Goal: Task Accomplishment & Management: Complete application form

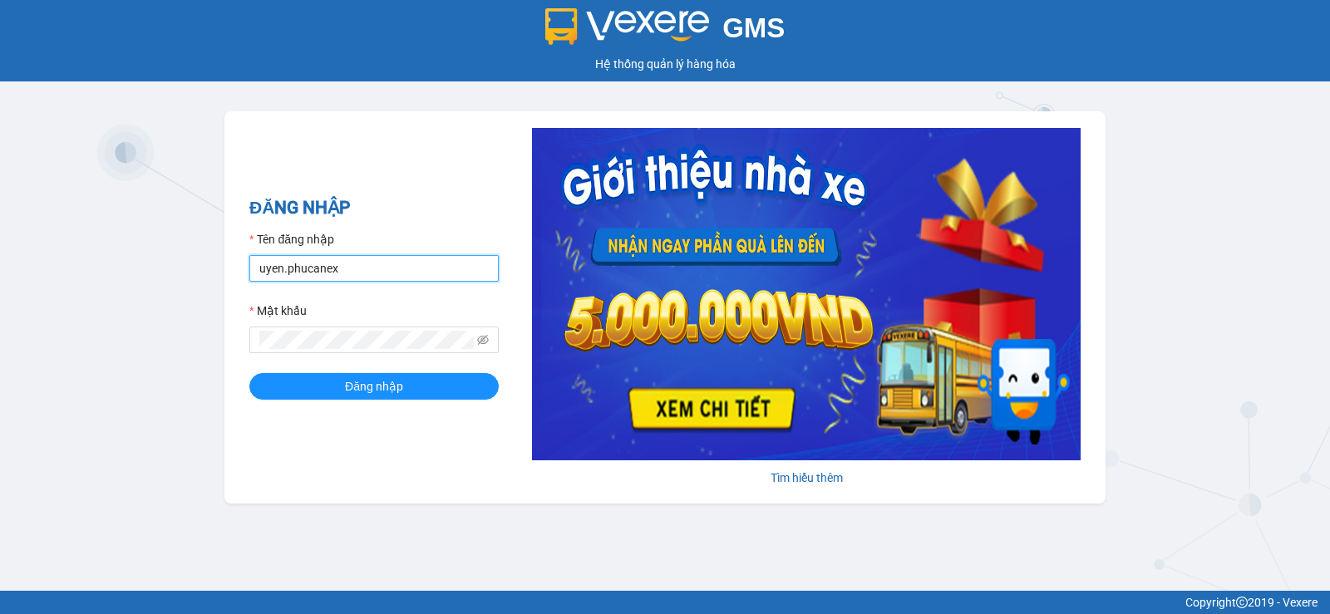
drag, startPoint x: 290, startPoint y: 279, endPoint x: 252, endPoint y: 289, distance: 39.5
click at [252, 289] on form "Tên đăng nhập uyen.phucanex Mật khẩu Đăng nhập" at bounding box center [373, 315] width 249 height 170
type input "phuong.phucanex"
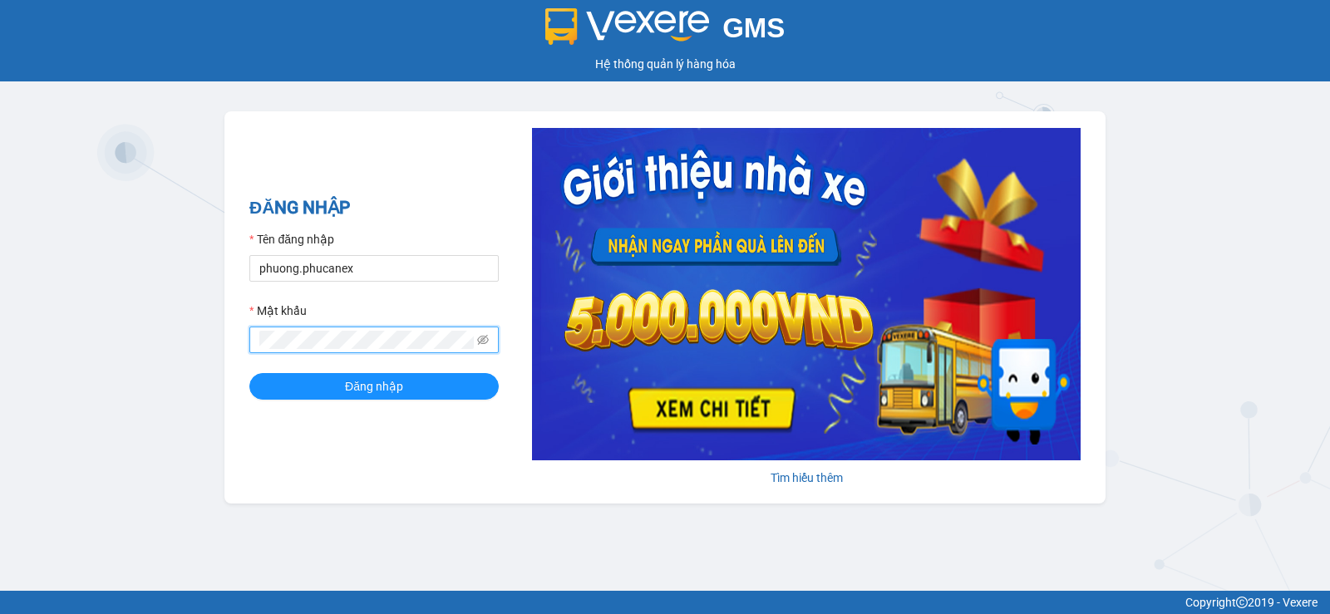
click at [229, 347] on div "ĐĂNG NHẬP Tên đăng nhập phuong.phucanex Mật khẩu Đăng nhập Tìm hiểu thêm" at bounding box center [664, 307] width 881 height 392
click at [249, 373] on button "Đăng nhập" at bounding box center [373, 386] width 249 height 27
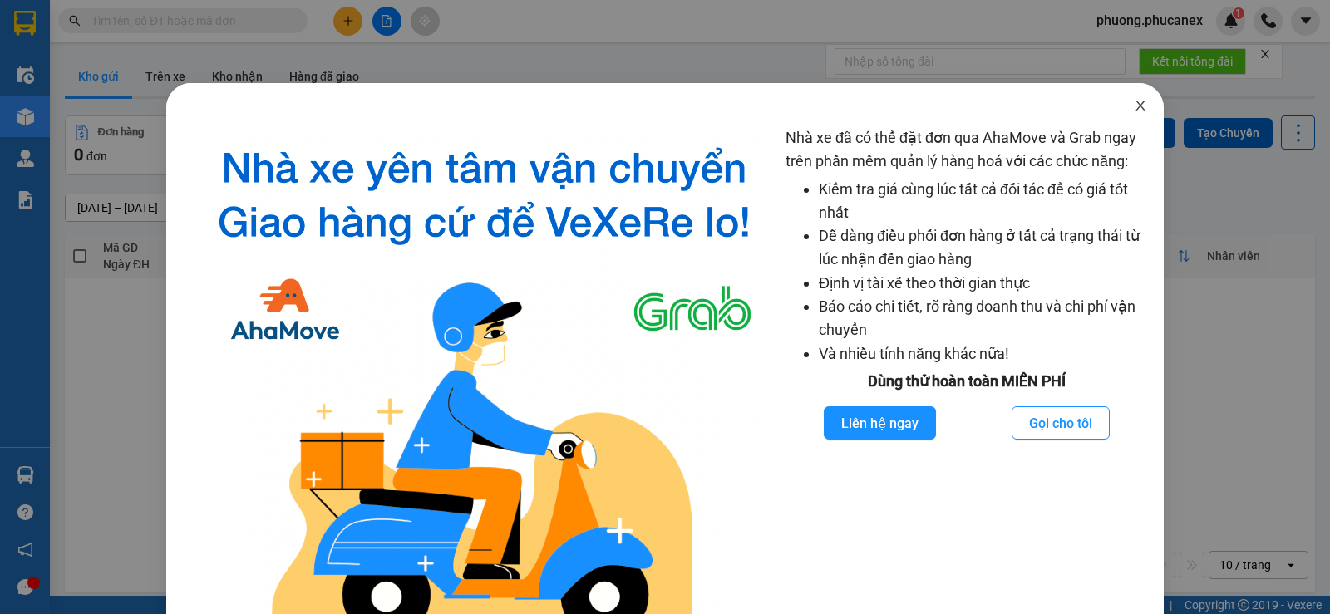
drag, startPoint x: 1133, startPoint y: 106, endPoint x: 643, endPoint y: 31, distance: 495.4
click at [1134, 106] on icon "close" at bounding box center [1140, 105] width 13 height 13
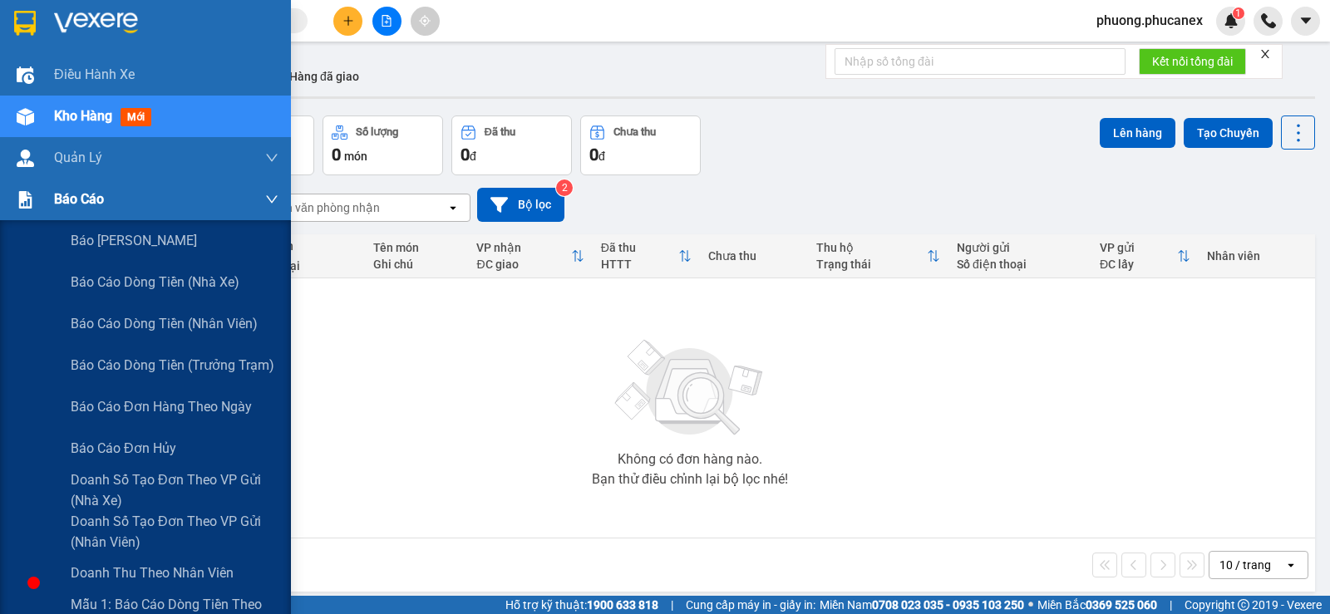
click at [24, 203] on img at bounding box center [25, 199] width 17 height 17
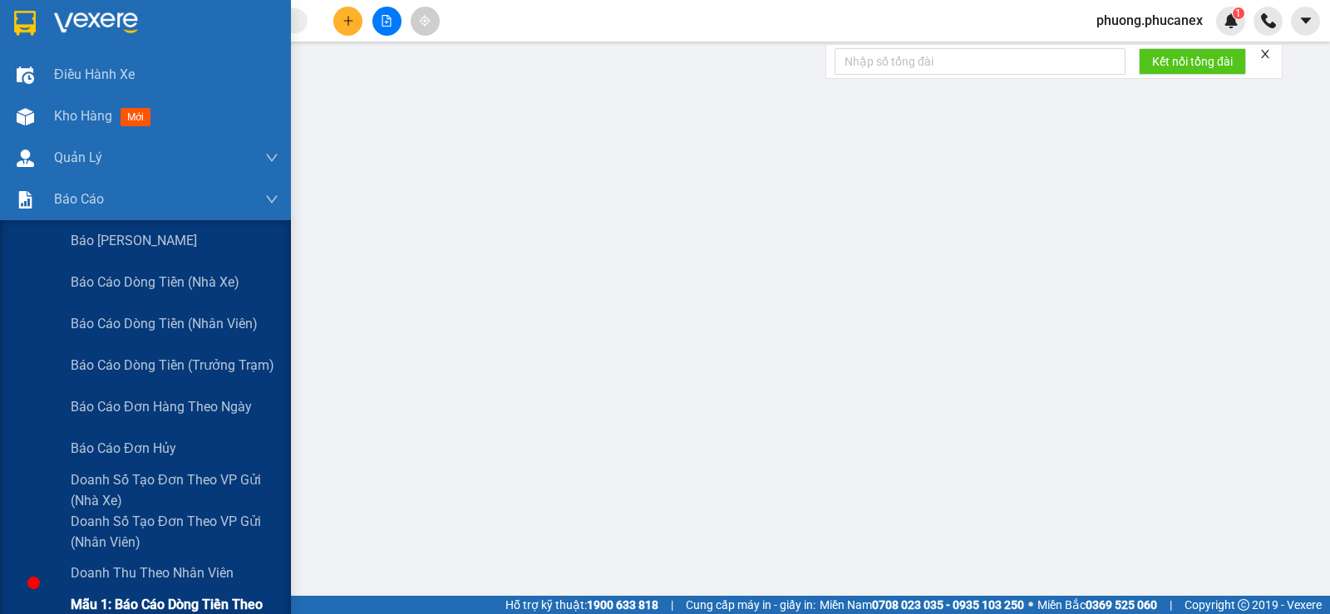
click at [129, 600] on span "Mẫu 1: Báo cáo dòng tiền theo nhân viên" at bounding box center [175, 615] width 208 height 42
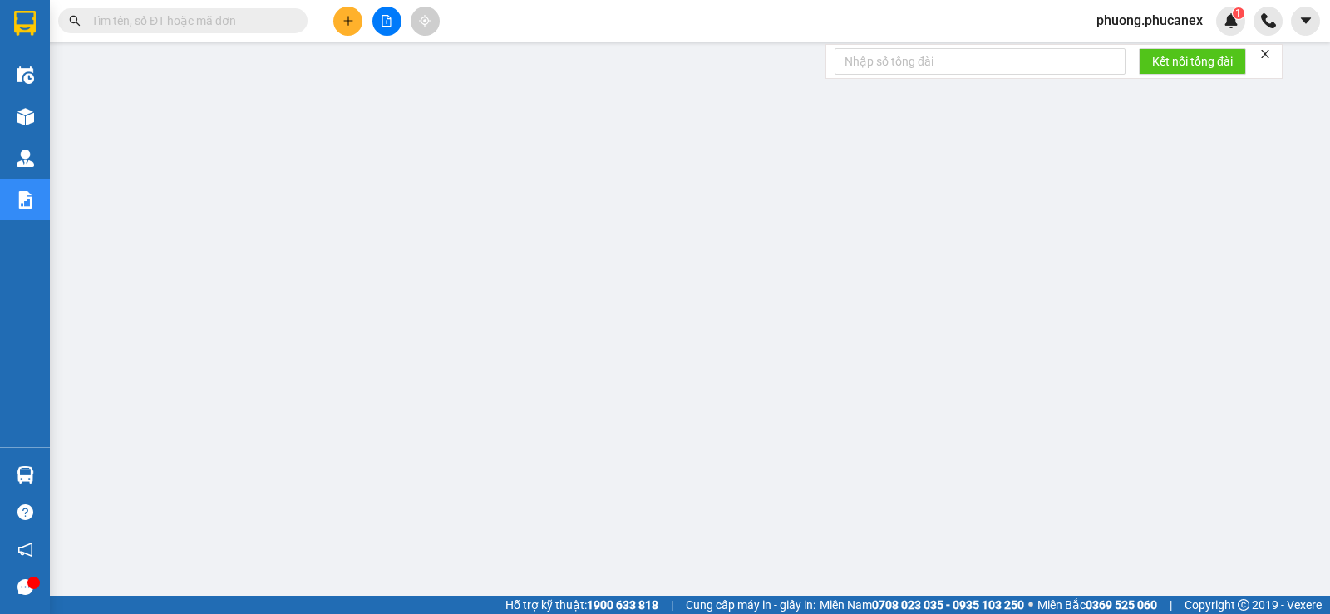
click at [101, 19] on input "text" at bounding box center [189, 21] width 196 height 18
paste input "NT1408250018"
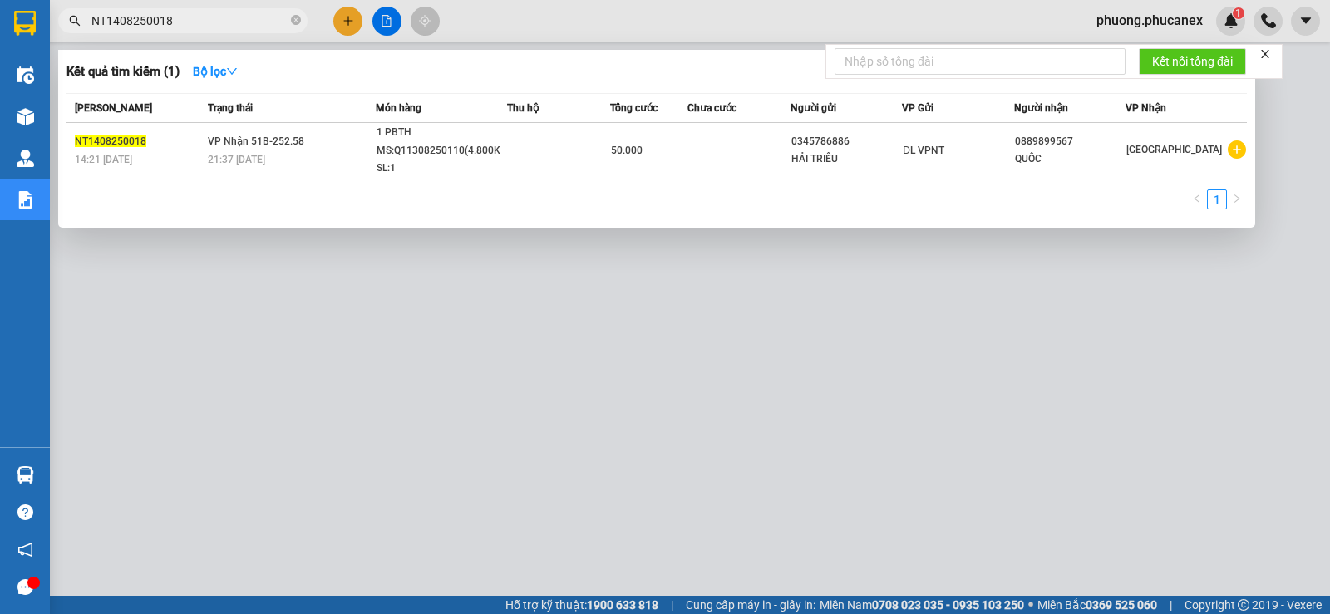
type input "NT1408250018"
click at [383, 394] on div at bounding box center [665, 307] width 1330 height 614
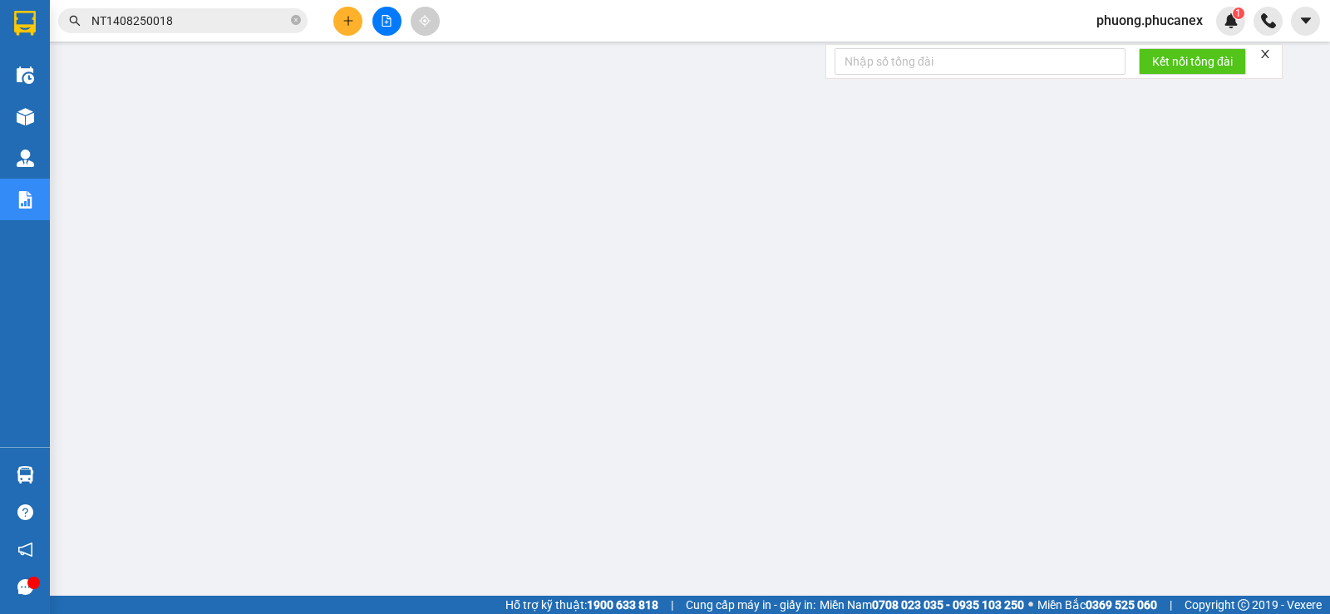
click at [202, 19] on input "NT1408250018" at bounding box center [189, 21] width 196 height 18
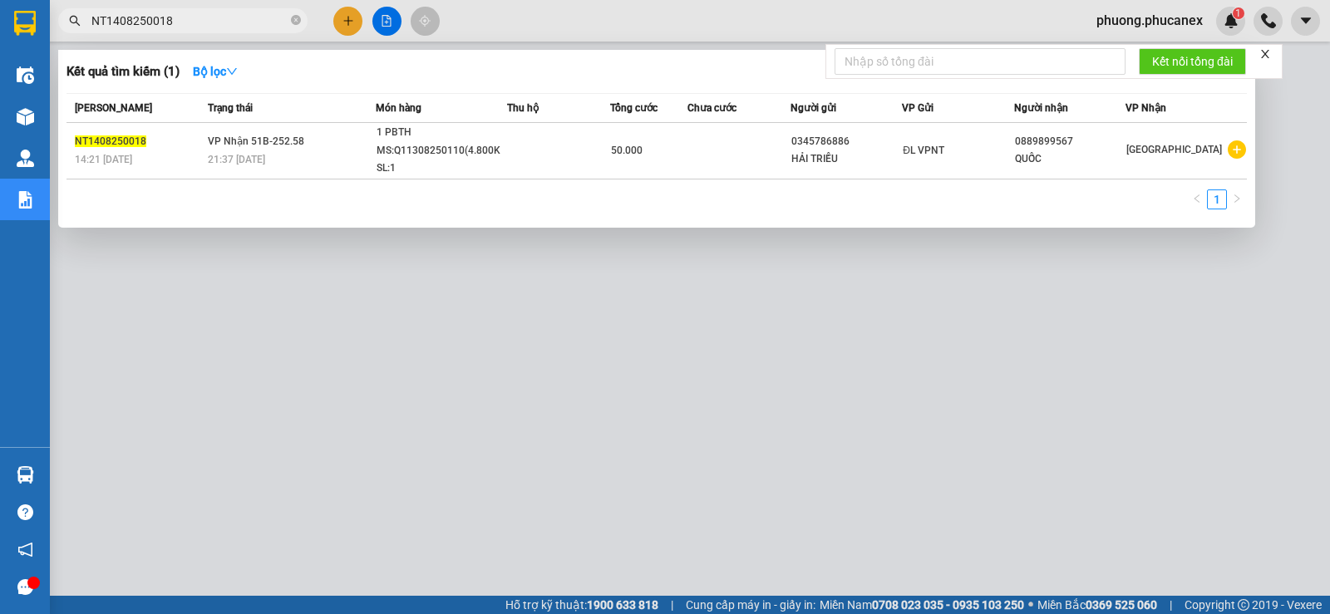
click at [415, 400] on div at bounding box center [665, 307] width 1330 height 614
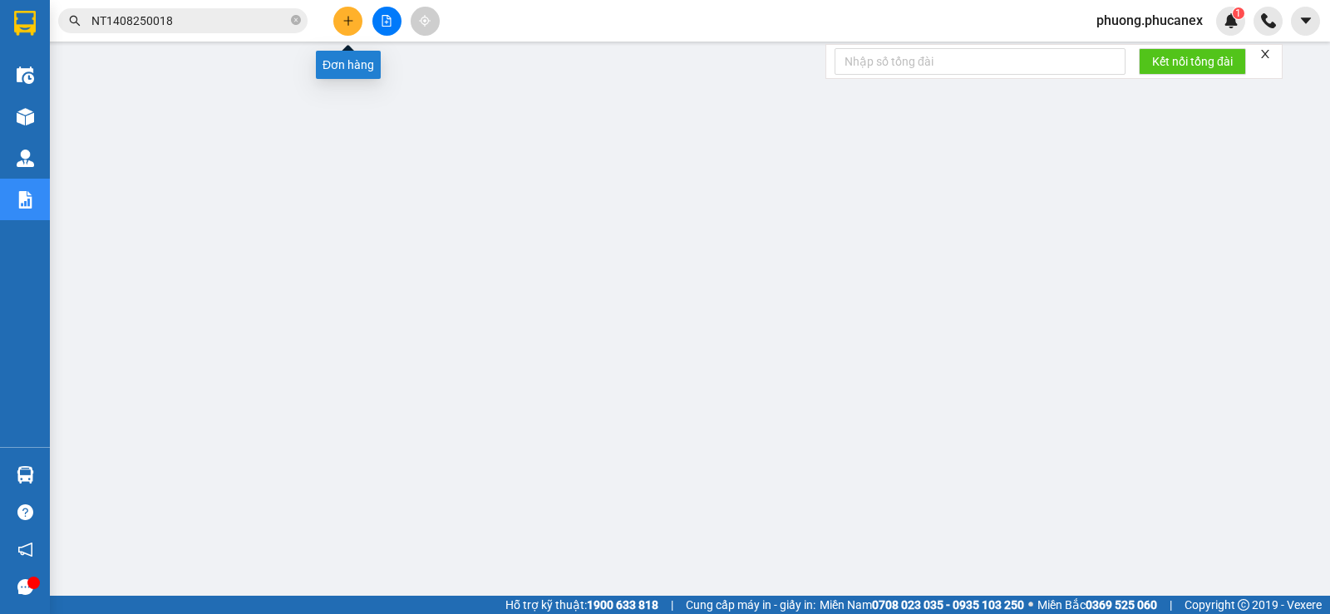
click at [345, 7] on button at bounding box center [347, 21] width 29 height 29
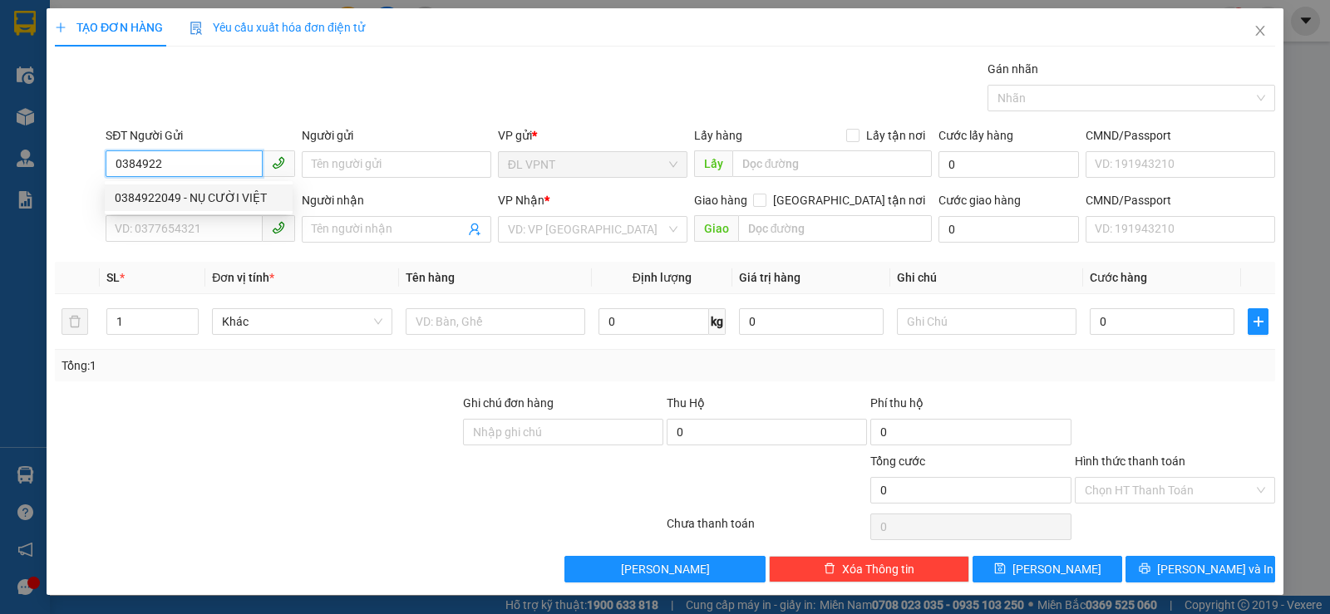
click at [202, 195] on div "0384922049 - NỤ CƯỜI VIỆT" at bounding box center [199, 198] width 168 height 18
type input "0384922049"
type input "NỤ CƯỜI VIỆT"
type input "0962984986"
type input "dũng"
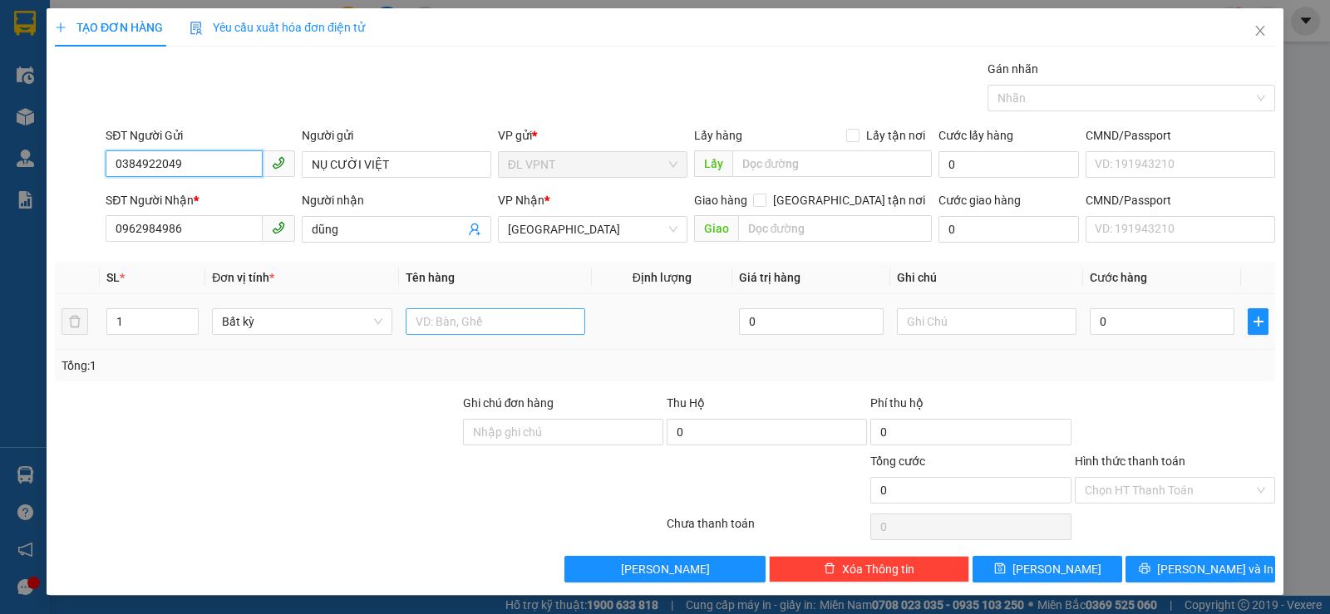
type input "0384922049"
click at [441, 324] on input "text" at bounding box center [496, 321] width 180 height 27
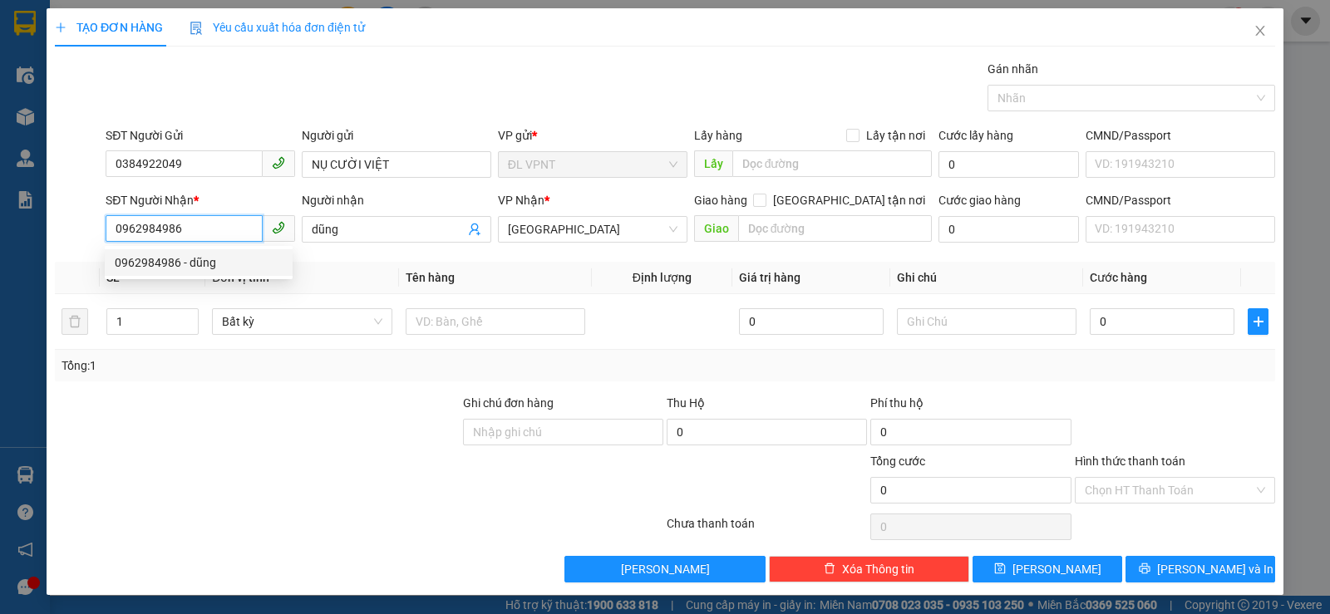
drag, startPoint x: 183, startPoint y: 224, endPoint x: 121, endPoint y: 236, distance: 63.6
click at [121, 236] on input "0962984986" at bounding box center [184, 228] width 157 height 27
type input "0364979937"
click at [180, 257] on div "0364979937 - TRƯỜNG" at bounding box center [199, 263] width 168 height 18
type input "TRƯỜNG"
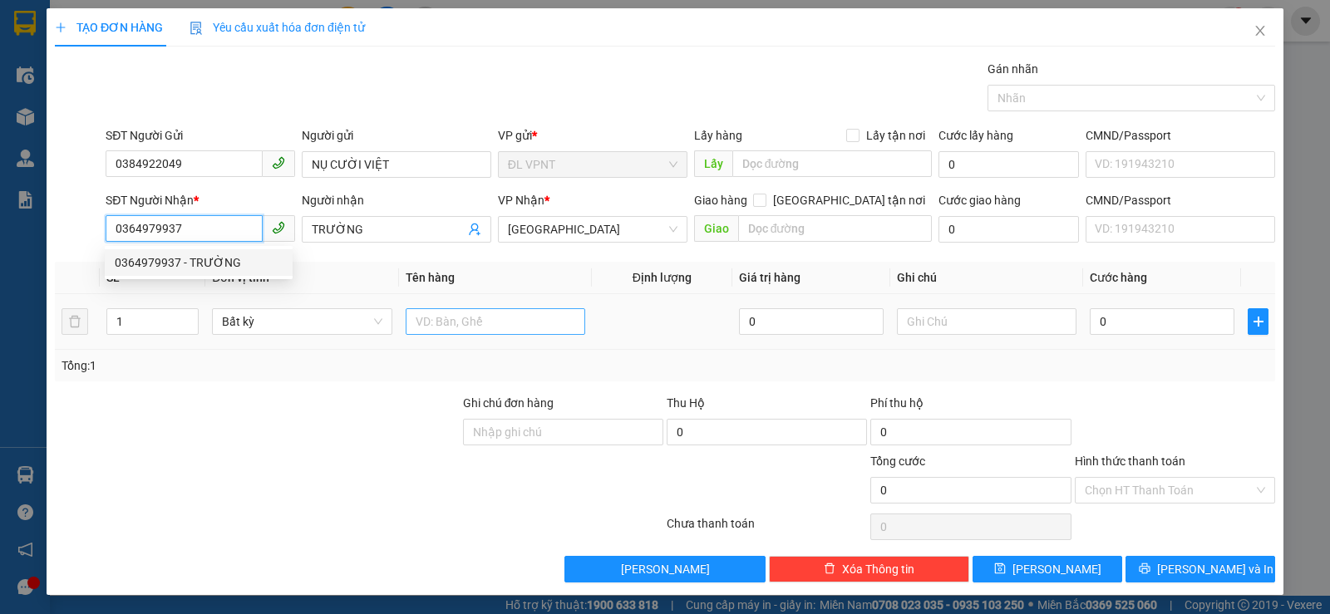
type input "0364979937"
click at [491, 316] on input "text" at bounding box center [496, 321] width 180 height 27
paste input "Ê"
paste input "ỆN"
paste input "Đ"
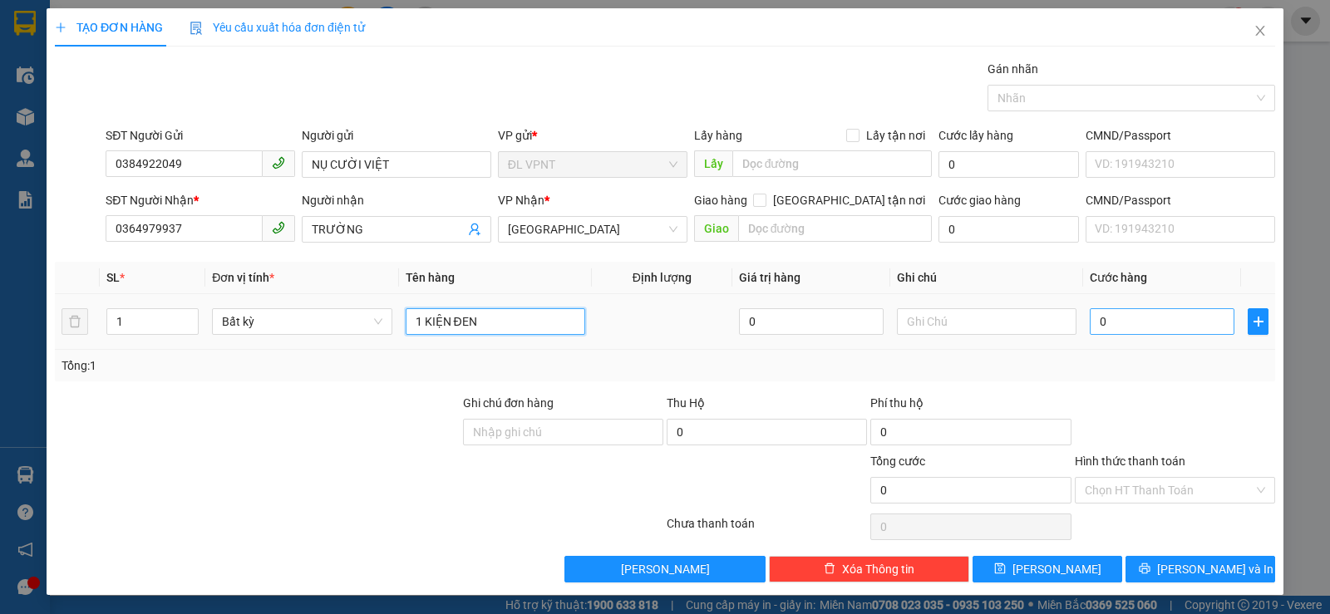
type input "1 KIỆN ĐEN"
click at [1103, 326] on input "0" at bounding box center [1162, 321] width 145 height 27
type input "3"
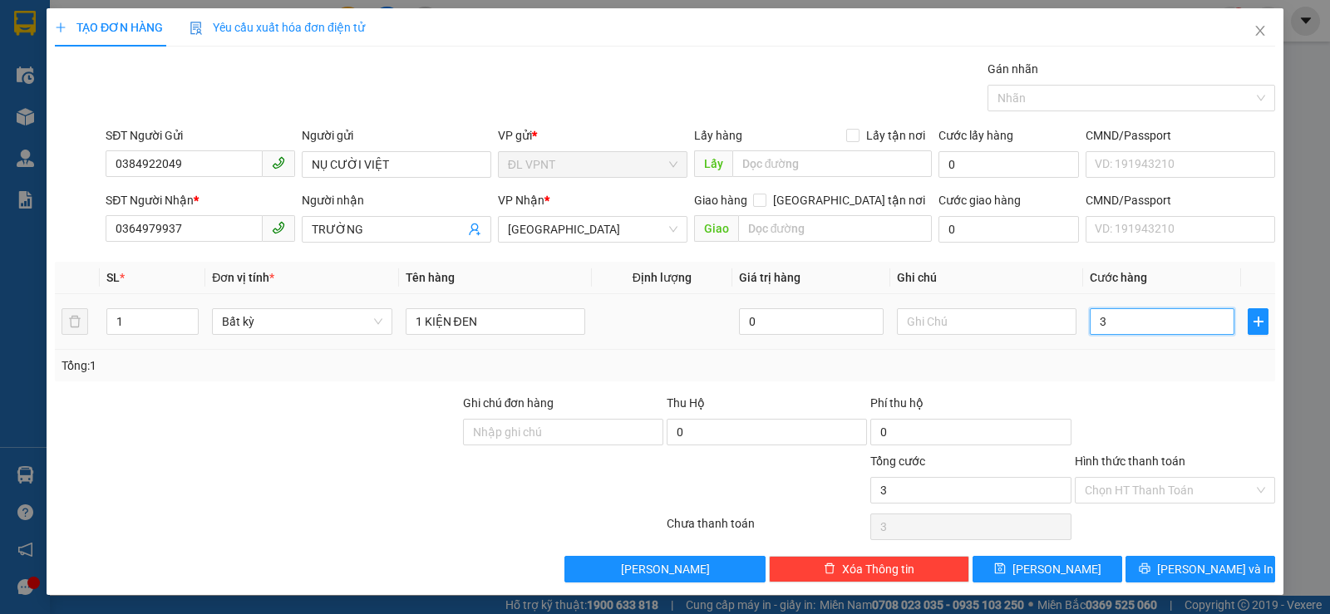
type input "30"
click at [1125, 489] on input "Hình thức thanh toán" at bounding box center [1169, 490] width 169 height 25
type input "30.000"
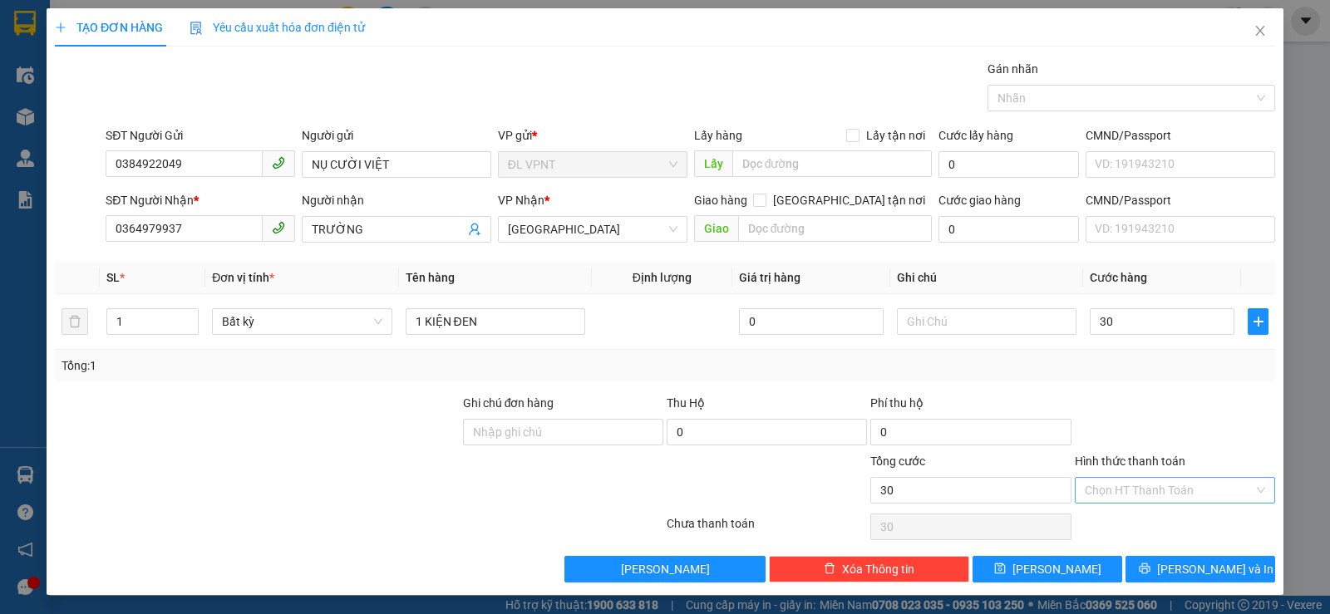
type input "30.000"
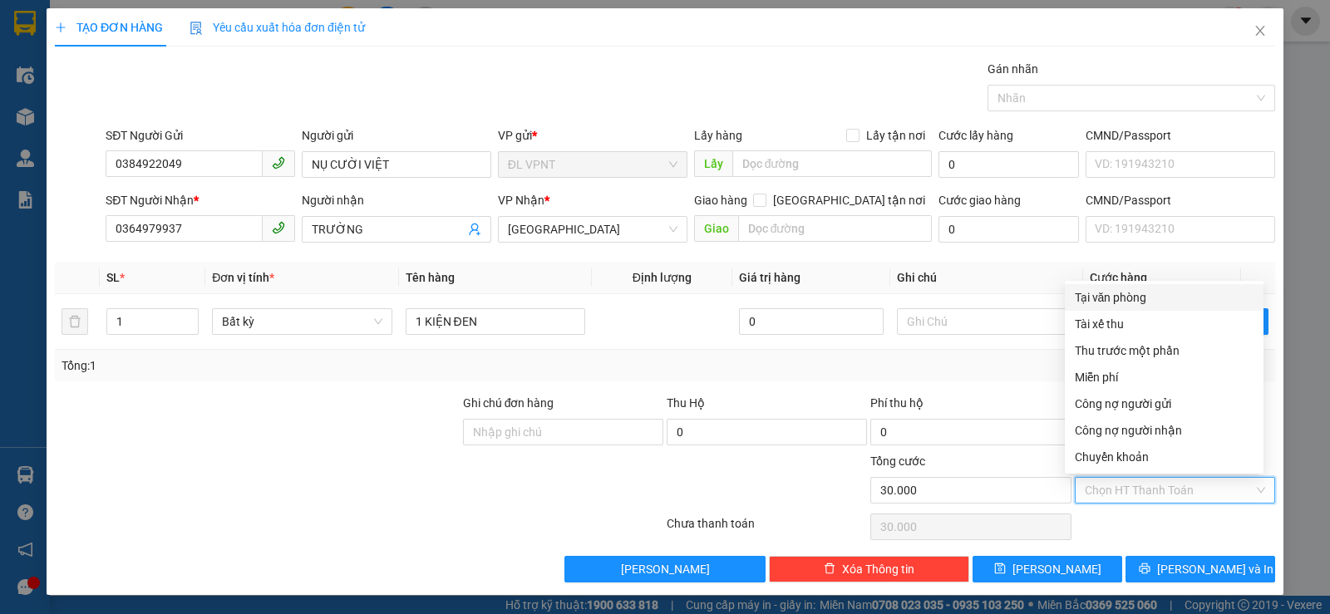
click at [1110, 293] on div "Tại văn phòng" at bounding box center [1164, 297] width 179 height 18
type input "0"
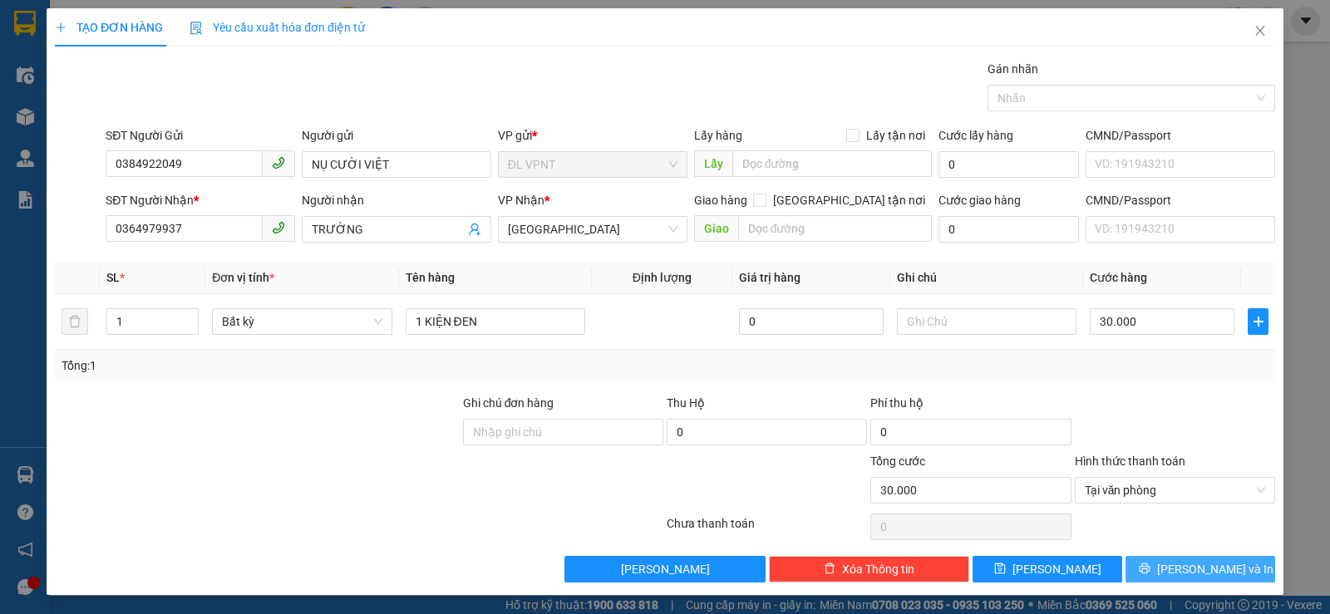
click at [1159, 557] on button "Lưu và In" at bounding box center [1200, 569] width 150 height 27
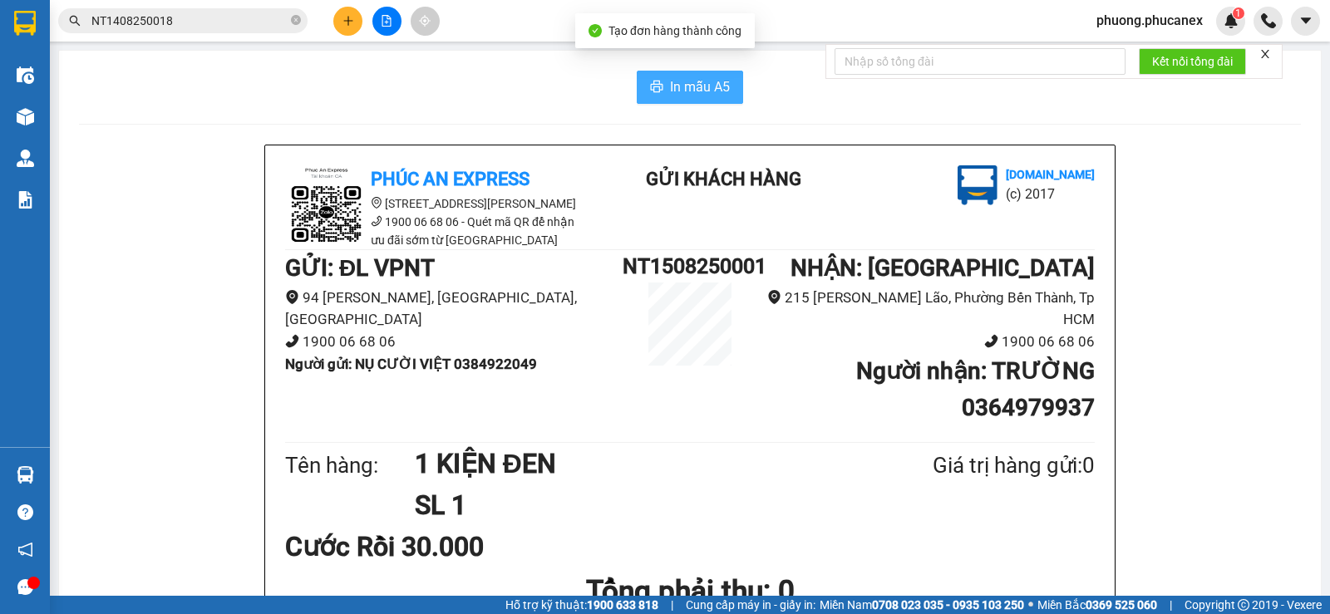
click at [702, 88] on span "In mẫu A5" at bounding box center [700, 86] width 60 height 21
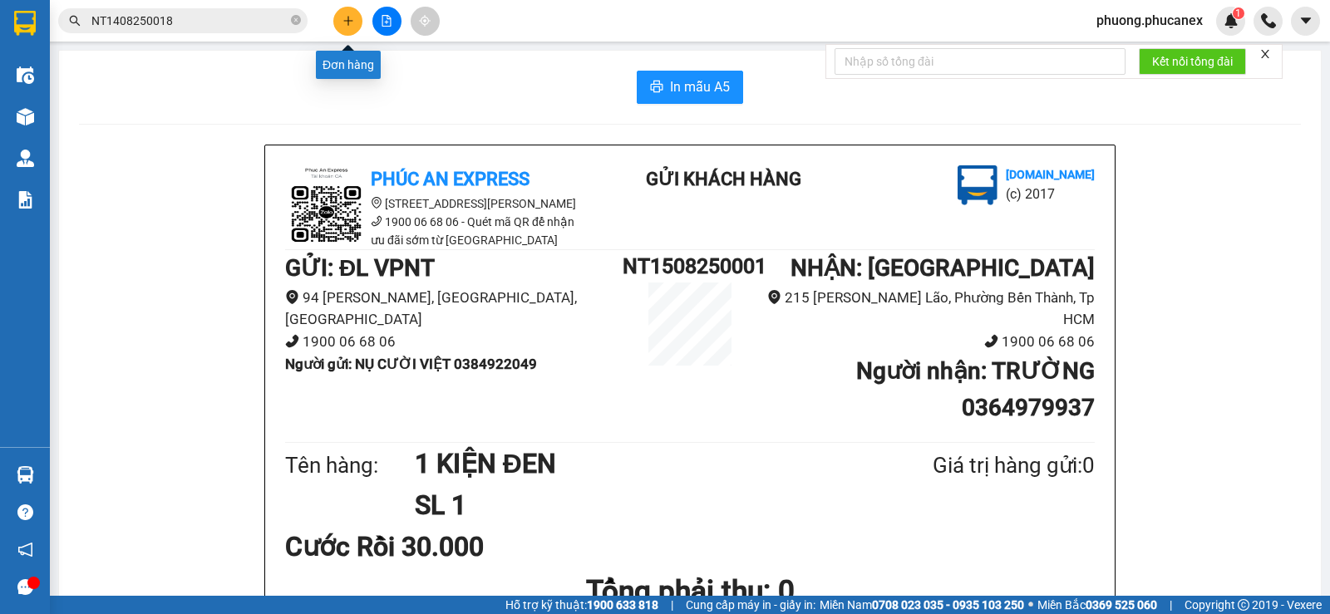
click at [344, 27] on button at bounding box center [347, 21] width 29 height 29
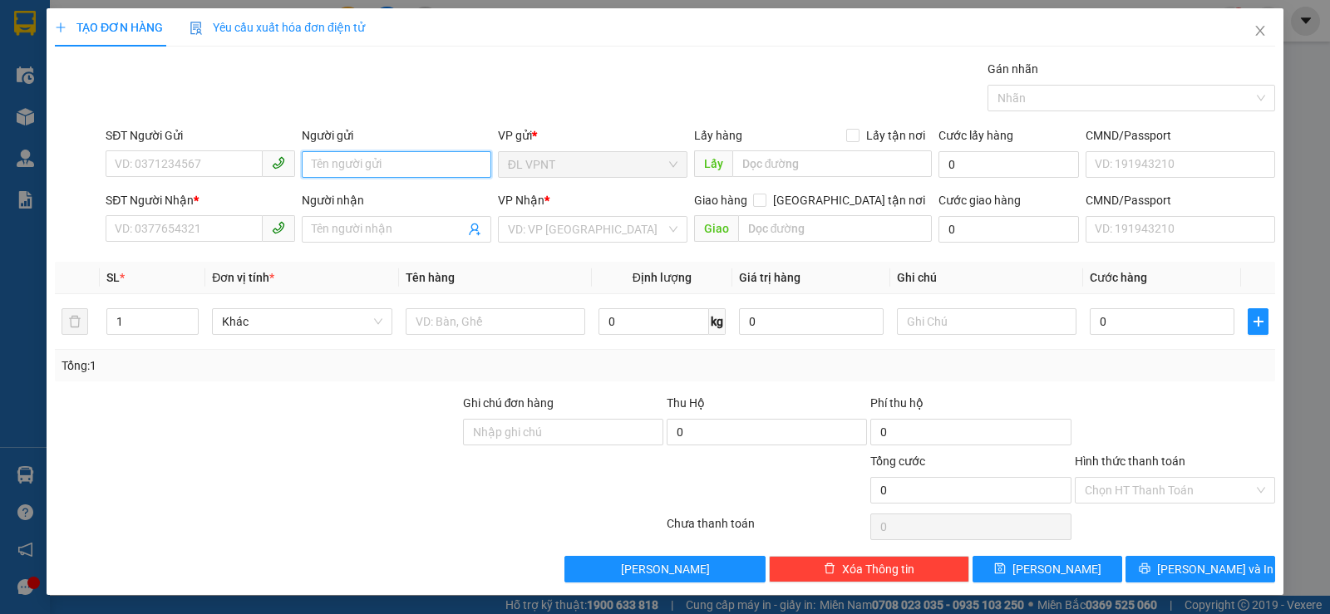
click at [357, 165] on input "Người gửi" at bounding box center [397, 164] width 190 height 27
paste input "ÌNH"
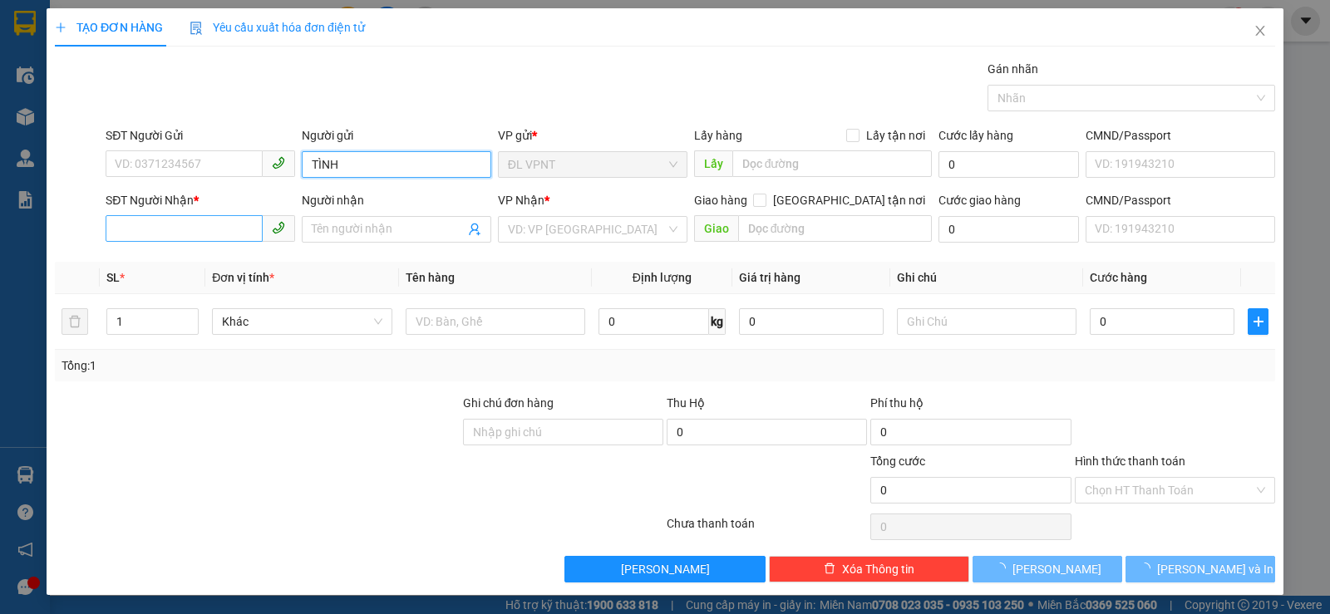
type input "TÌNH"
click at [186, 219] on input "SĐT Người Nhận *" at bounding box center [184, 228] width 157 height 27
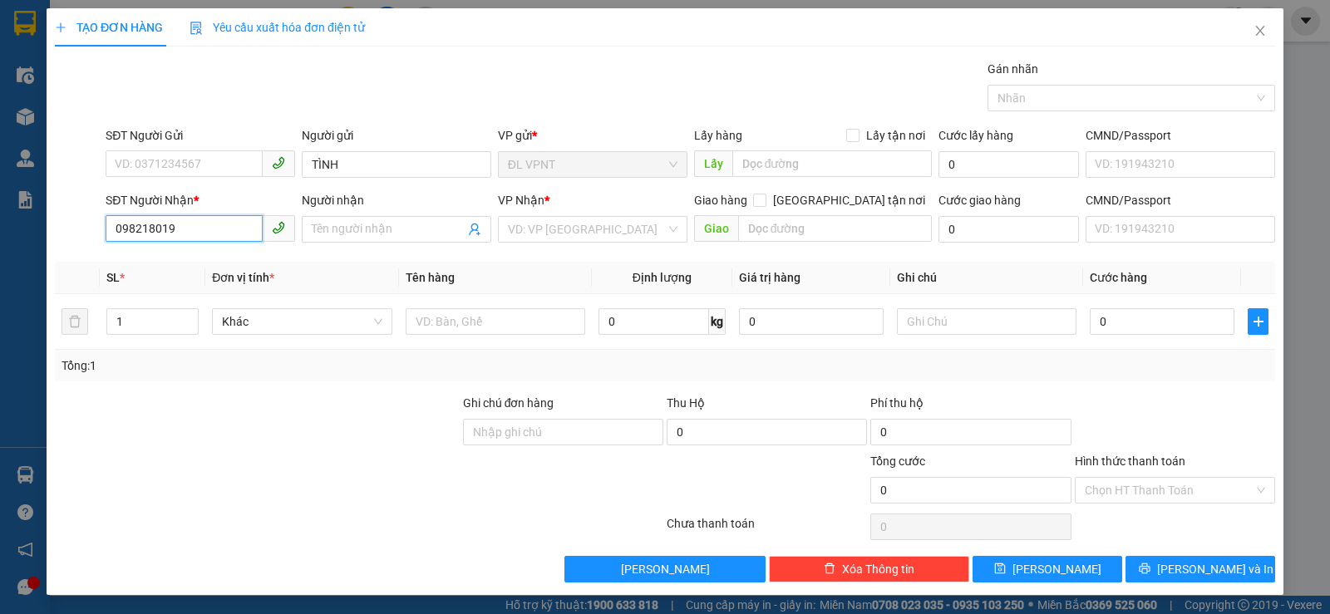
type input "0982180190"
click at [193, 263] on div "0982180190 - DŨNG" at bounding box center [199, 263] width 168 height 18
type input "DŨNG"
type input "0982180190"
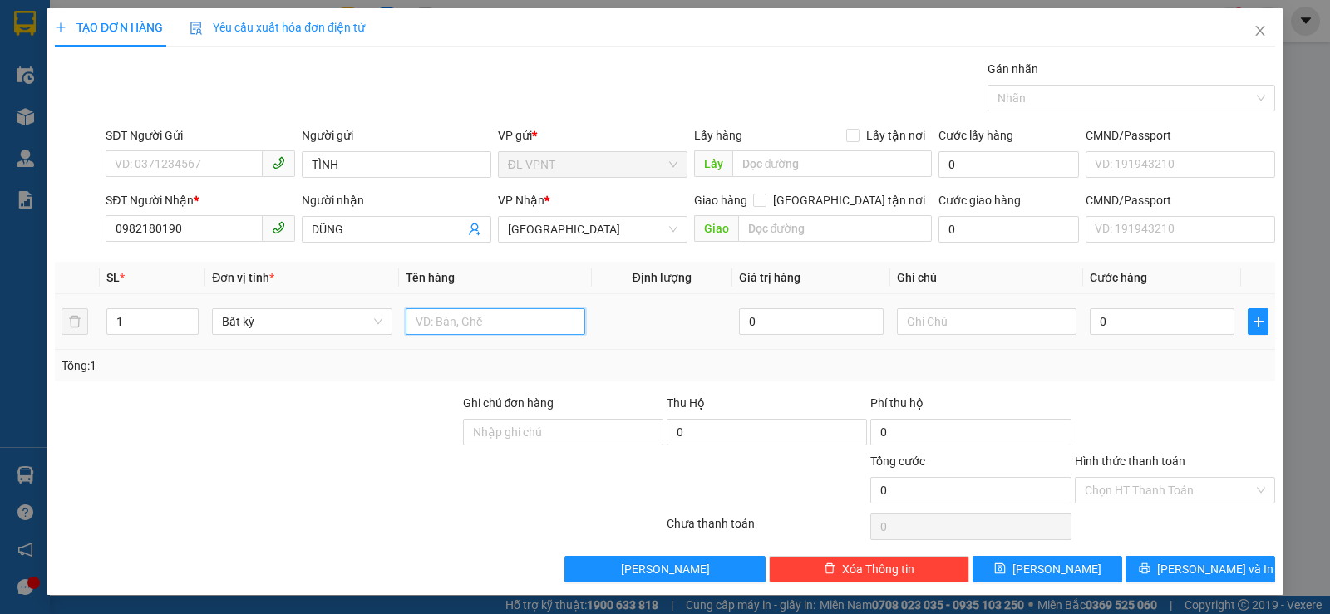
click at [479, 320] on input "text" at bounding box center [496, 321] width 180 height 27
type input "1HS"
click at [1144, 322] on input "0" at bounding box center [1162, 321] width 145 height 27
type input "2"
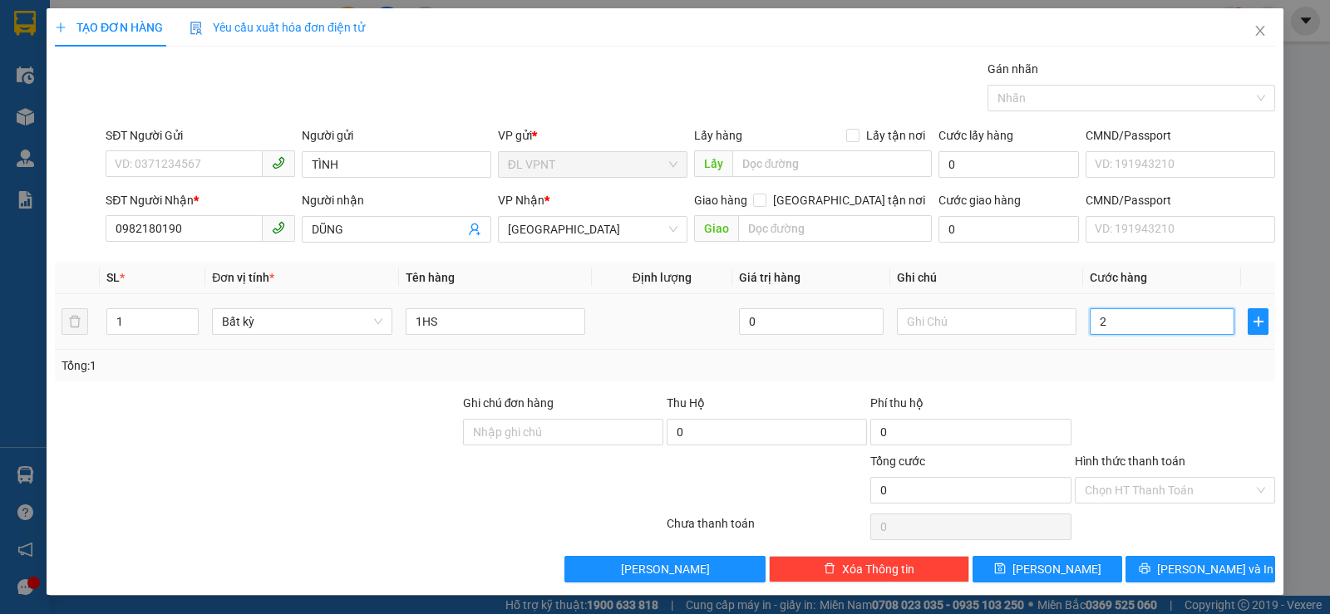
type input "2"
type input "20"
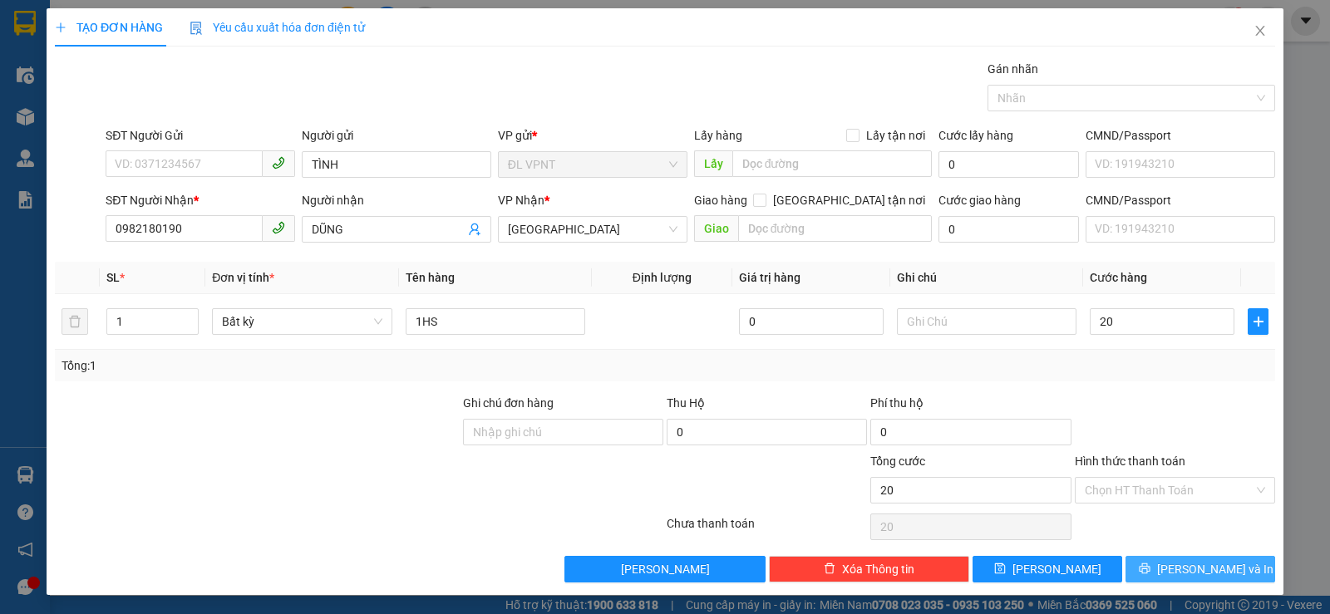
click at [1184, 574] on span "Lưu và In" at bounding box center [1215, 569] width 116 height 18
type input "20.000"
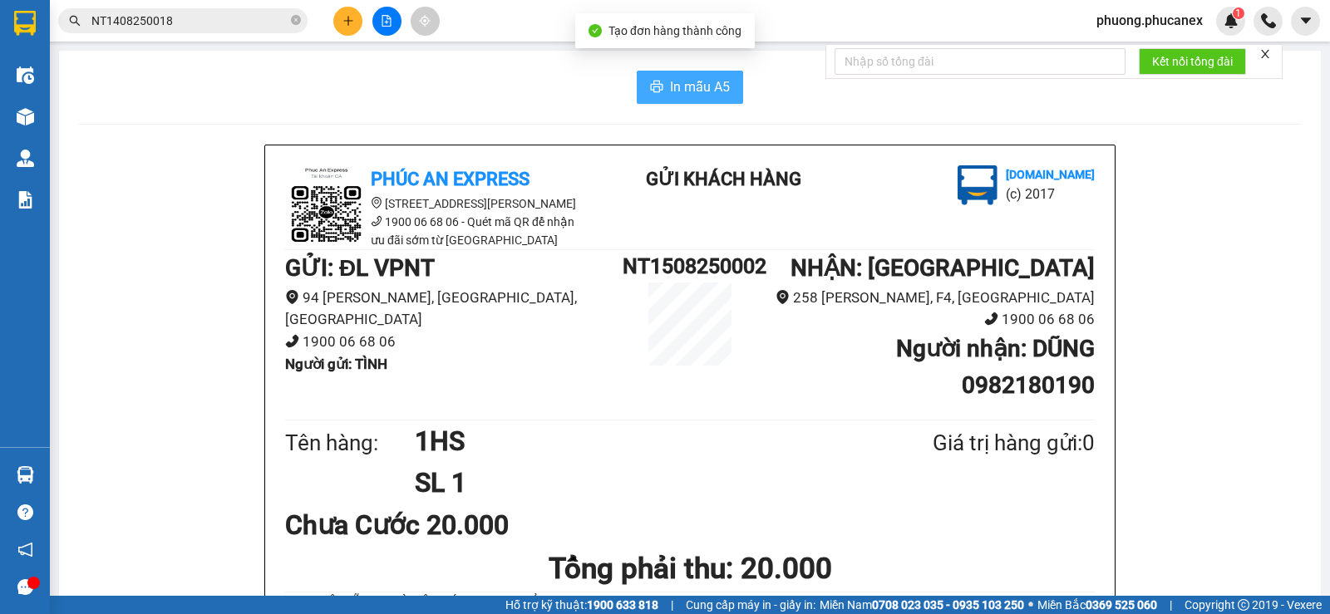
click at [670, 86] on span "In mẫu A5" at bounding box center [700, 86] width 60 height 21
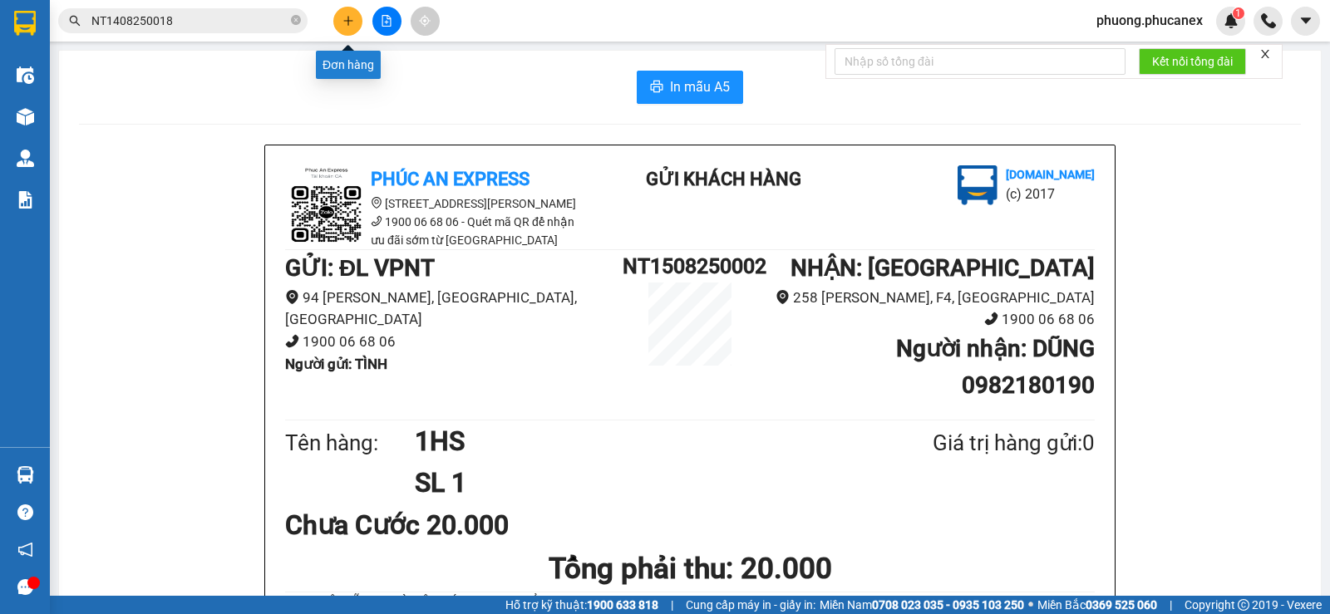
click at [352, 29] on button at bounding box center [347, 21] width 29 height 29
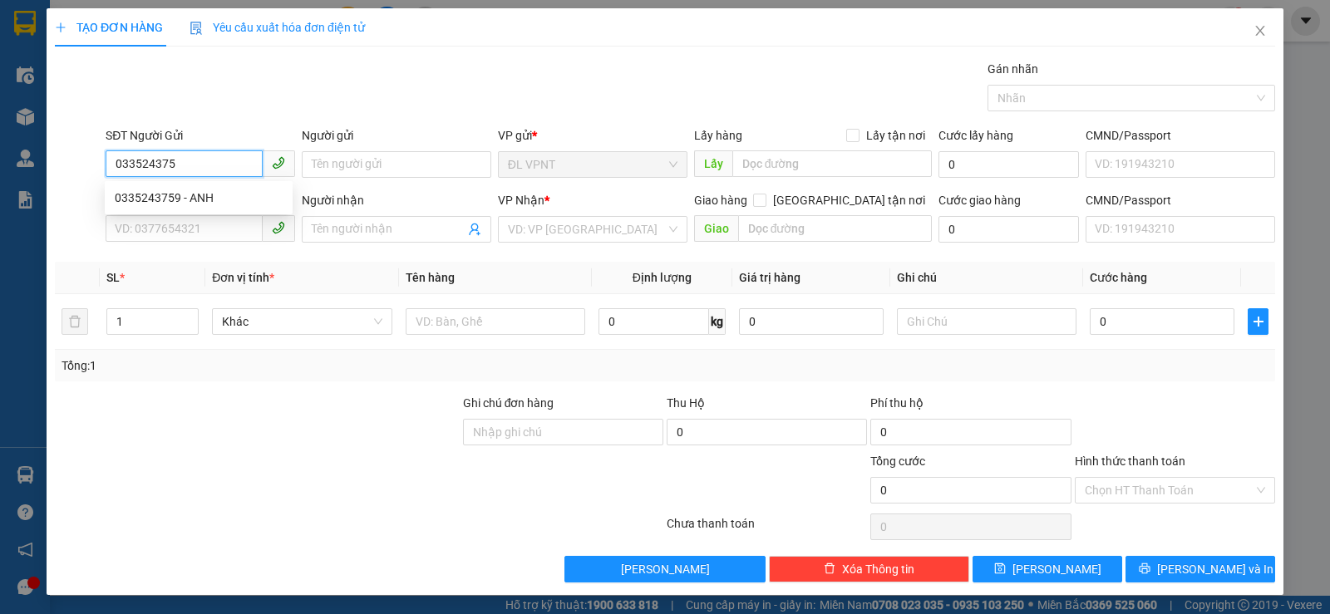
type input "0335243759"
click at [175, 196] on div "0335243759 - ANH" at bounding box center [199, 198] width 168 height 18
type input "ANH"
type input "0903683593"
type input "TÔN bx VT"
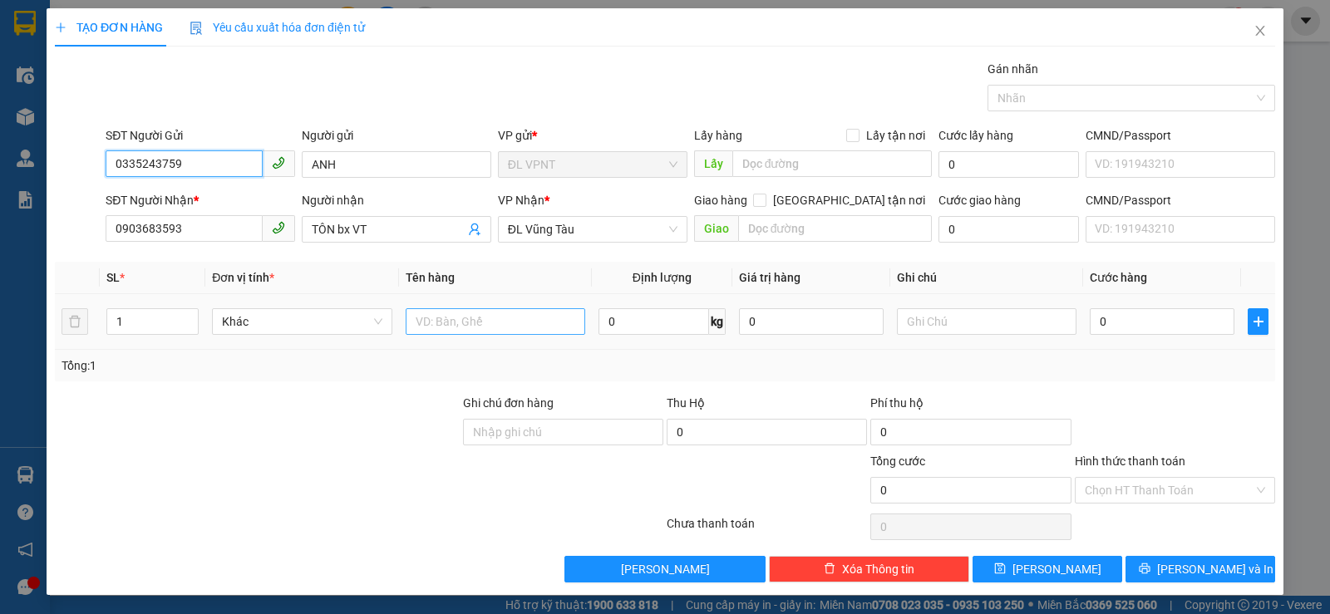
type input "0335243759"
click at [463, 322] on input "text" at bounding box center [496, 321] width 180 height 27
paste input "ỤC"
paste input "Ă"
paste input "ẮNG"
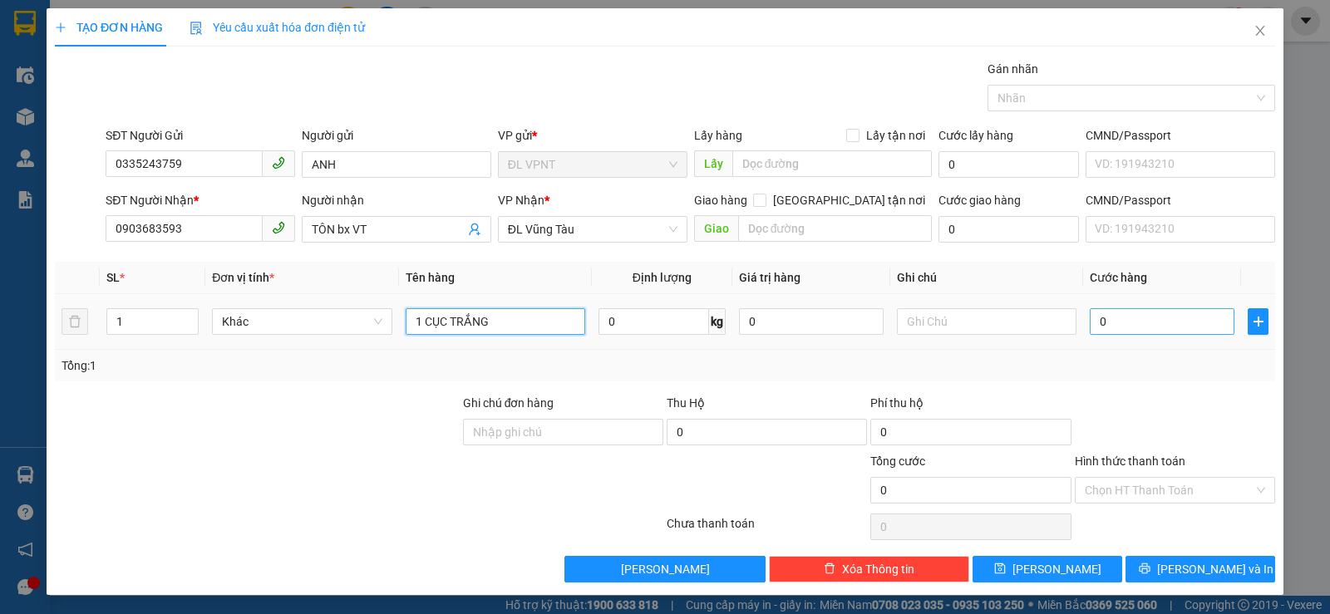
type input "1 CỤC TRẮNG"
click at [1173, 324] on input "0" at bounding box center [1162, 321] width 145 height 27
type input "3"
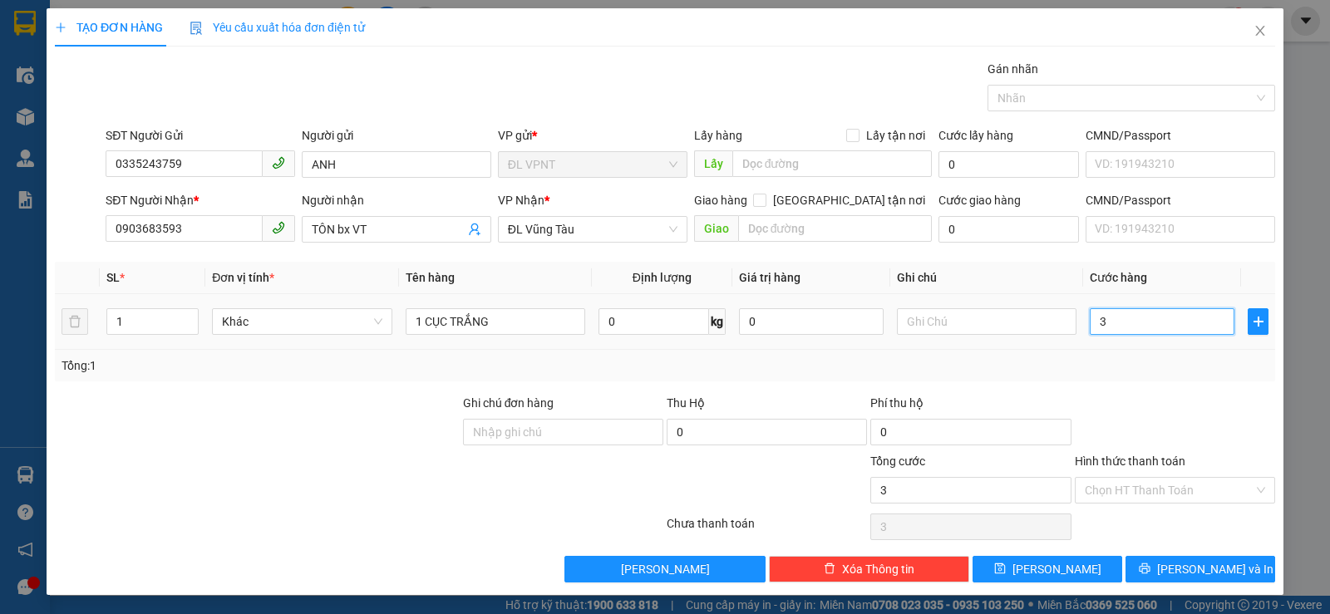
type input "30"
click at [913, 320] on input "text" at bounding box center [987, 321] width 180 height 27
type input "30.000"
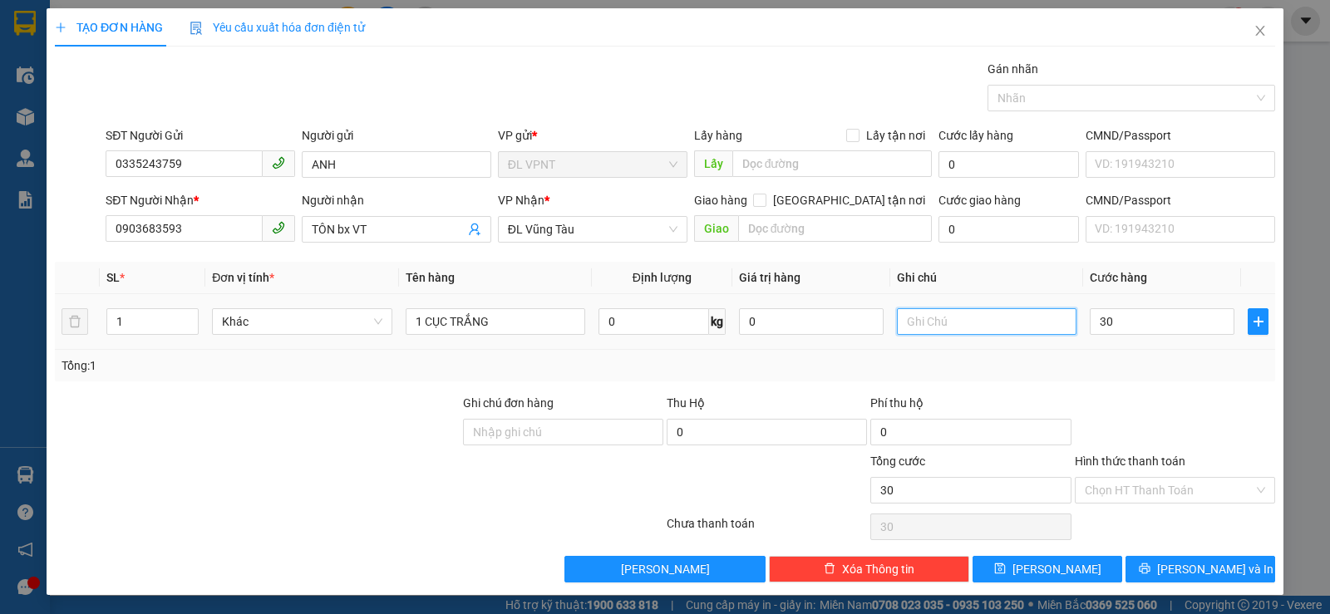
type input "30.000"
click at [935, 324] on input "MB:" at bounding box center [987, 321] width 180 height 27
paste input "15/08/25 08:10"
type input "MB:15/08/25 08:10"
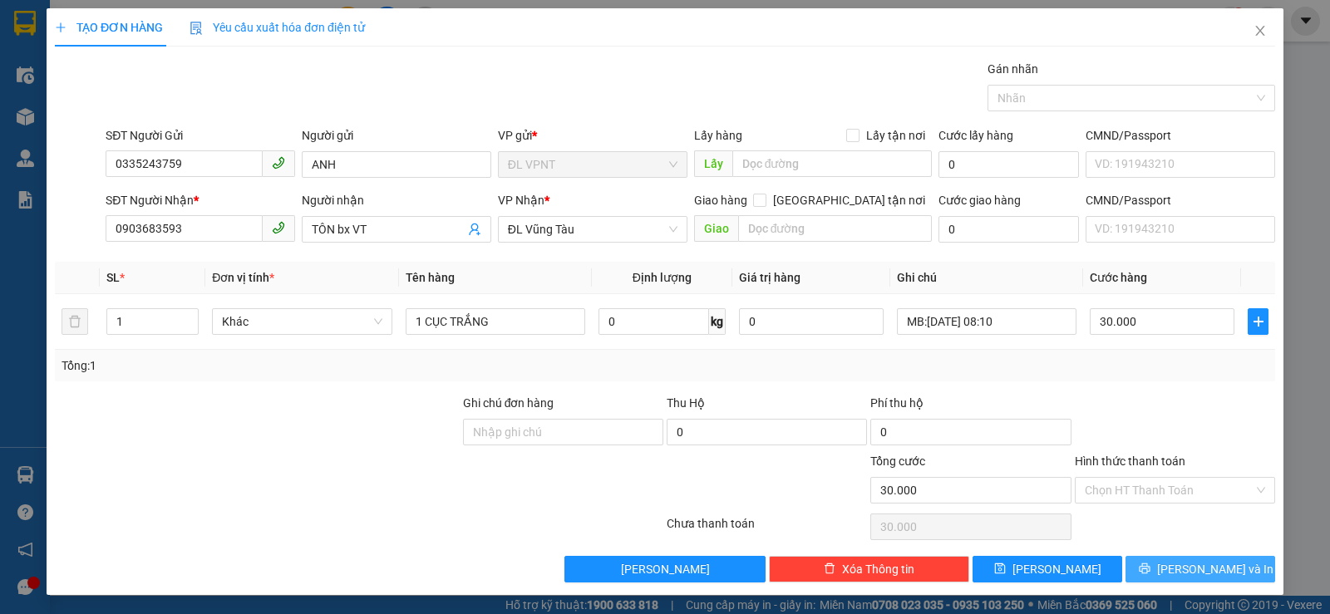
click at [1177, 575] on span "Lưu và In" at bounding box center [1215, 569] width 116 height 18
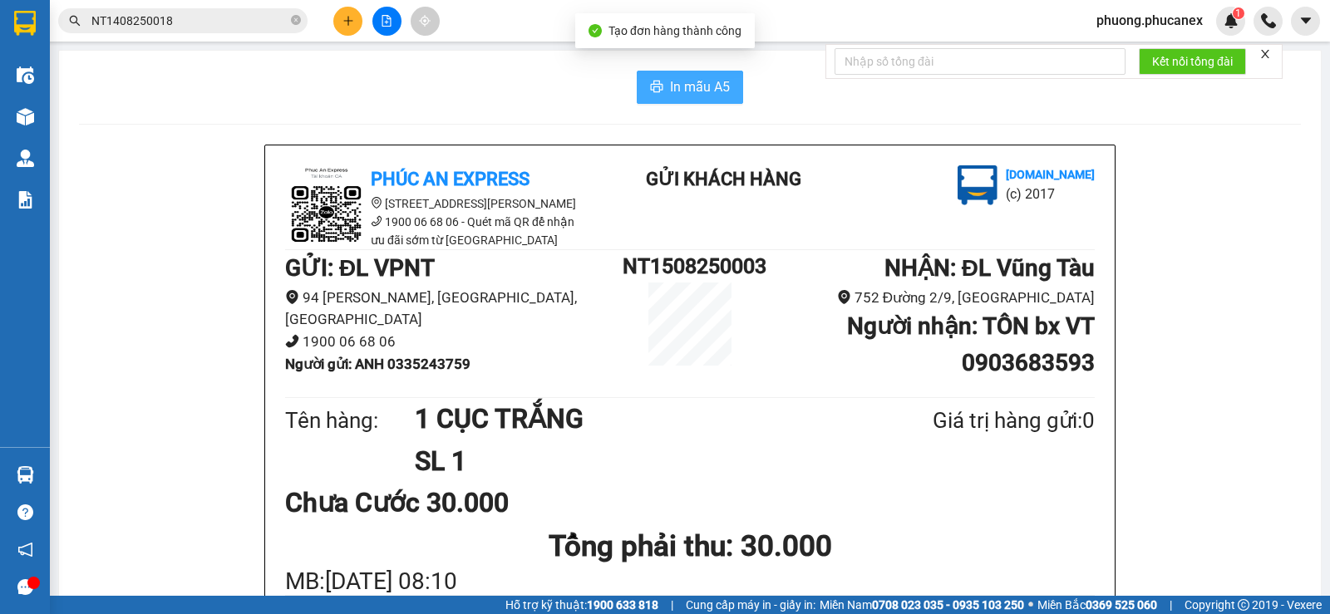
click at [660, 86] on button "In mẫu A5" at bounding box center [690, 87] width 106 height 33
click at [348, 23] on icon "plus" at bounding box center [347, 20] width 1 height 9
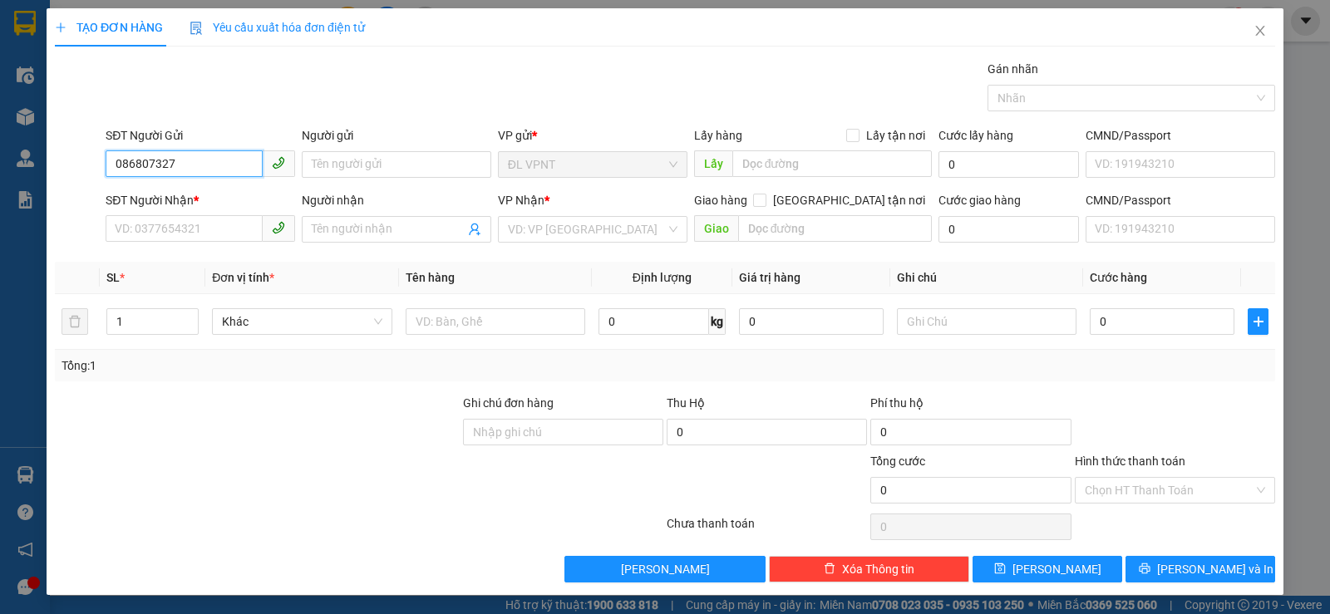
type input "0868073273"
click at [207, 197] on div "0868073273 - MẬU" at bounding box center [199, 198] width 168 height 18
type input "MẬU"
type input "0866152428"
type input "TRÀ MY"
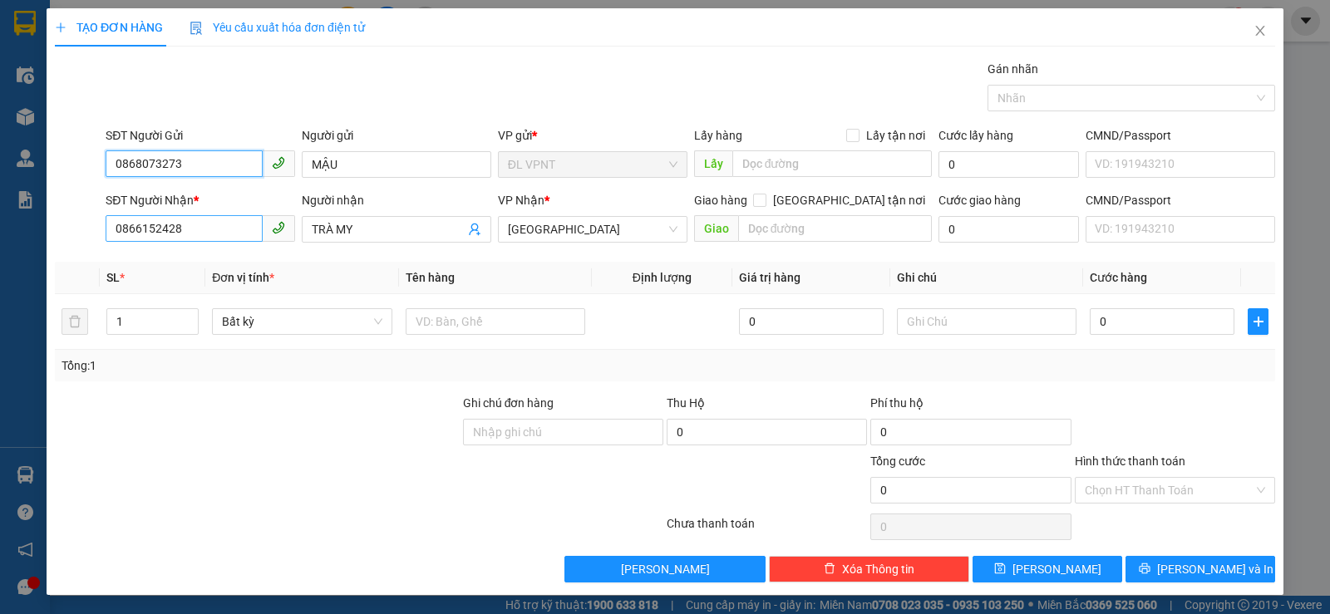
type input "0868073273"
drag, startPoint x: 209, startPoint y: 234, endPoint x: 82, endPoint y: 243, distance: 126.7
click at [93, 240] on div "SĐT Người Nhận * 0866152428 Người nhận TRÀ MY VP Nhận * ĐL Quận 1 Giao hàng Gia…" at bounding box center [664, 220] width 1223 height 58
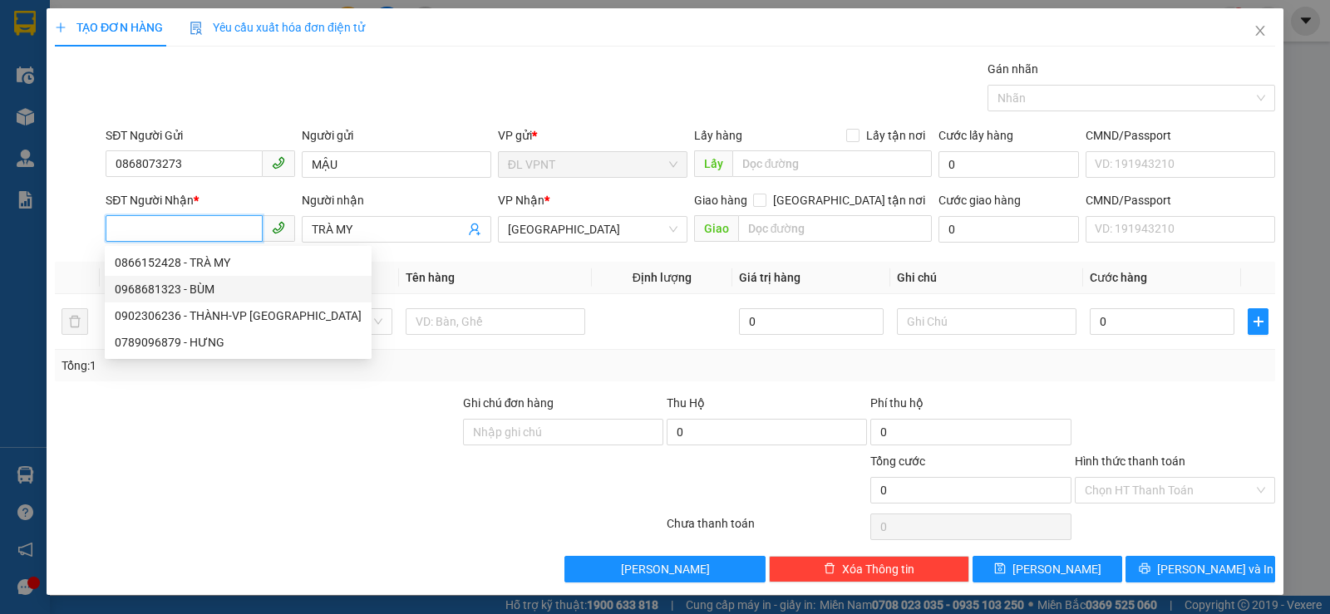
click at [174, 287] on div "0968681323 - BÙM" at bounding box center [238, 289] width 247 height 18
type input "0968681323"
type input "BÙM"
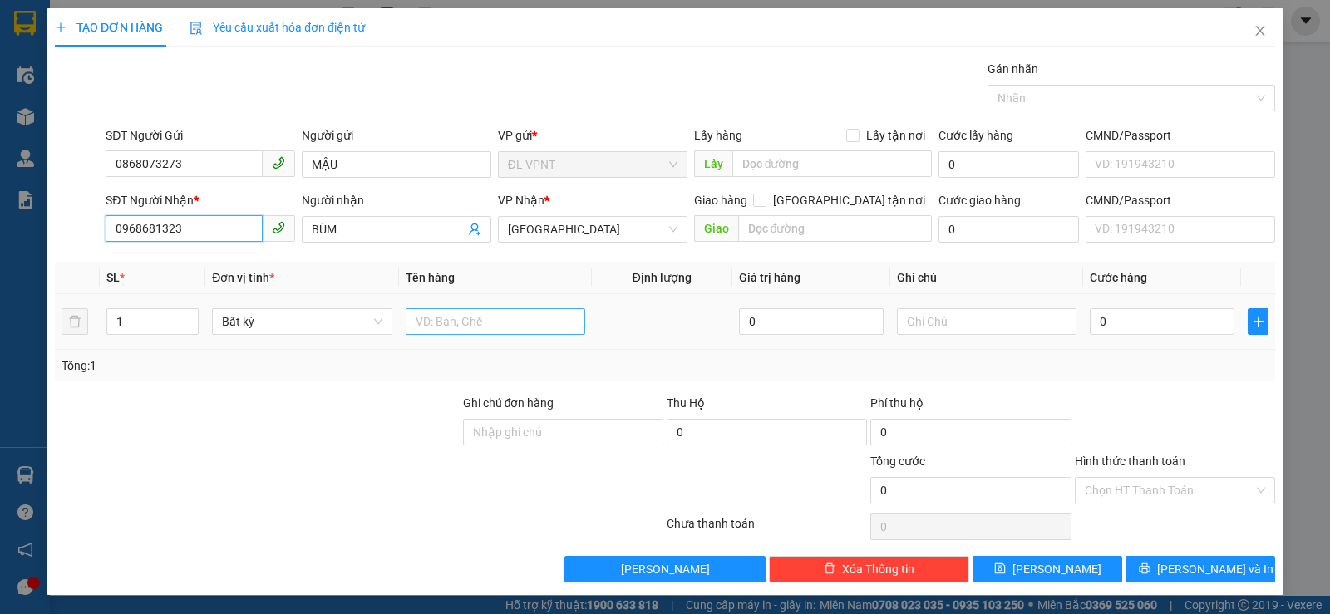
type input "0968681323"
click at [450, 322] on input "text" at bounding box center [496, 321] width 180 height 27
click at [419, 327] on input "2 BAO" at bounding box center [496, 321] width 180 height 27
type input "3 BAO"
click at [140, 330] on input "1" at bounding box center [152, 321] width 91 height 25
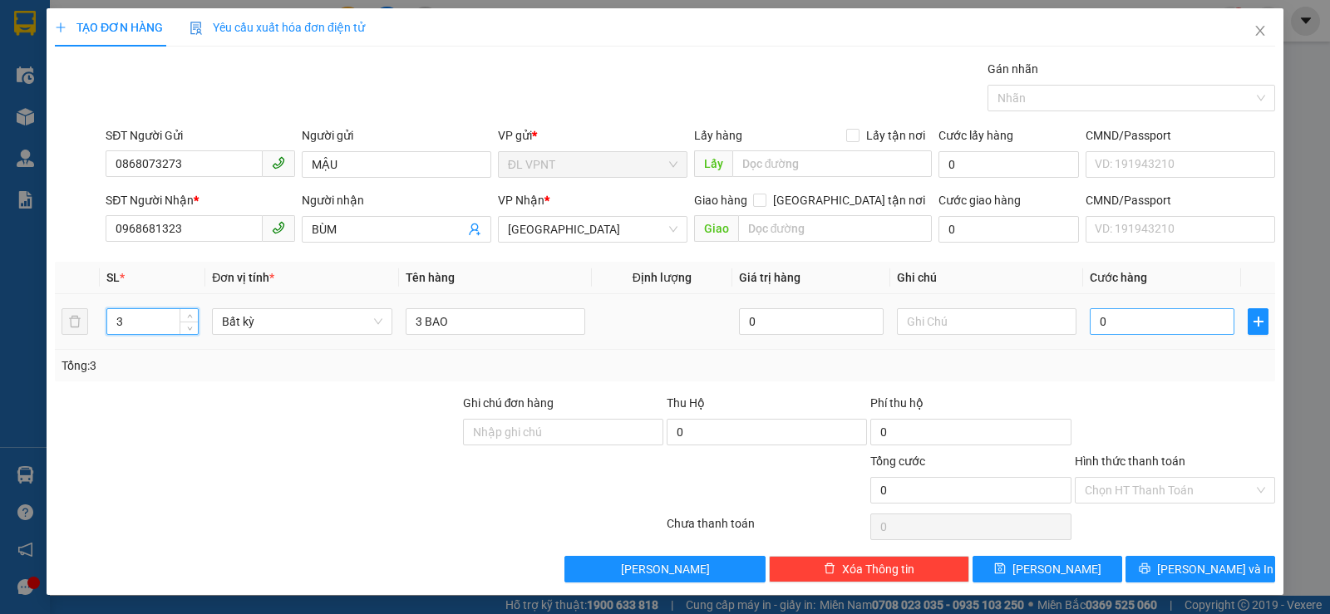
type input "3"
click at [1126, 329] on input "0" at bounding box center [1162, 321] width 145 height 27
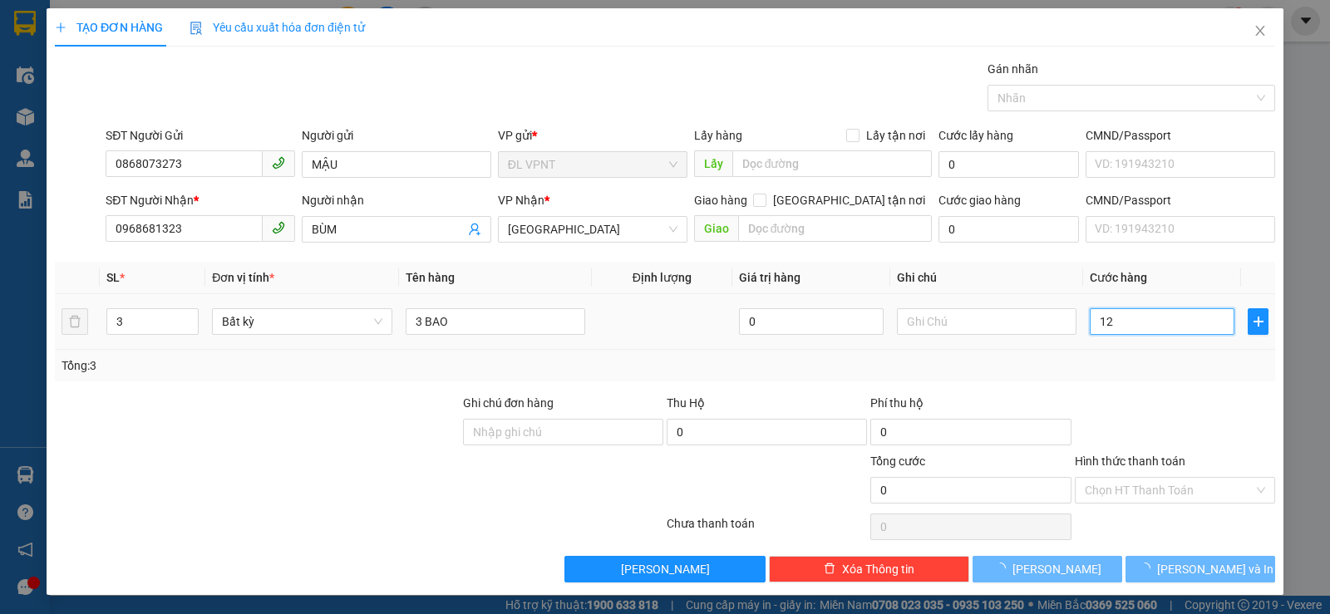
type input "120"
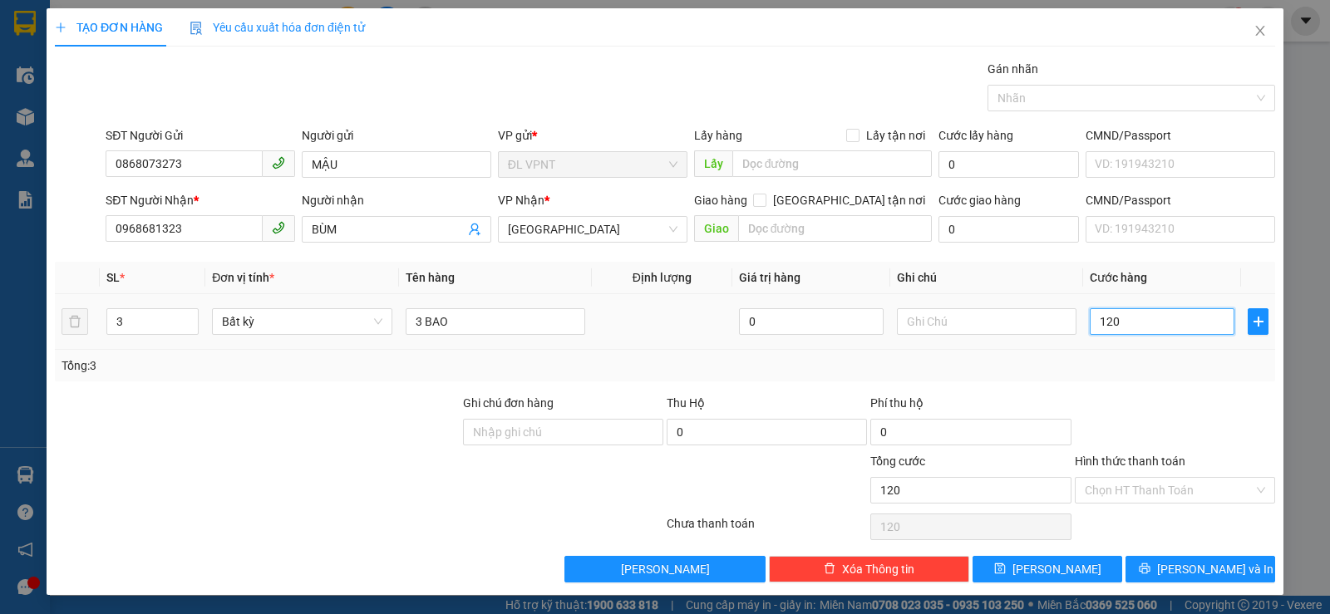
type input "120"
click at [1125, 329] on input "120" at bounding box center [1162, 321] width 145 height 27
click at [1102, 489] on input "Hình thức thanh toán" at bounding box center [1169, 490] width 169 height 25
type input "120.000"
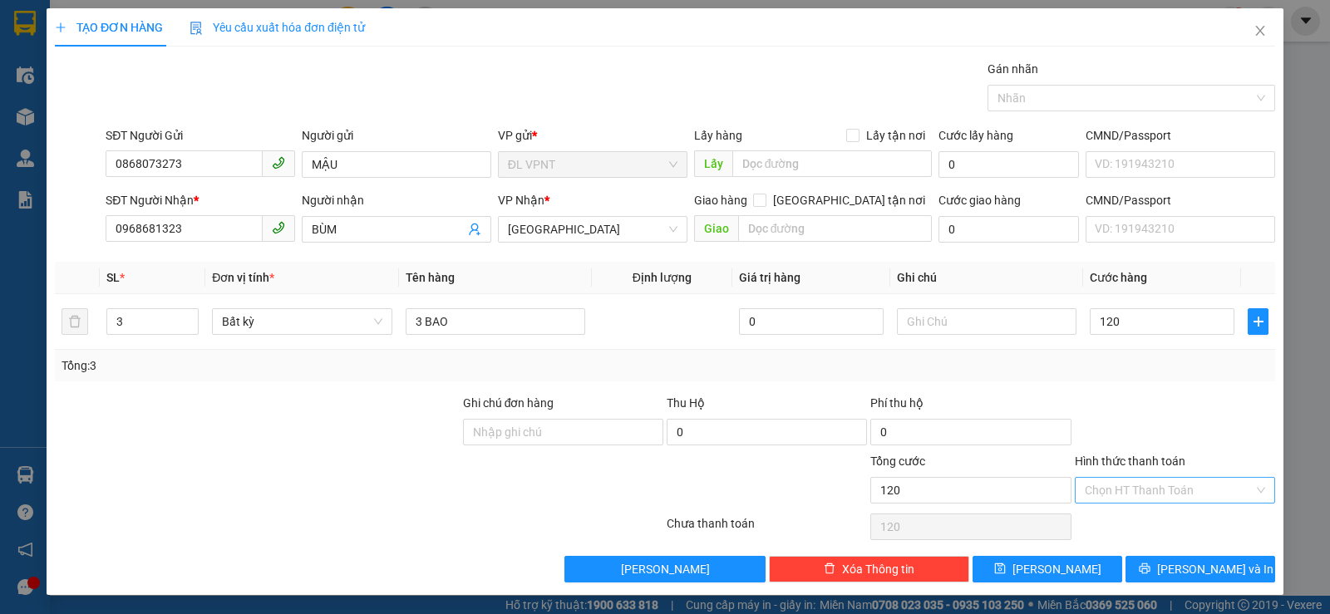
type input "120.000"
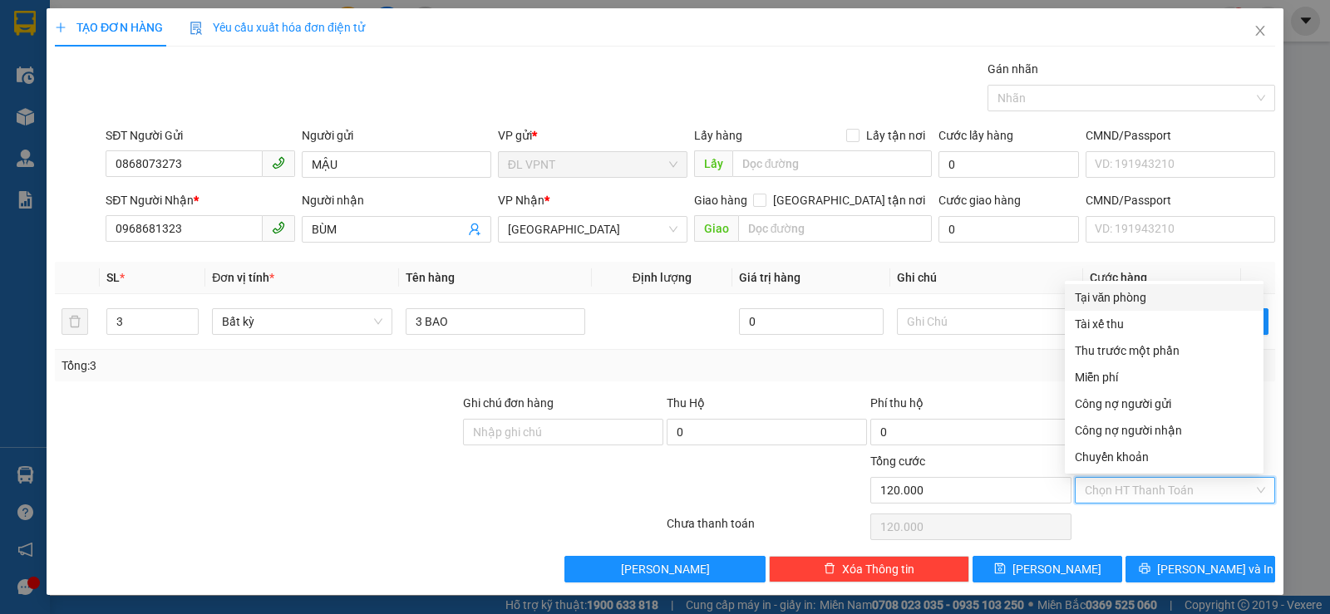
click at [1115, 293] on div "Tại văn phòng" at bounding box center [1164, 297] width 179 height 18
type input "0"
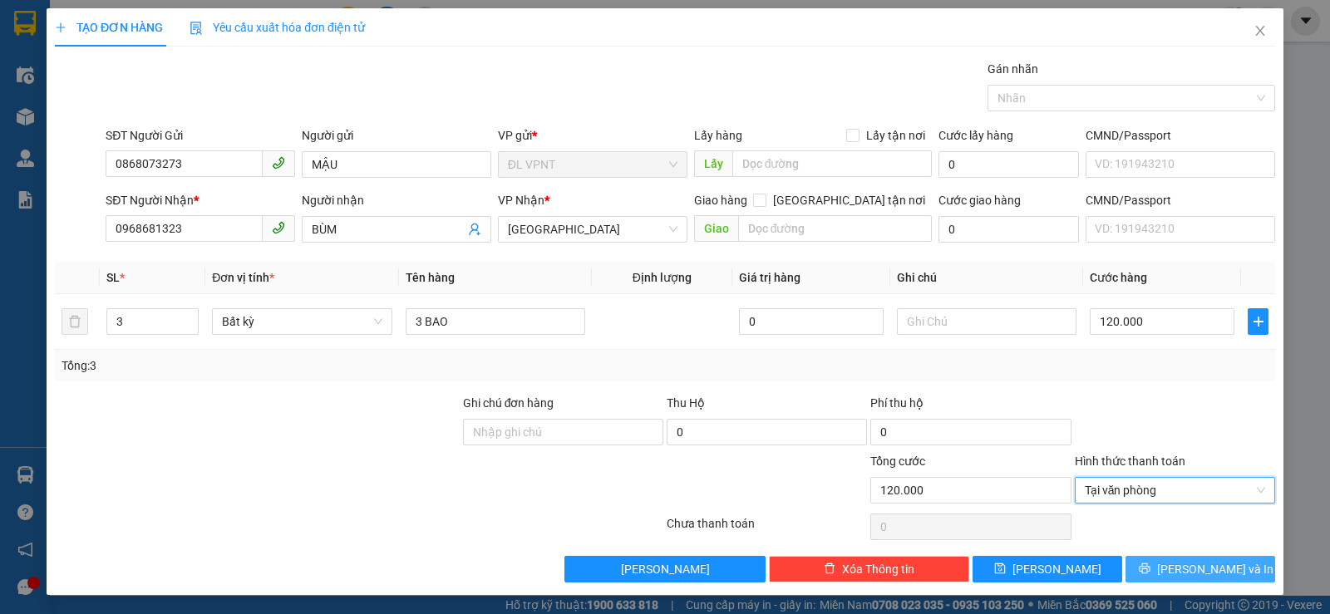
click at [1205, 564] on span "Lưu và In" at bounding box center [1215, 569] width 116 height 18
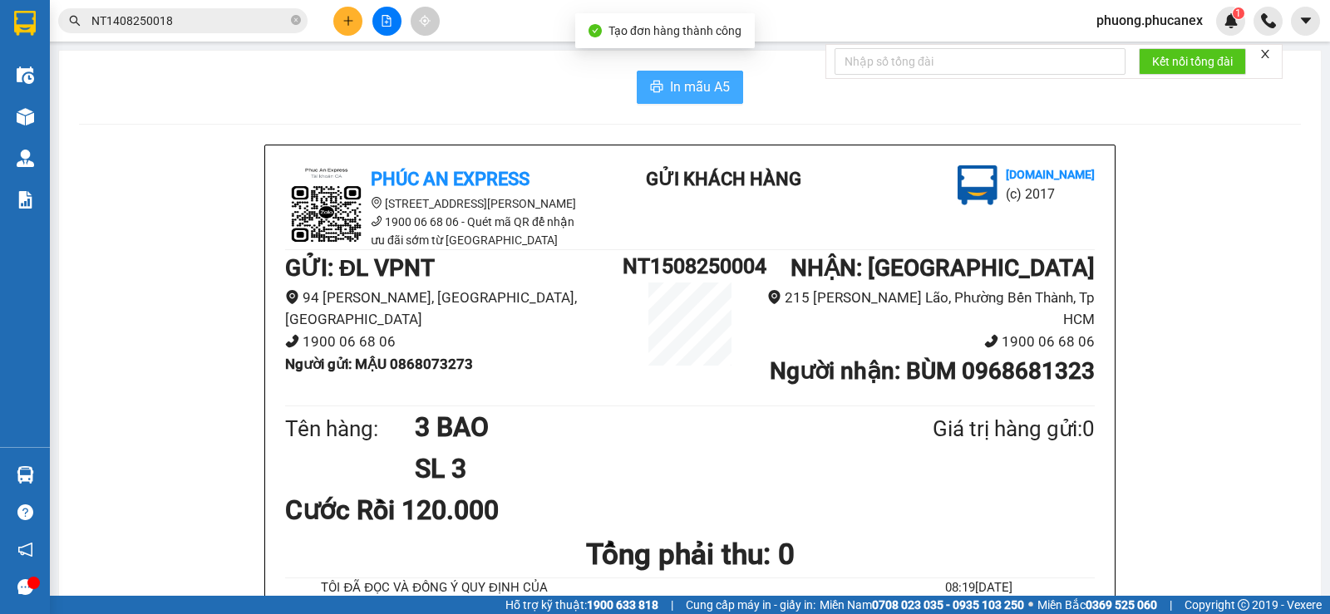
click at [657, 90] on button "In mẫu A5" at bounding box center [690, 87] width 106 height 33
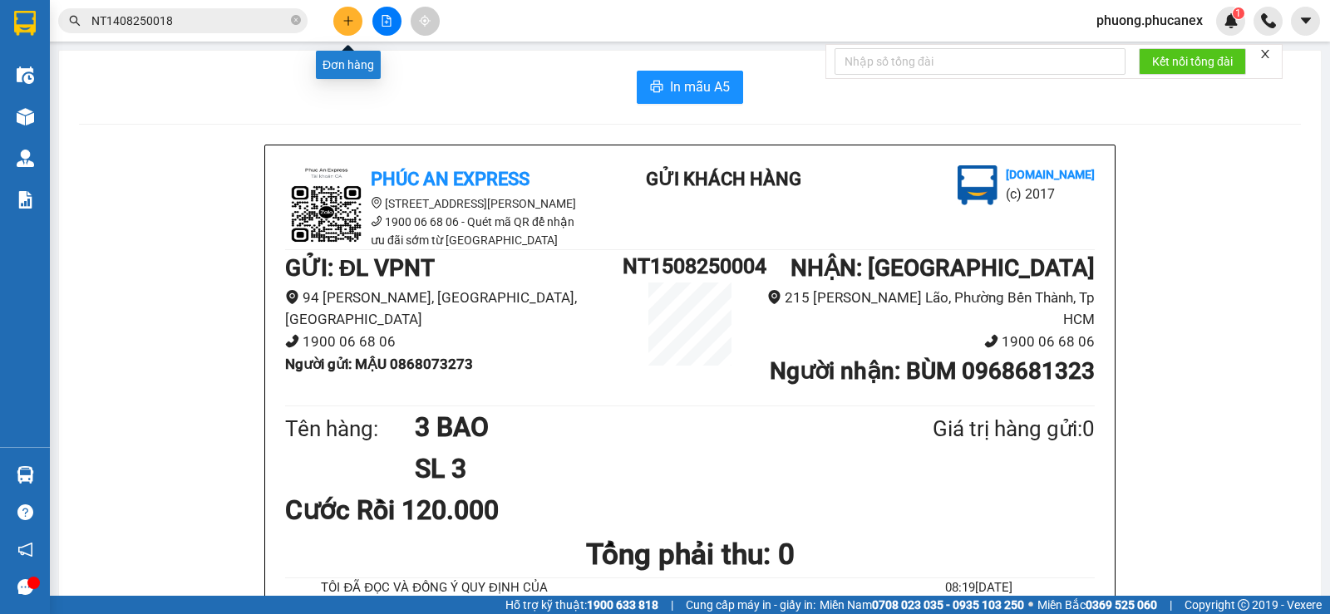
click at [352, 17] on icon "plus" at bounding box center [348, 21] width 12 height 12
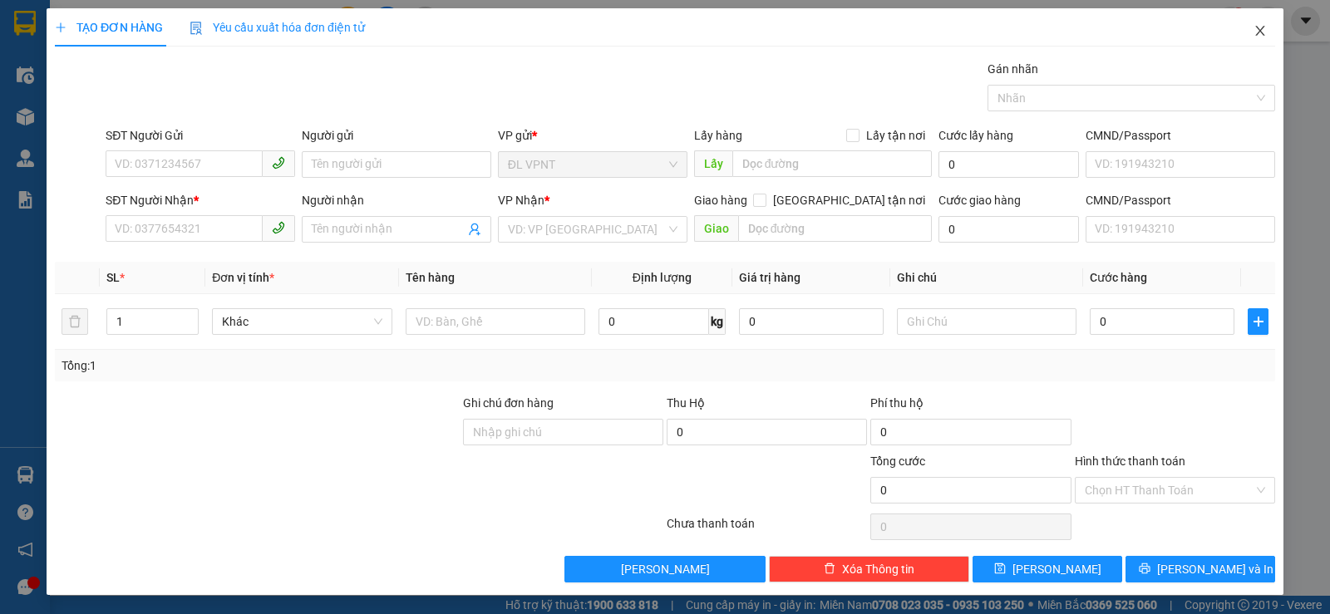
click at [1239, 31] on span "Close" at bounding box center [1260, 31] width 47 height 47
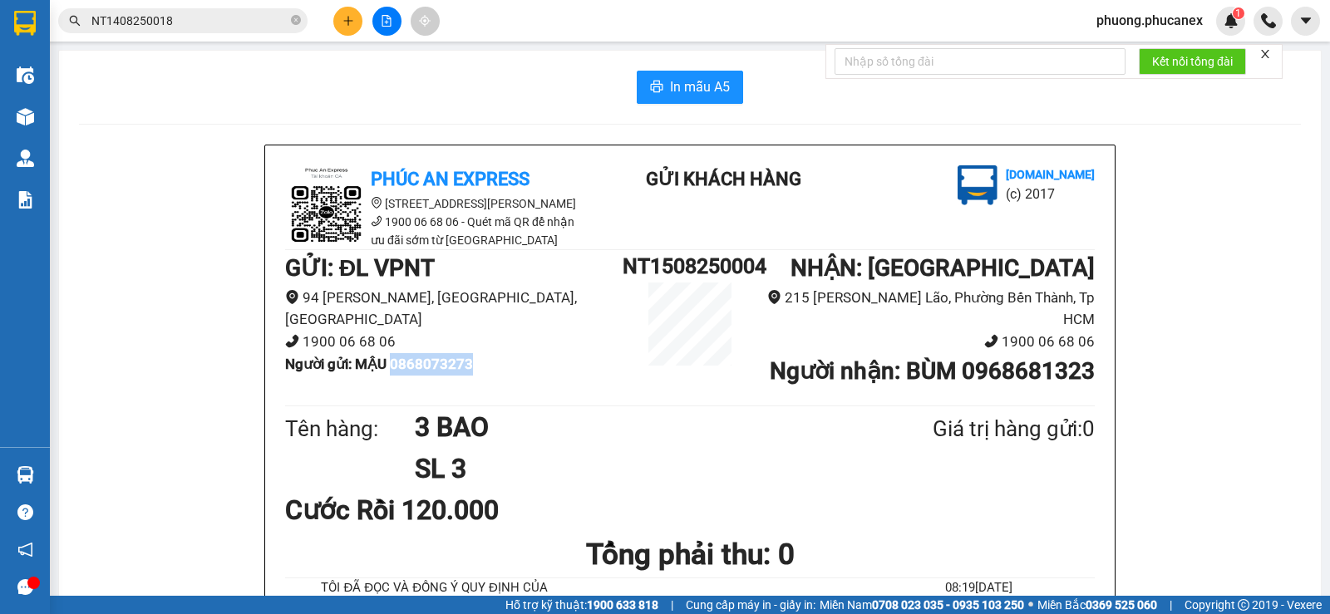
drag, startPoint x: 470, startPoint y: 363, endPoint x: 392, endPoint y: 362, distance: 77.3
click at [392, 362] on li "Người gửi : MẬU 0868073273" at bounding box center [453, 364] width 337 height 22
copy b "0868073273"
click at [353, 15] on icon "plus" at bounding box center [348, 21] width 12 height 12
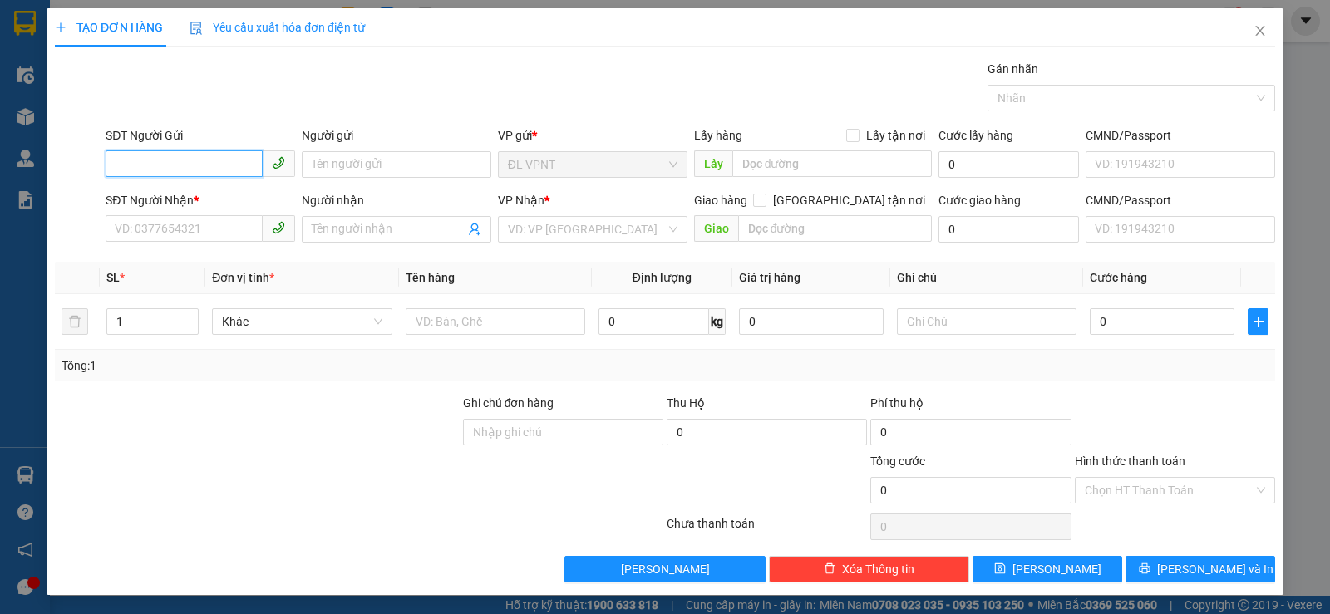
click at [136, 161] on input "SĐT Người Gửi" at bounding box center [184, 163] width 157 height 27
paste input "0868073273"
type input "0868073273"
click at [211, 195] on div "0868073273 - MẬU" at bounding box center [199, 198] width 168 height 18
type input "MẬU"
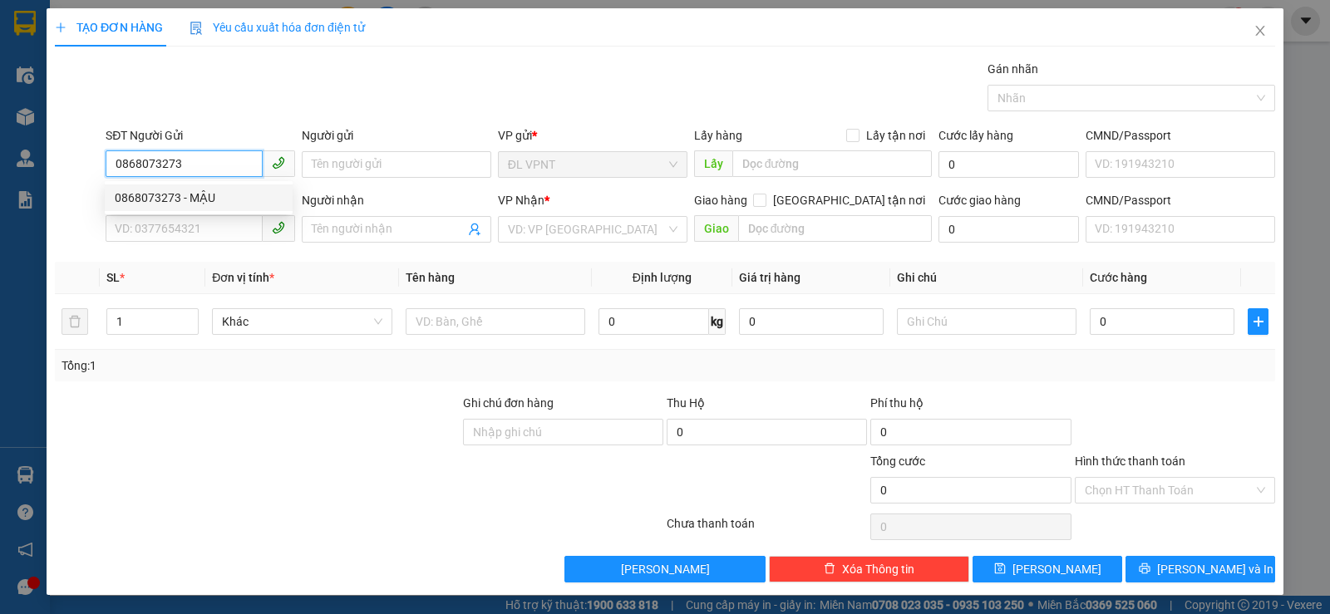
type input "0968681323"
type input "BÙM"
type input "0868073273"
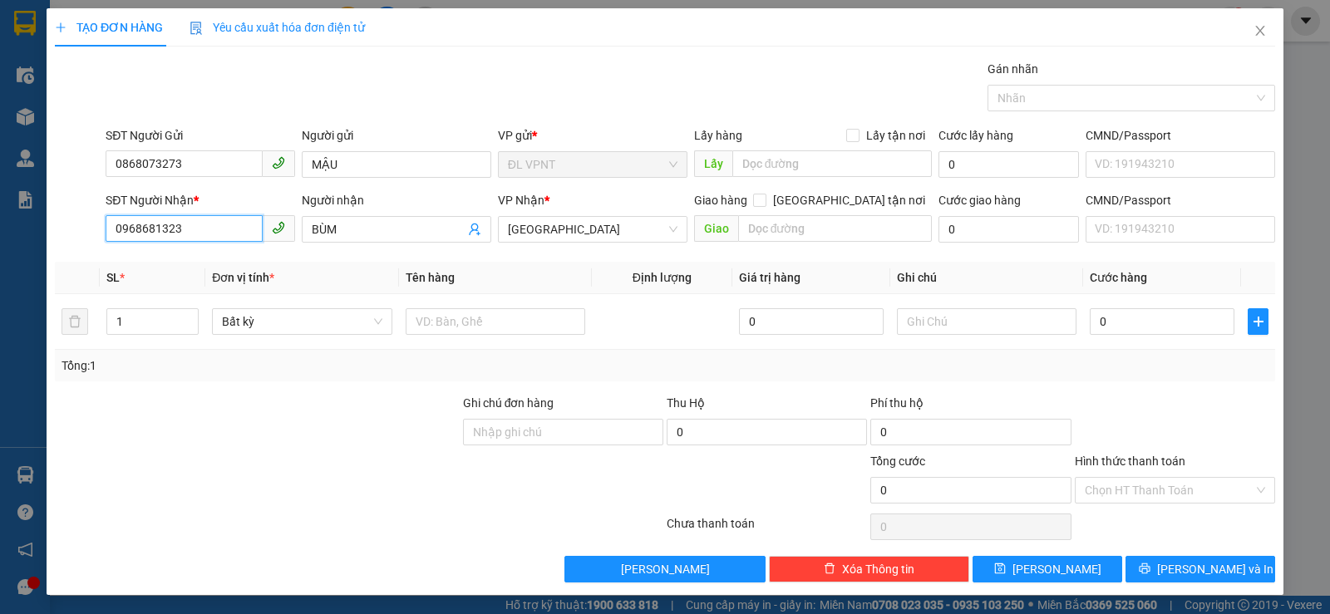
drag, startPoint x: 194, startPoint y: 224, endPoint x: 98, endPoint y: 226, distance: 96.4
click at [98, 226] on div "SĐT Người Nhận * 0968681323 Người nhận BÙM VP Nhận * ĐL Quận 1 Giao hàng Giao t…" at bounding box center [664, 220] width 1223 height 58
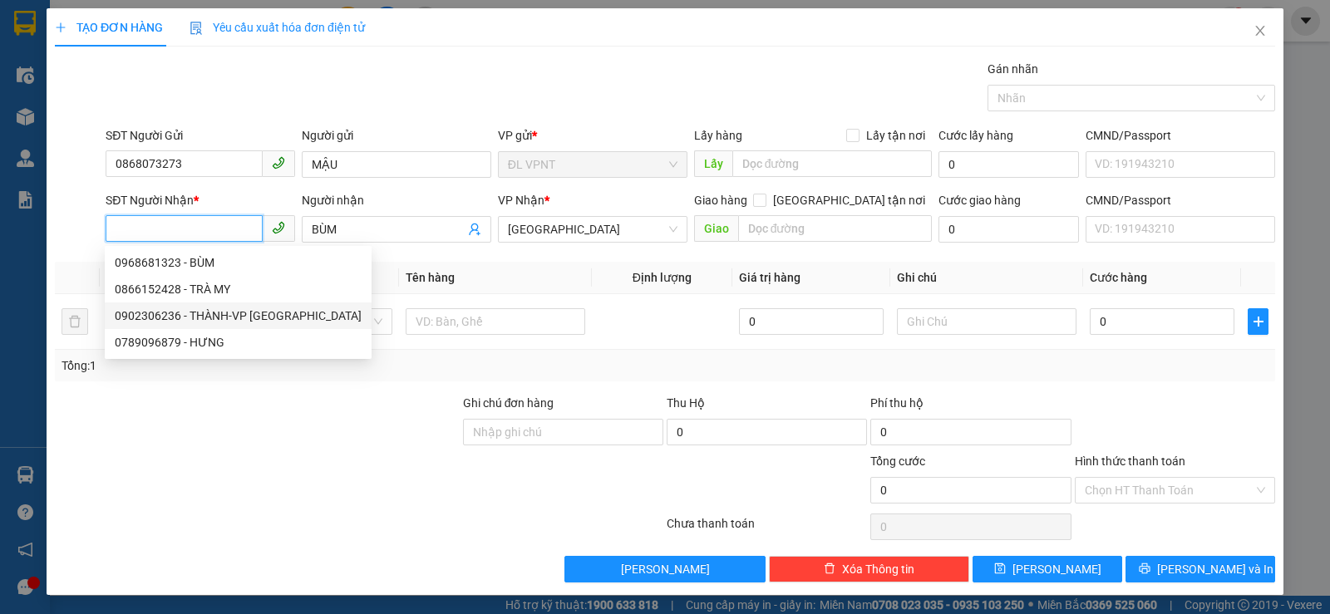
click at [215, 312] on div "0902306236 - THÀNH-VP VŨNG TÀU" at bounding box center [238, 316] width 247 height 18
type input "0902306236"
type input "THÀNH-VP VŨNG TÀU"
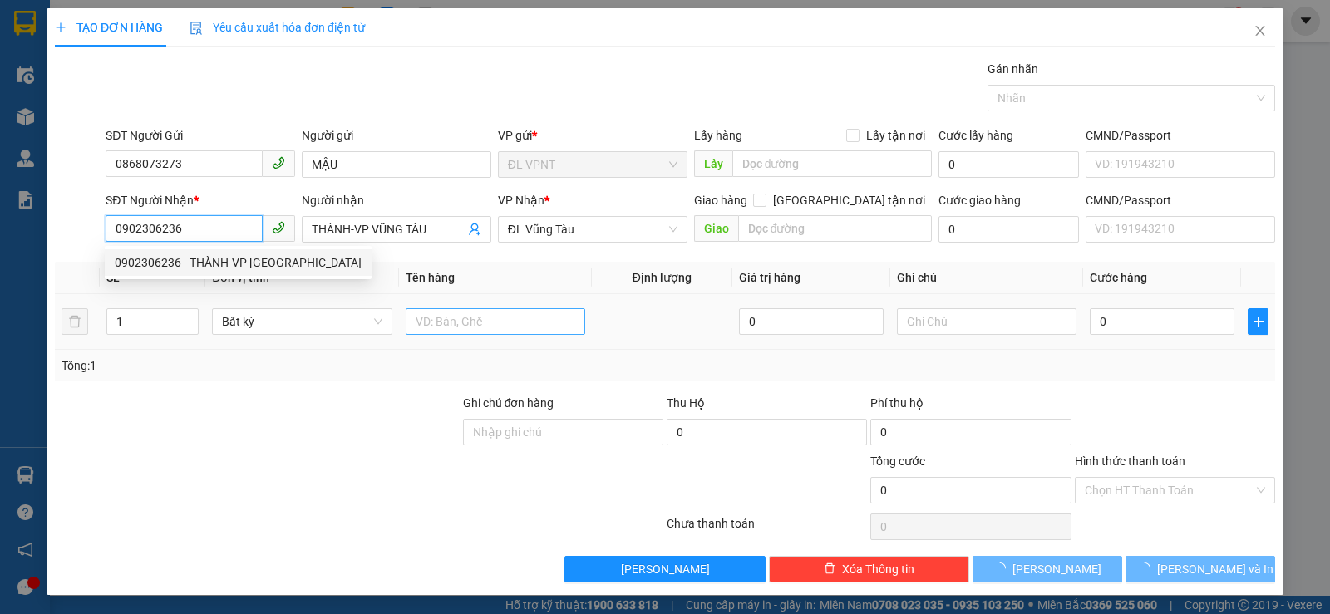
type input "0902306236"
click at [457, 319] on input "text" at bounding box center [496, 321] width 180 height 27
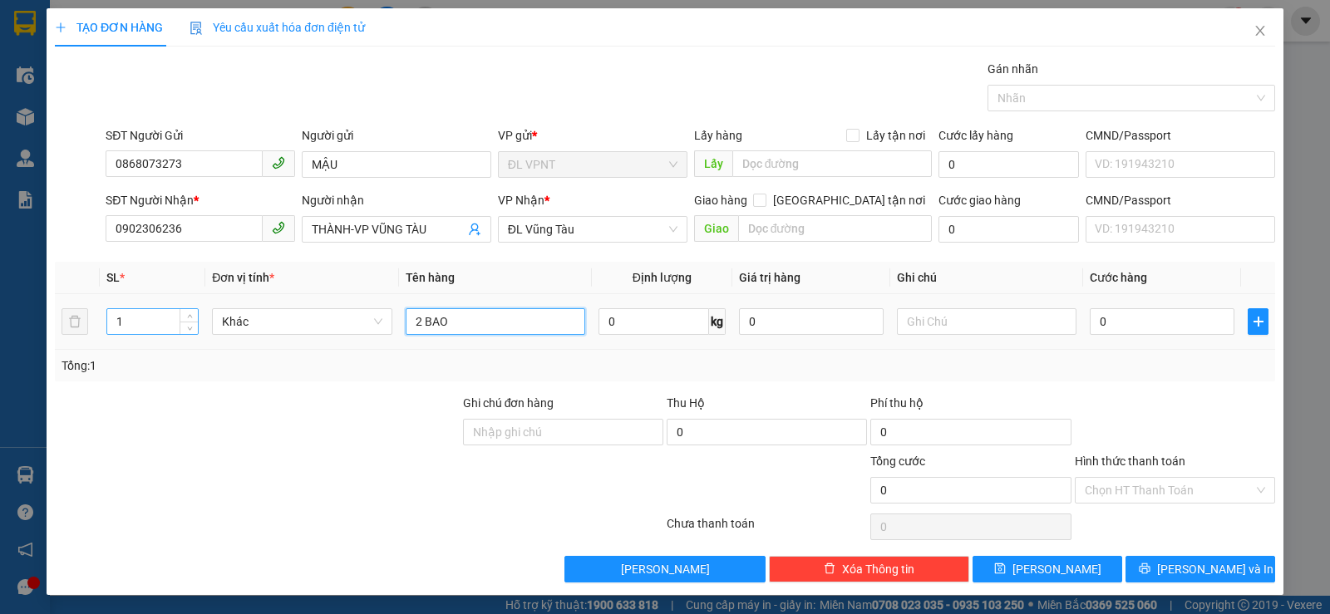
type input "2 BAO"
click at [151, 318] on input "1" at bounding box center [152, 321] width 91 height 25
type input "2"
click at [1149, 328] on input "0" at bounding box center [1162, 321] width 145 height 27
type input "1"
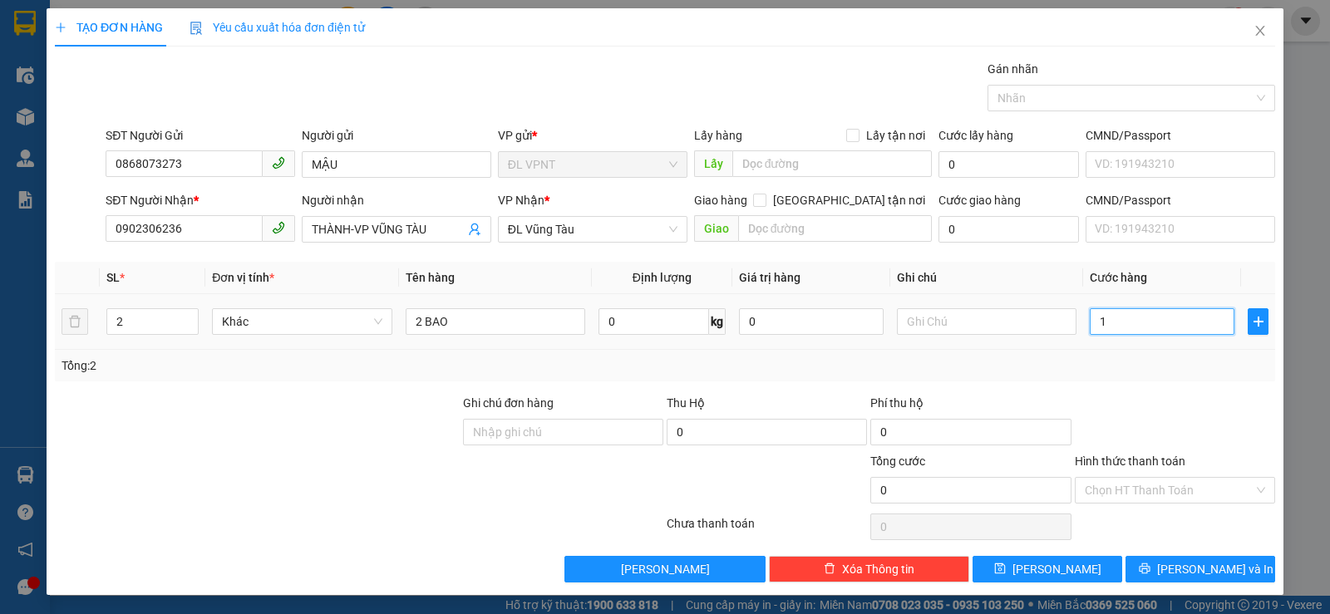
type input "1"
type input "10"
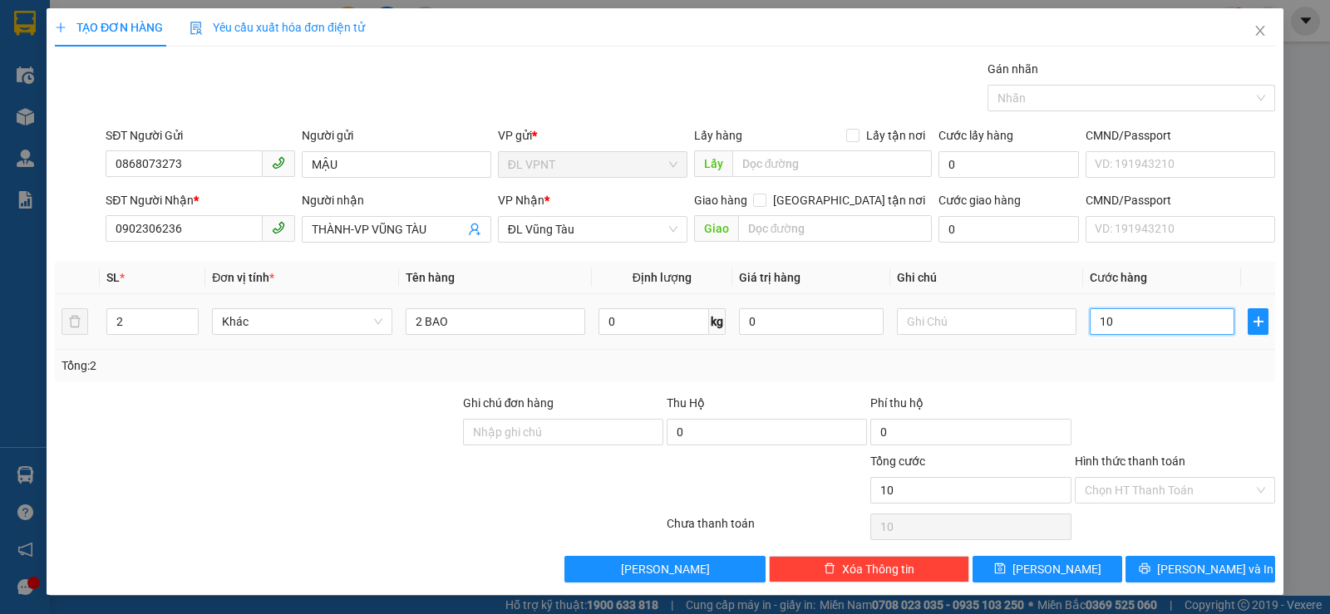
type input "100"
click at [1173, 486] on input "Hình thức thanh toán" at bounding box center [1169, 490] width 169 height 25
type input "100.000"
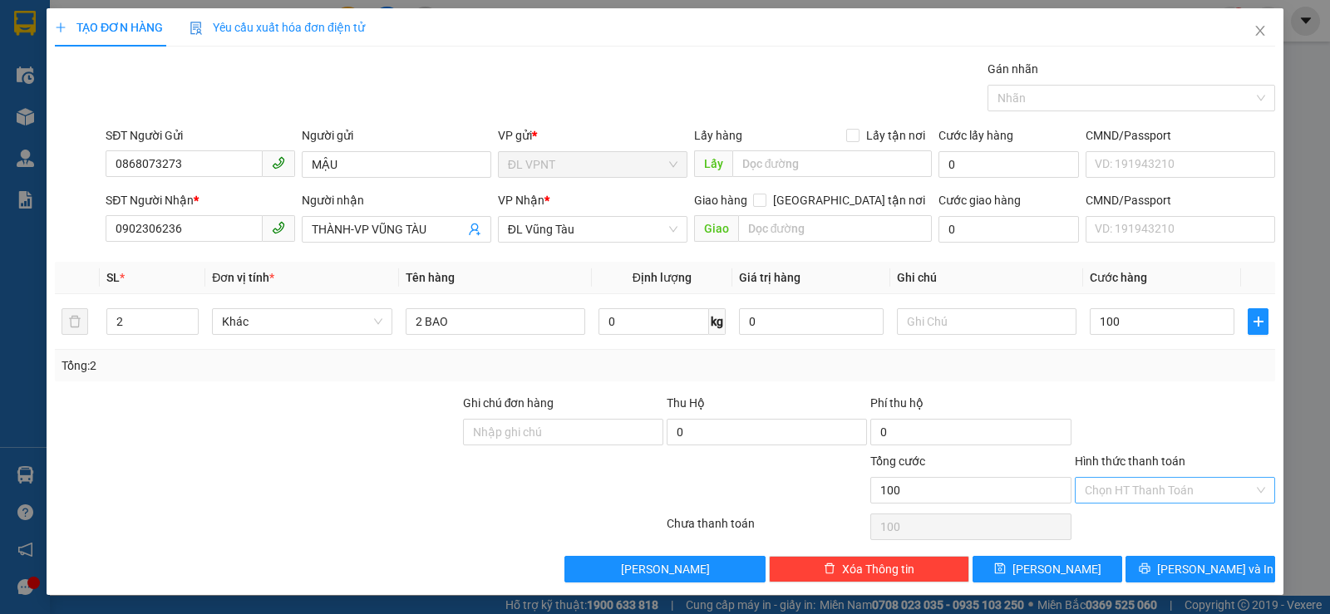
type input "100.000"
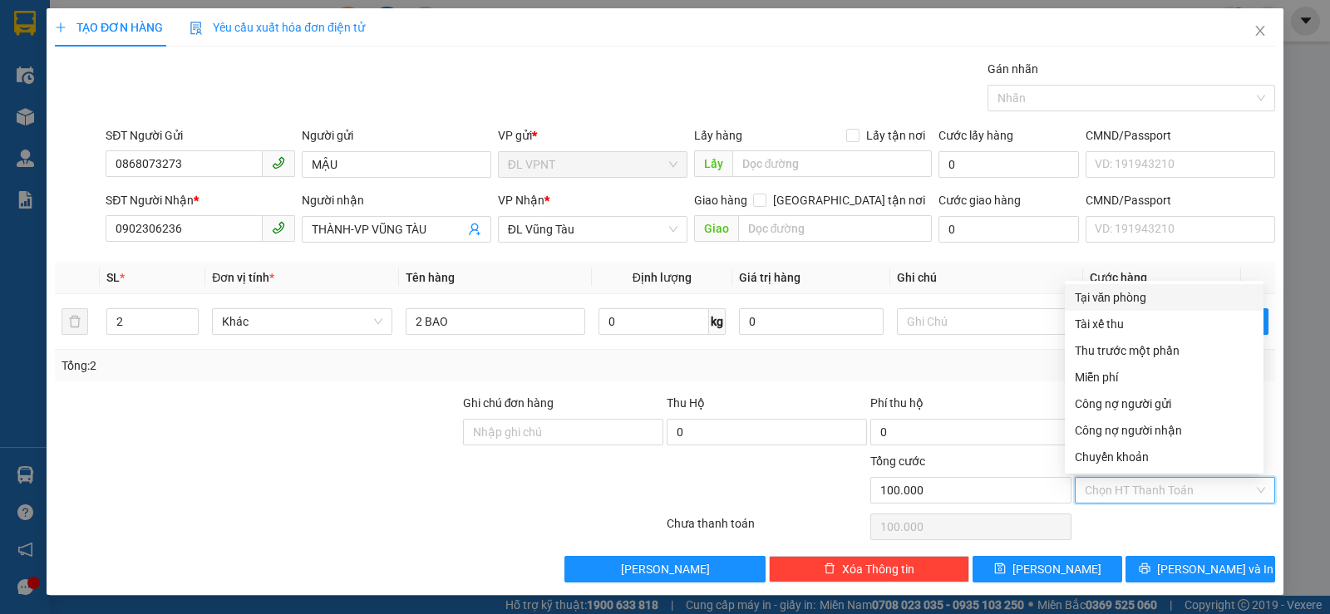
click at [1135, 296] on div "Tại văn phòng" at bounding box center [1164, 297] width 179 height 18
type input "0"
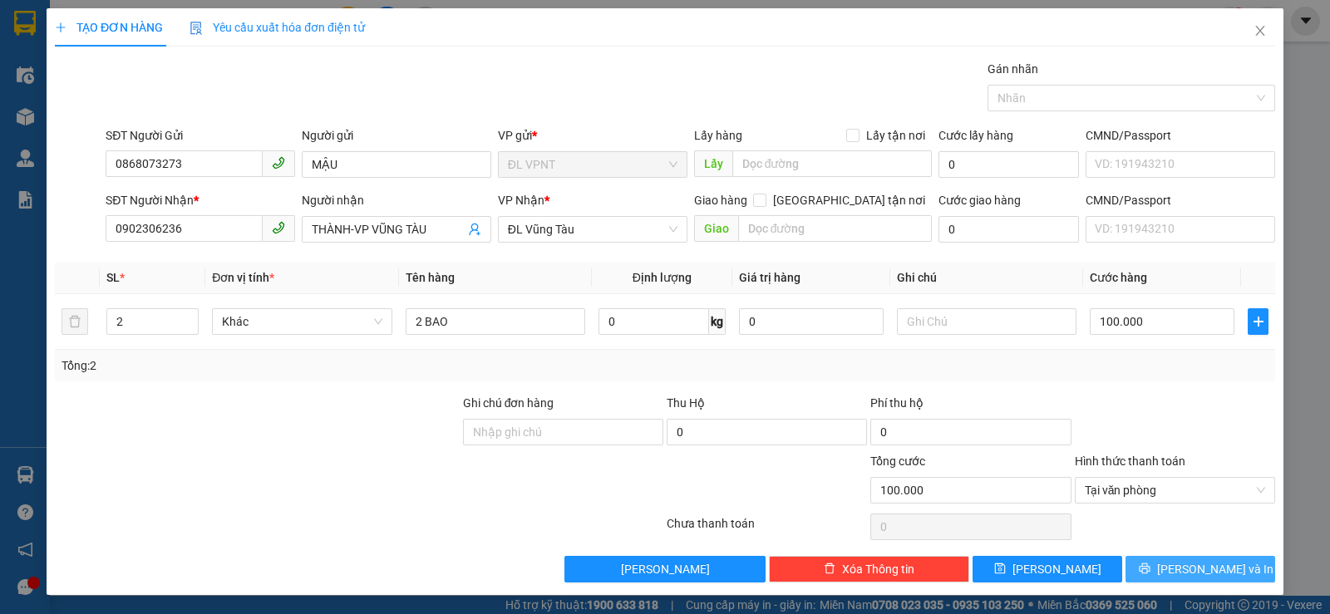
click at [1174, 564] on span "Lưu và In" at bounding box center [1215, 569] width 116 height 18
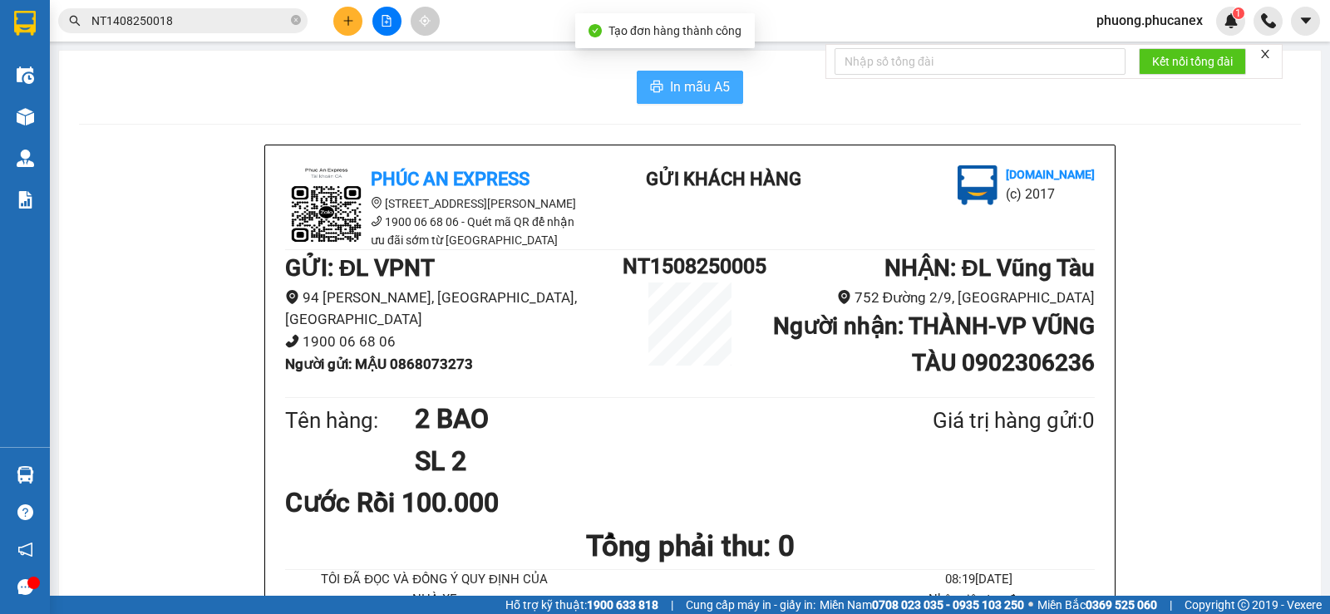
click at [682, 82] on span "In mẫu A5" at bounding box center [700, 86] width 60 height 21
click at [348, 21] on icon "plus" at bounding box center [347, 20] width 9 height 1
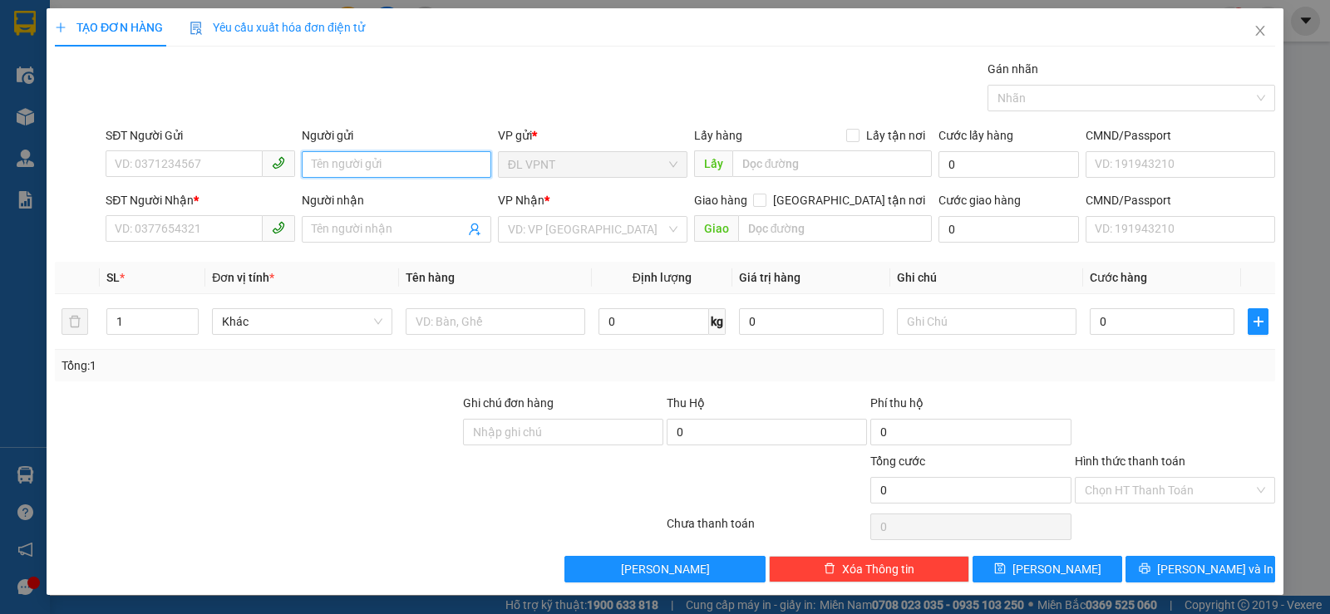
click at [331, 166] on input "Người gửi" at bounding box center [397, 164] width 190 height 27
type input "978"
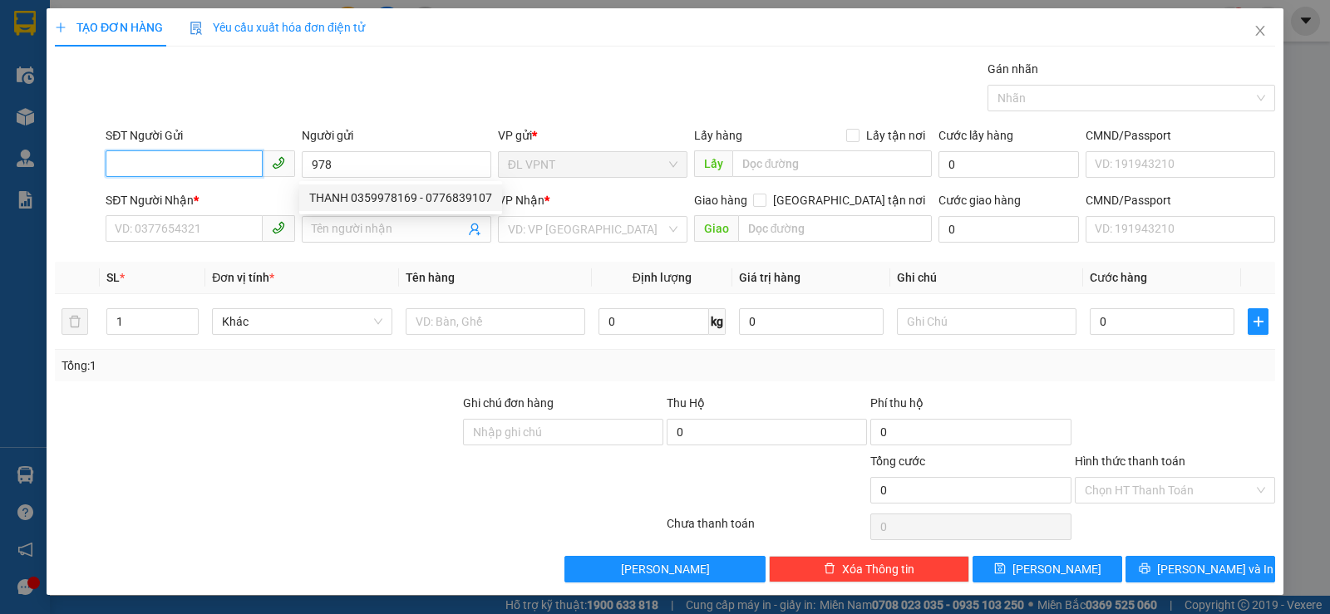
click at [182, 163] on input "SĐT Người Gửi" at bounding box center [184, 163] width 157 height 27
type input "0901491978"
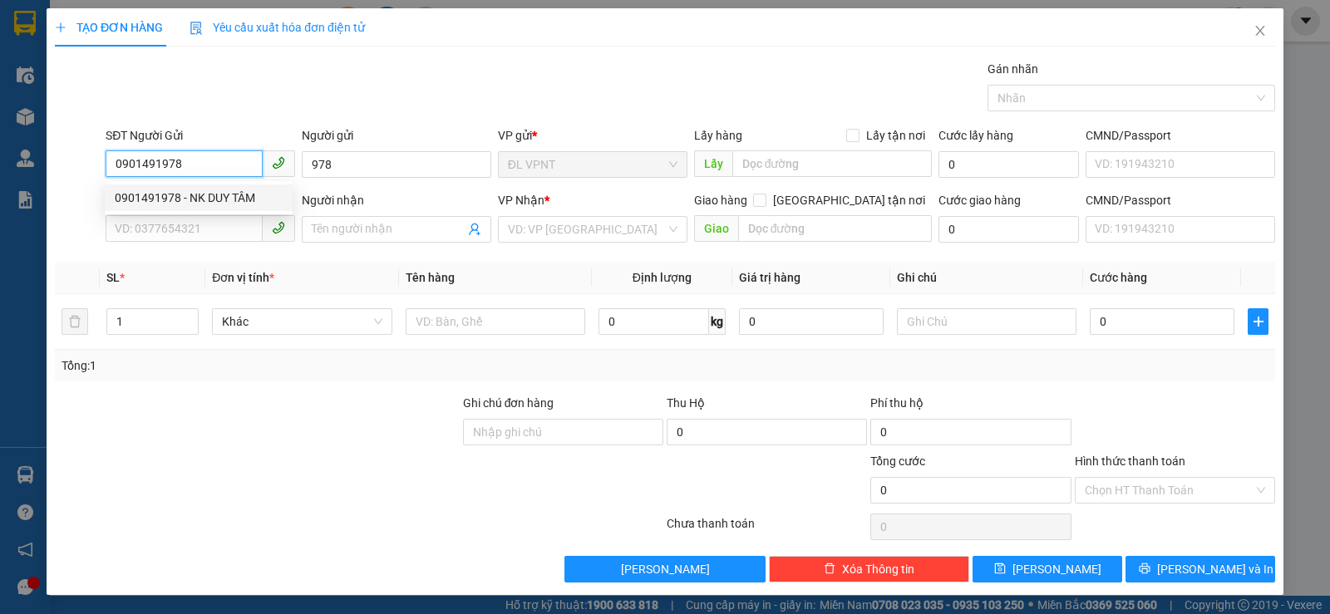
click at [241, 193] on div "0901491978 - NK DUY TÂM" at bounding box center [199, 198] width 168 height 18
type input "NK DUY TÂM"
type input "0931268084"
type input "vũ lab"
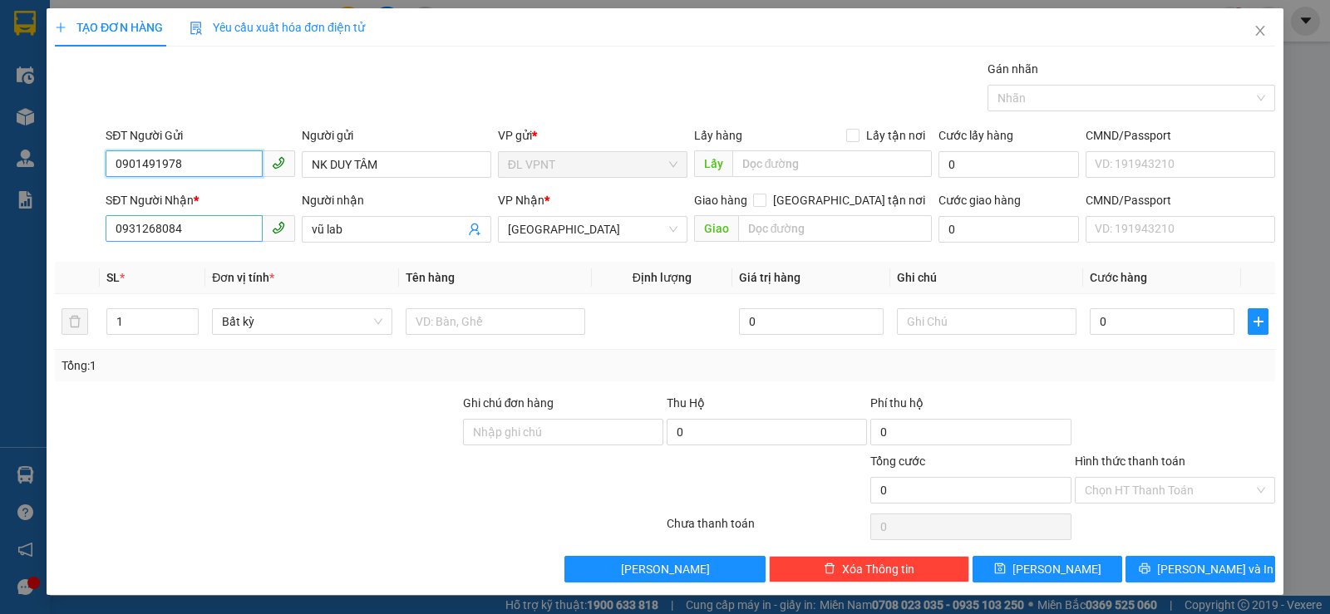
type input "0901491978"
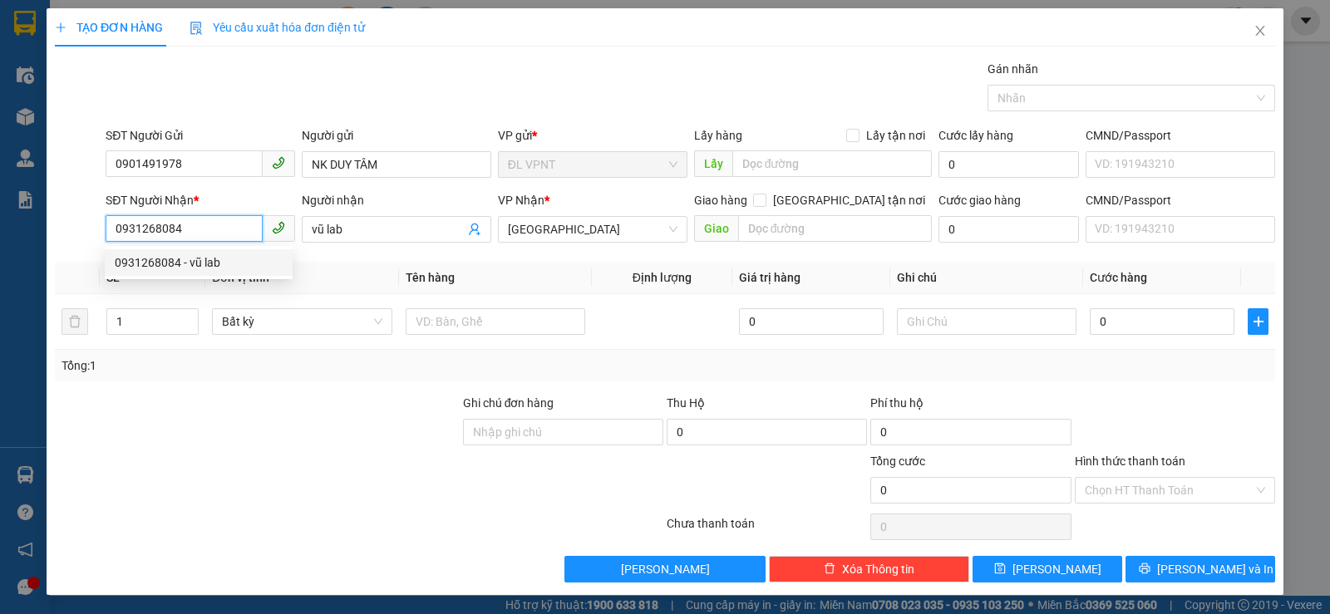
drag, startPoint x: 209, startPoint y: 233, endPoint x: 100, endPoint y: 240, distance: 109.1
click at [100, 240] on div "SĐT Người Nhận * 0931268084 Người nhận vũ lab VP Nhận * ĐL Quận 1 Giao hàng Gia…" at bounding box center [664, 220] width 1223 height 58
type input "0913122658"
click at [205, 263] on div "0913122658 - TÀN ĐÀ" at bounding box center [199, 263] width 168 height 18
type input "TÀN ĐÀ"
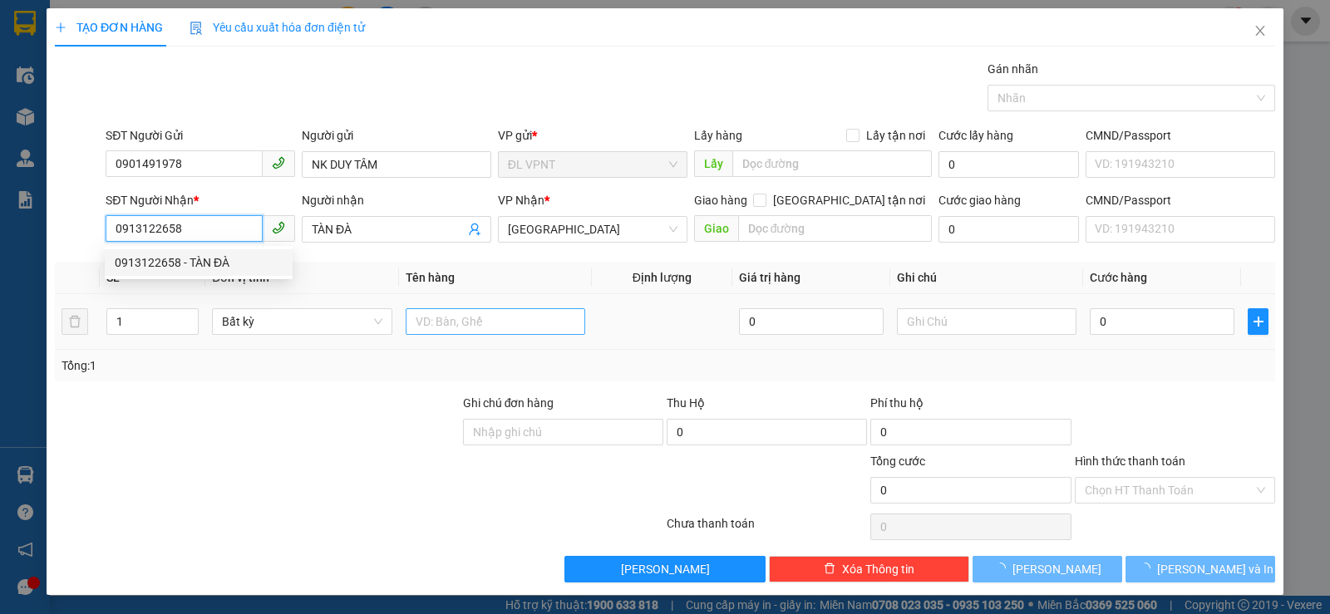
type input "0913122658"
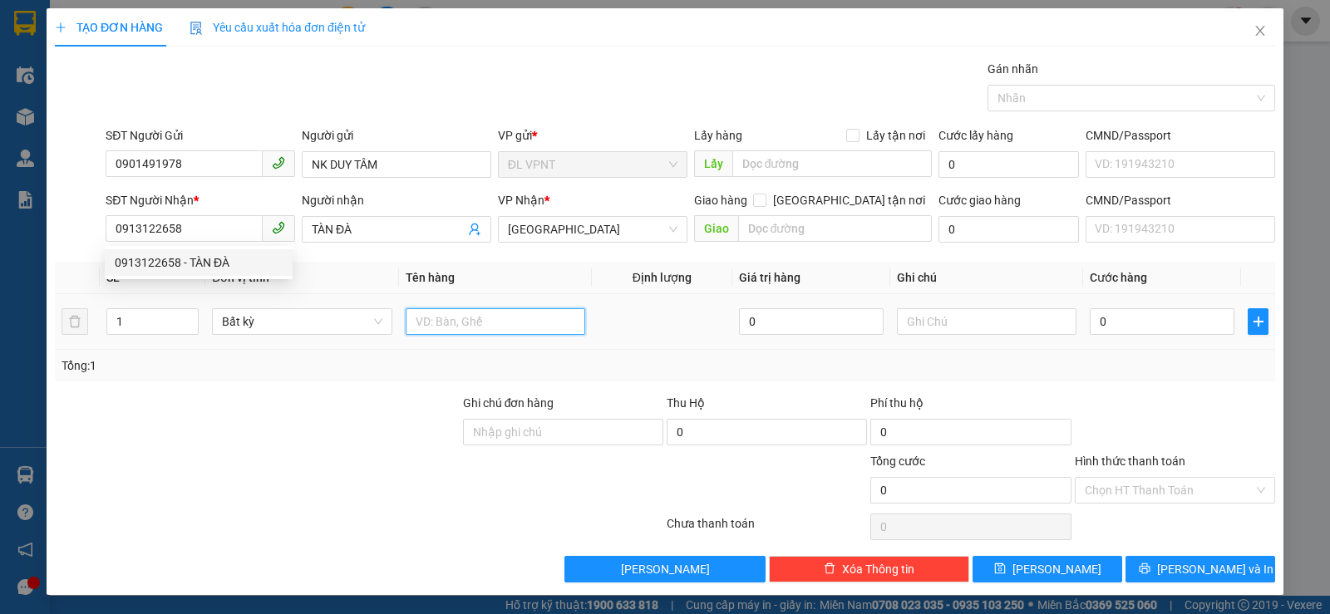
click at [428, 319] on input "text" at bounding box center [496, 321] width 180 height 27
type input "1 H"
click at [1133, 322] on input "0" at bounding box center [1162, 321] width 145 height 27
type input "2"
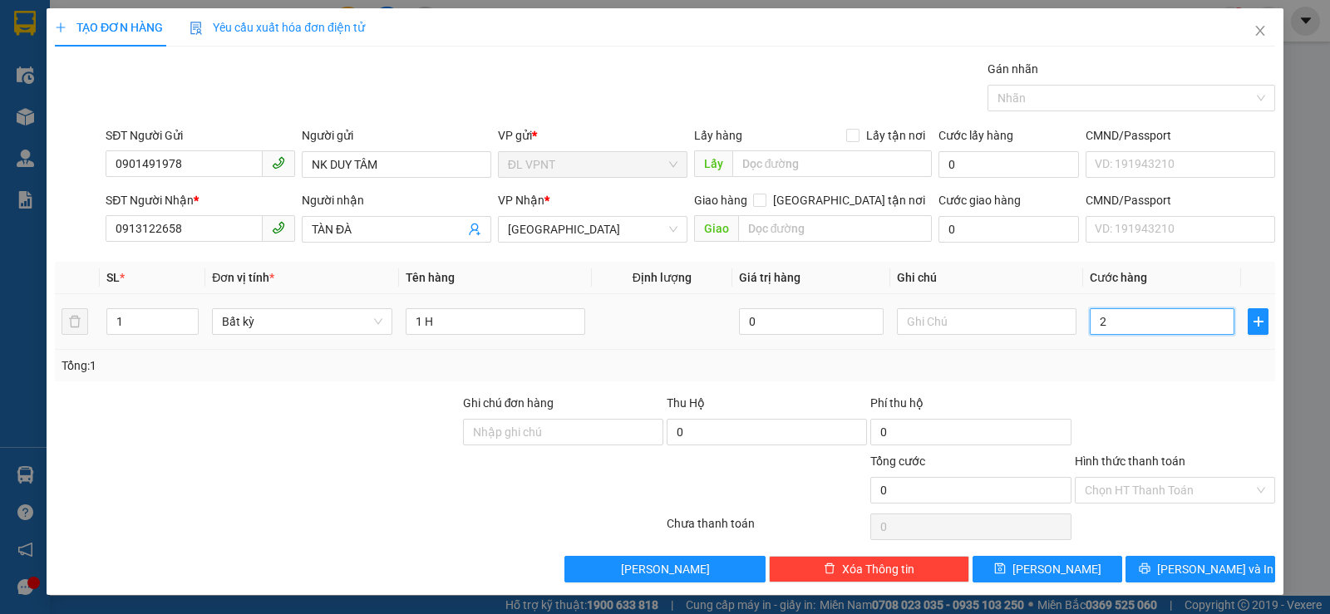
type input "2"
type input "20"
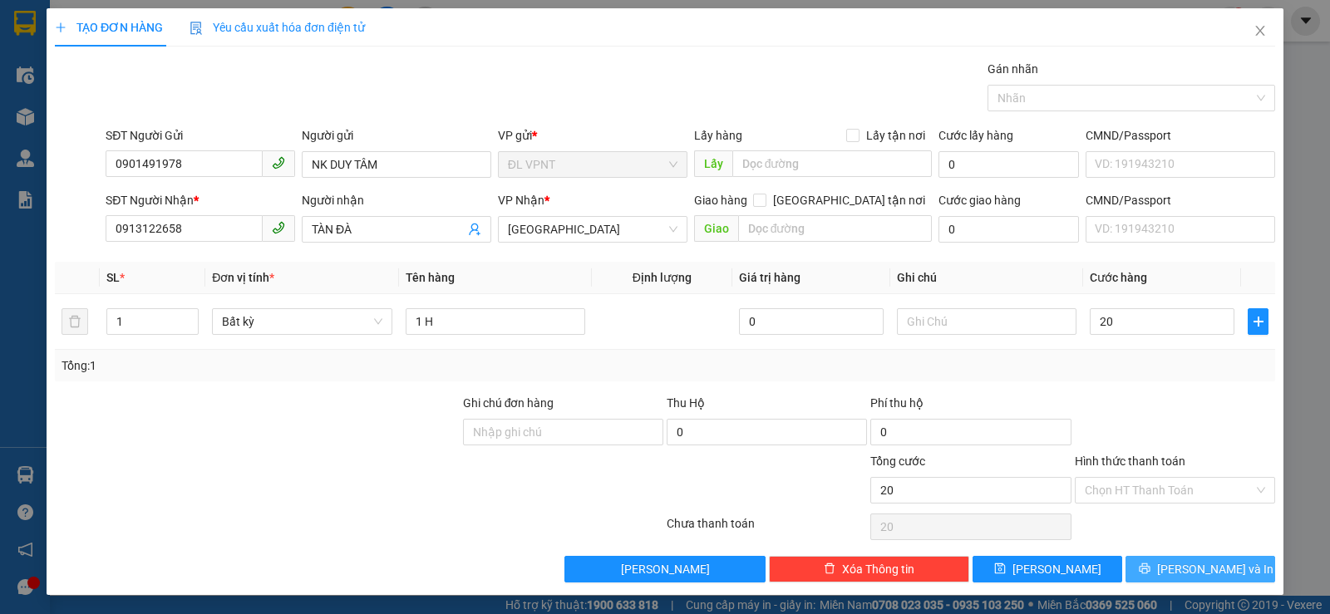
click at [1189, 567] on span "Lưu và In" at bounding box center [1215, 569] width 116 height 18
type input "20.000"
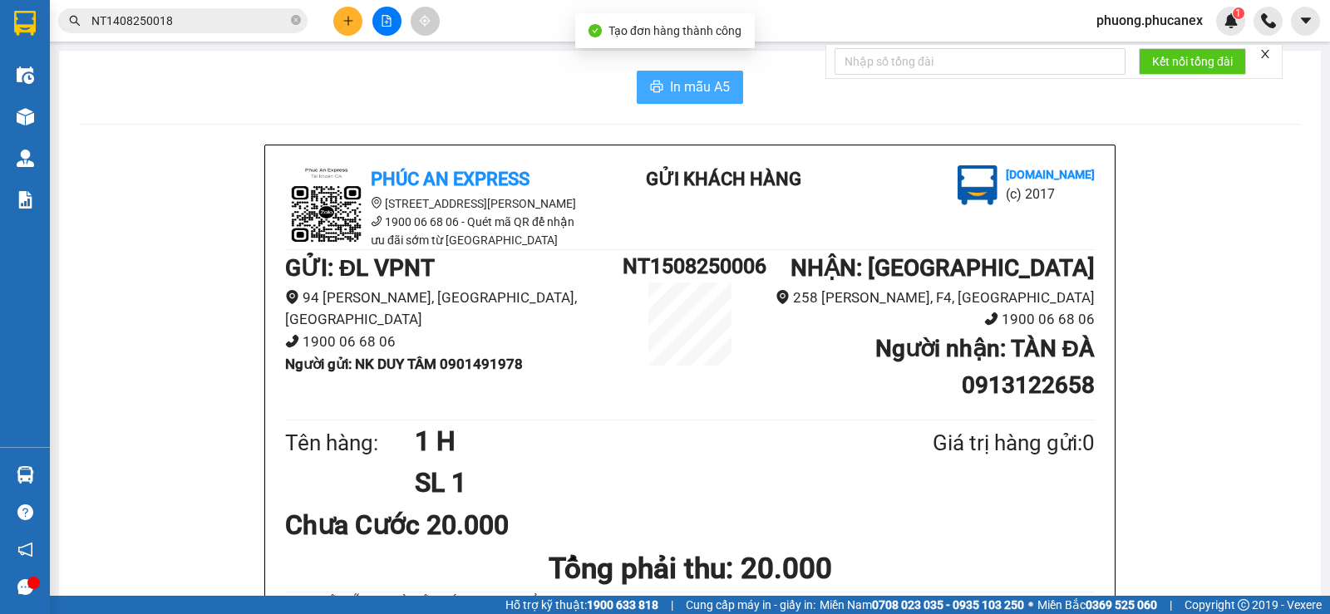
click at [695, 86] on span "In mẫu A5" at bounding box center [700, 86] width 60 height 21
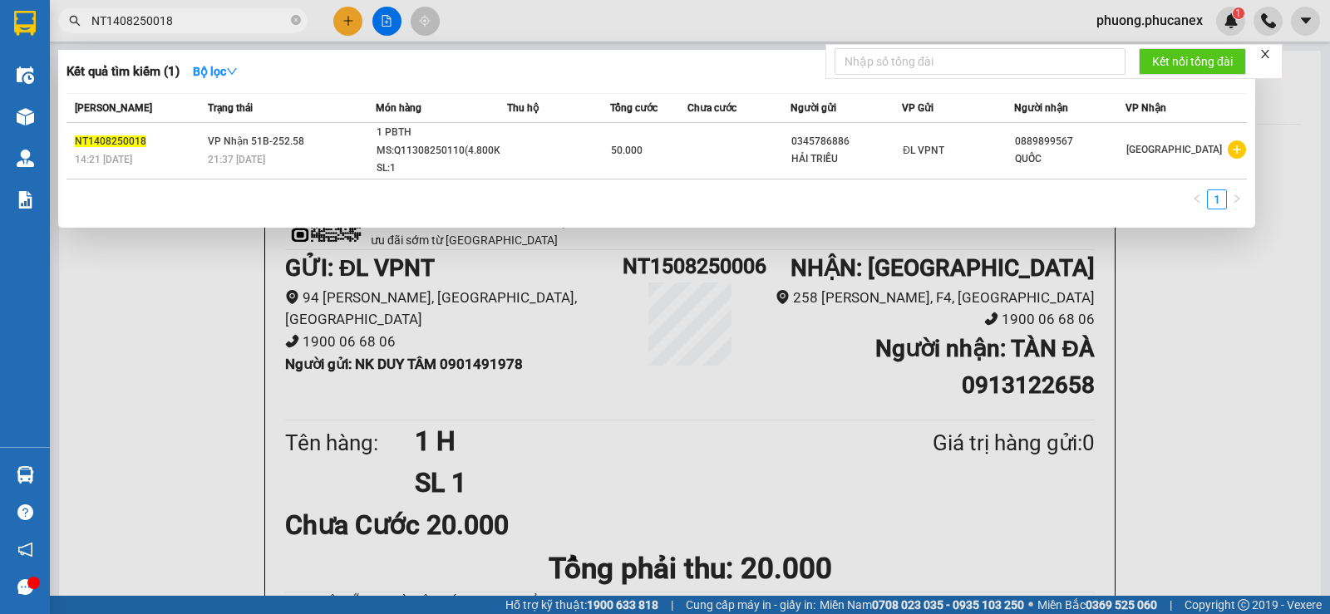
click at [184, 22] on input "NT1408250018" at bounding box center [189, 21] width 196 height 18
drag, startPoint x: 184, startPoint y: 22, endPoint x: 63, endPoint y: 40, distance: 121.9
click at [63, 36] on div "Kết quả tìm kiếm ( 1 ) Bộ lọc Mã ĐH Trạng thái Món hàng Thu hộ Tổng cước Chưa c…" at bounding box center [162, 21] width 324 height 29
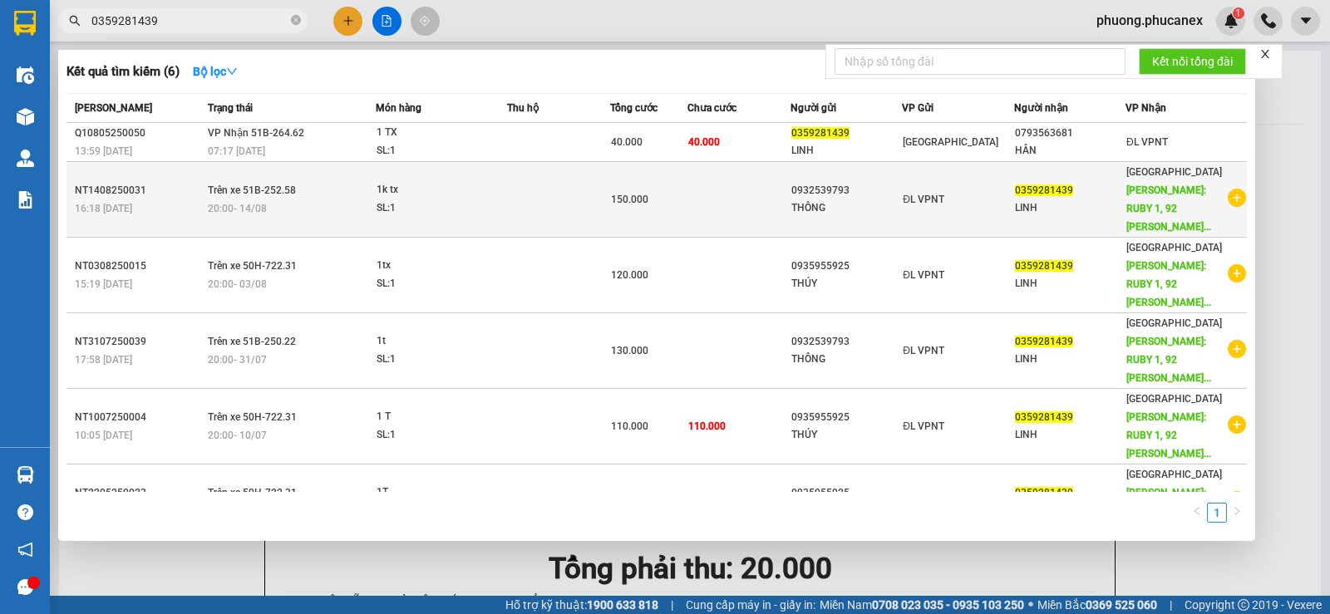
type input "0359281439"
click at [1039, 199] on div "LINH" at bounding box center [1070, 207] width 110 height 17
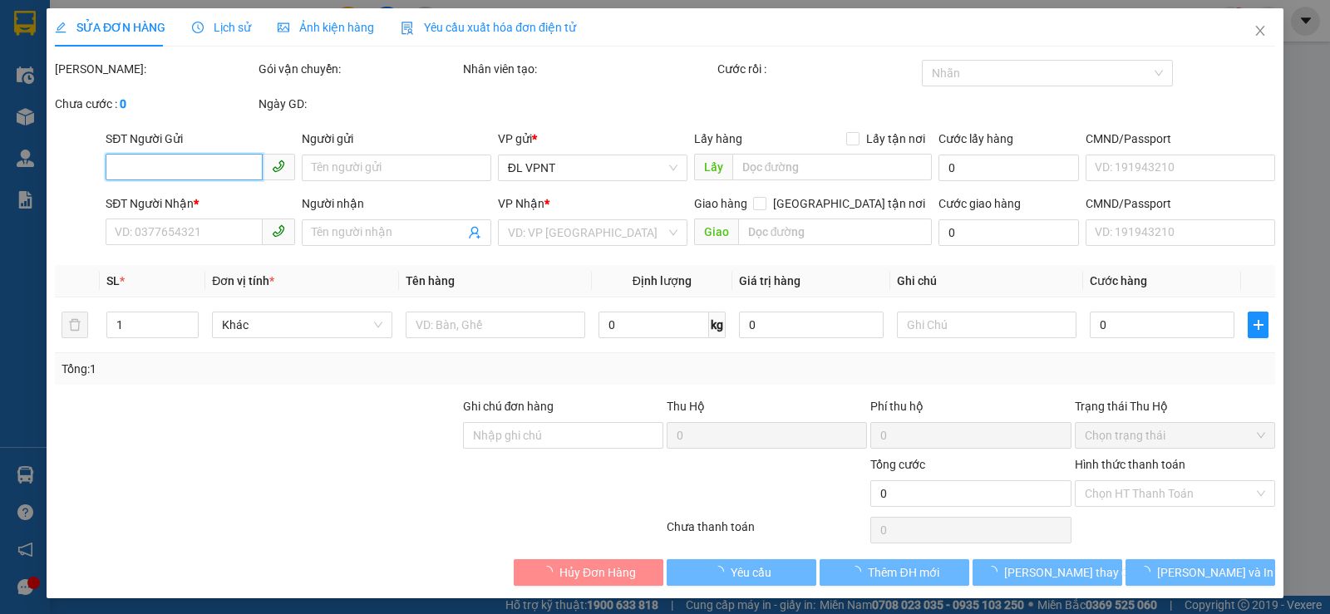
type input "0932539793"
type input "THÔNG"
type input "0359281439"
type input "LINH"
type input "RUBY 1, 92 NGUYỄN HỮU CẢNH, Q.BÌNH THẠNH"
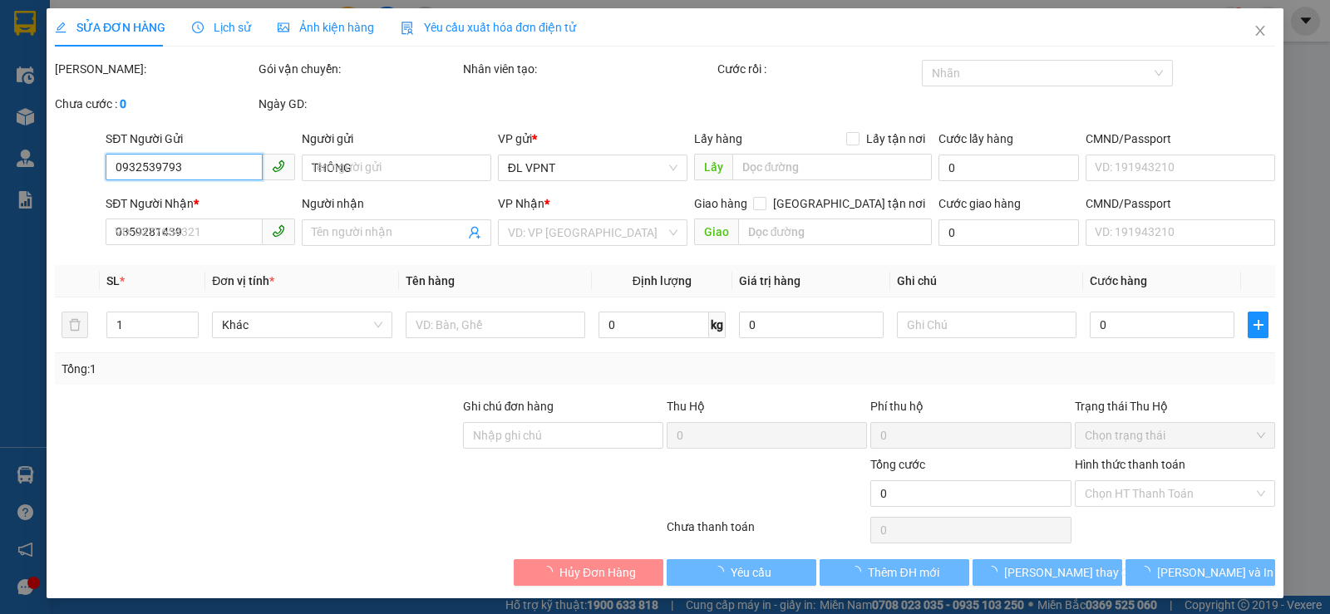
type input "100.000"
type input "150.000"
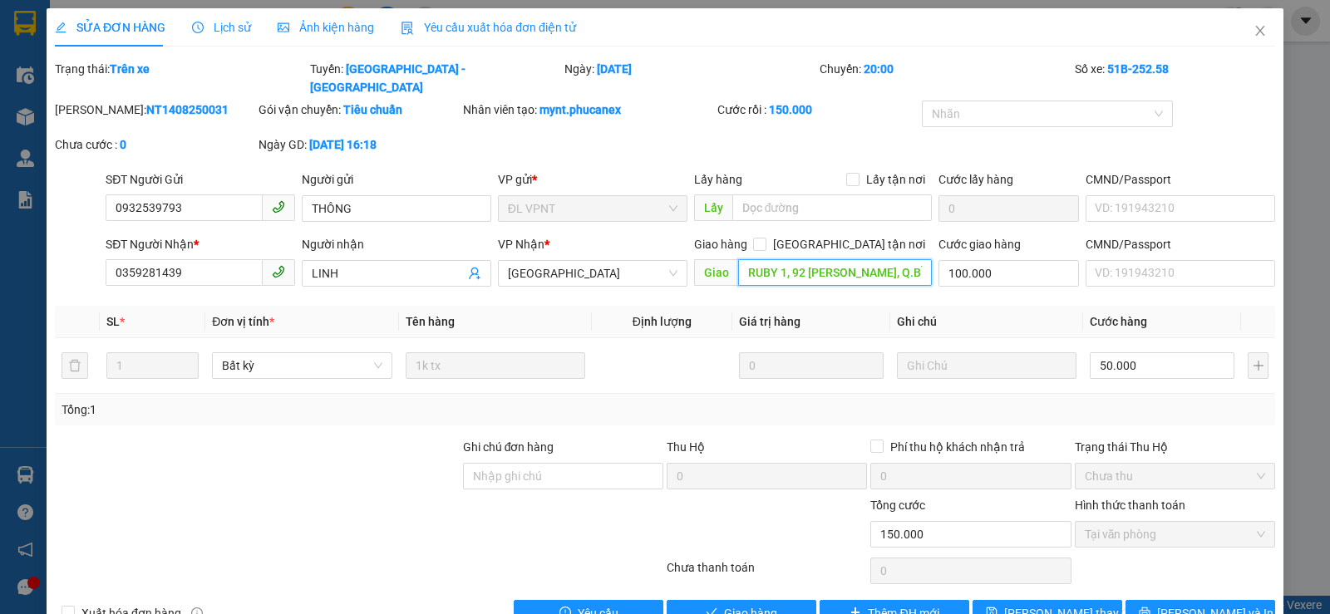
click at [894, 259] on input "RUBY 1, 92 NGUYỄN HỮU CẢNH, Q.BÌNH THẠNH" at bounding box center [835, 272] width 194 height 27
click at [298, 523] on div at bounding box center [257, 525] width 408 height 58
click at [801, 260] on input "RUBY 1, 92 NGUYỄN HỮU CẢNH, Q.BÌNH THẠNH" at bounding box center [835, 272] width 194 height 27
drag, startPoint x: 1248, startPoint y: 32, endPoint x: 446, endPoint y: 5, distance: 803.4
click at [1255, 31] on icon "close" at bounding box center [1259, 31] width 9 height 10
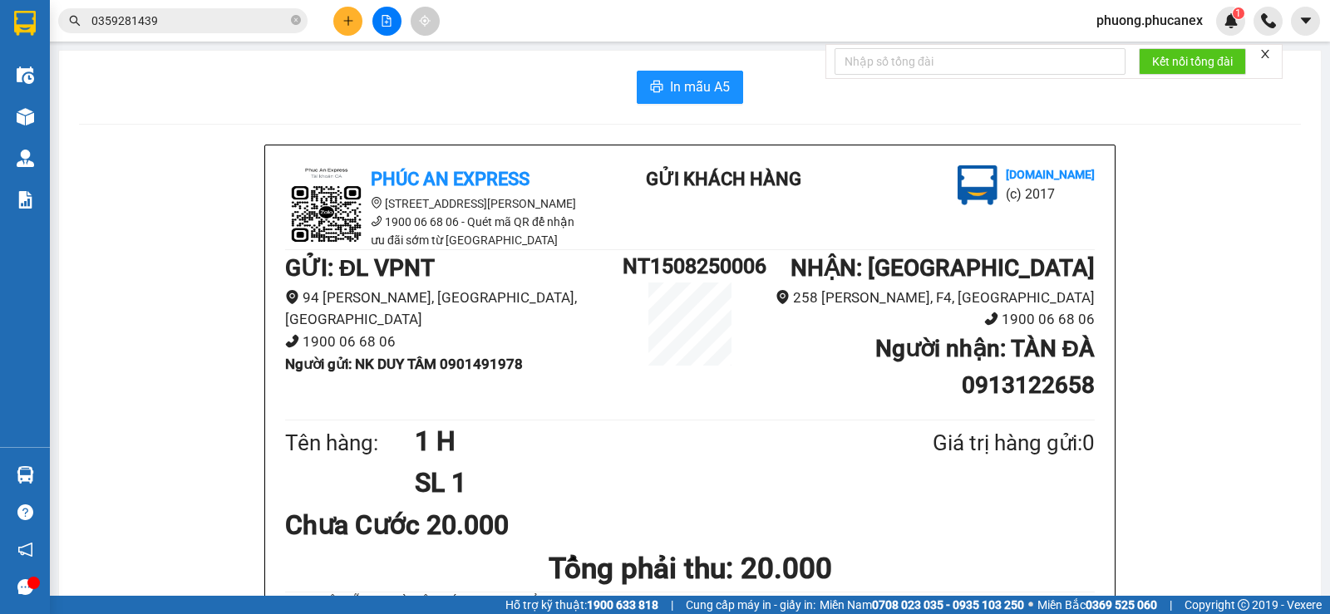
click at [162, 17] on input "0359281439" at bounding box center [189, 21] width 196 height 18
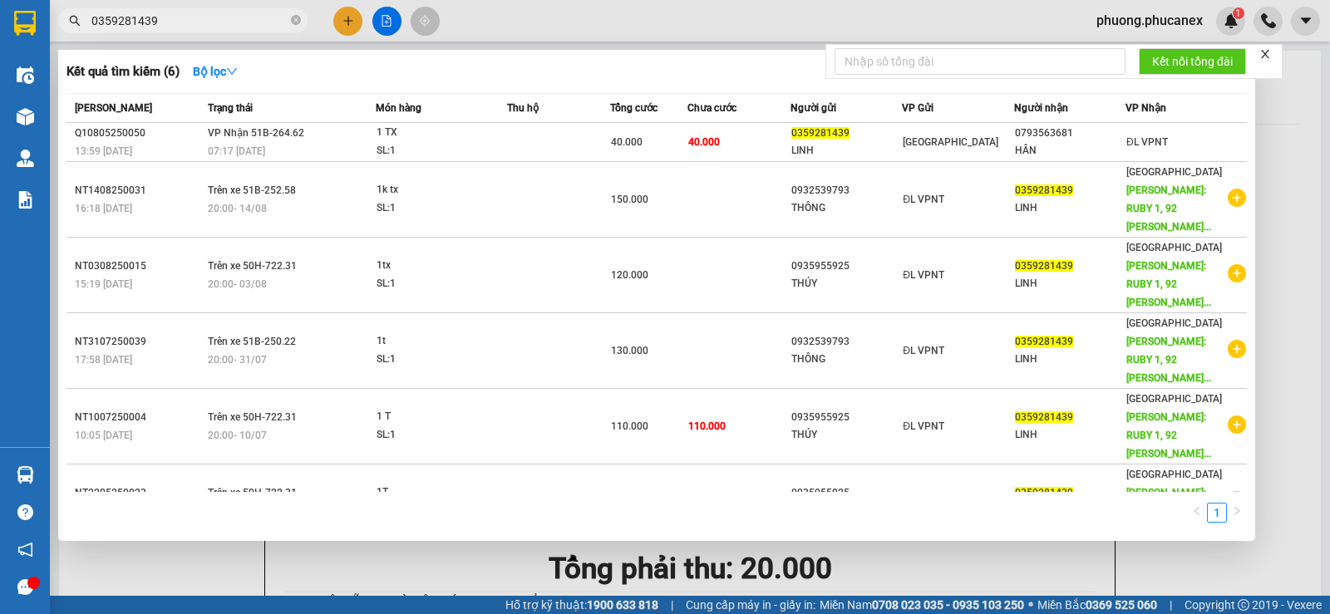
drag, startPoint x: 161, startPoint y: 17, endPoint x: 66, endPoint y: 24, distance: 95.0
click at [66, 24] on span "0359281439" at bounding box center [182, 20] width 249 height 25
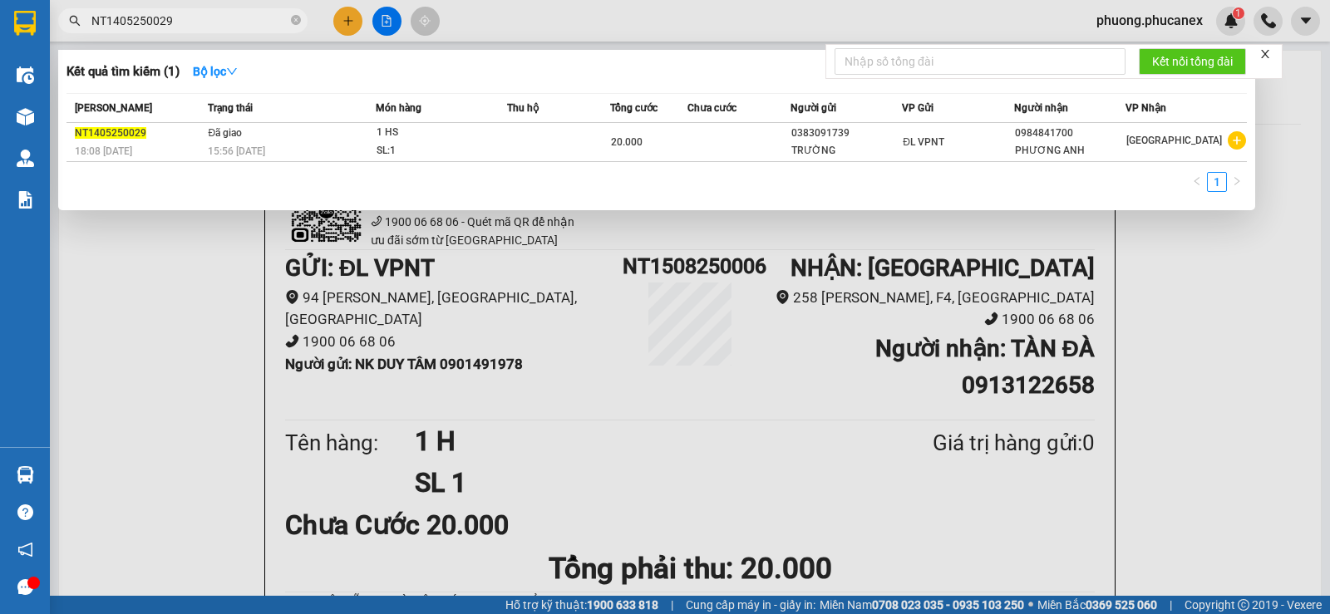
click at [131, 17] on input "NT1405250029" at bounding box center [189, 21] width 196 height 18
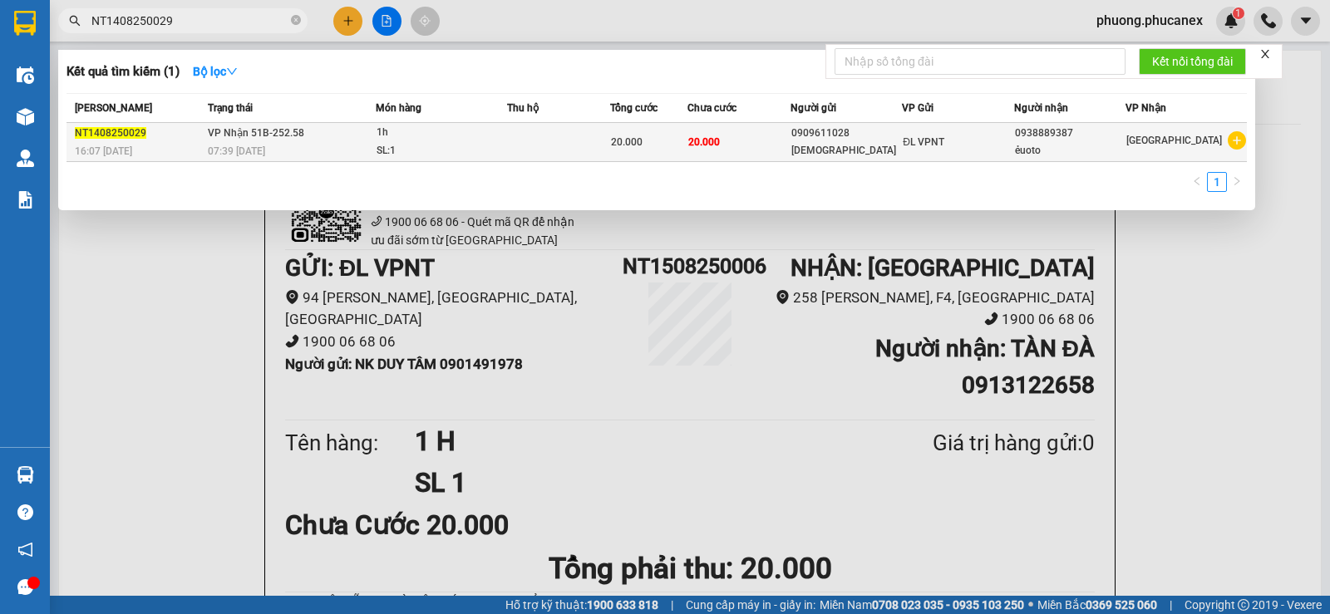
type input "NT1408250029"
click at [822, 135] on div "0909611028" at bounding box center [846, 133] width 110 height 17
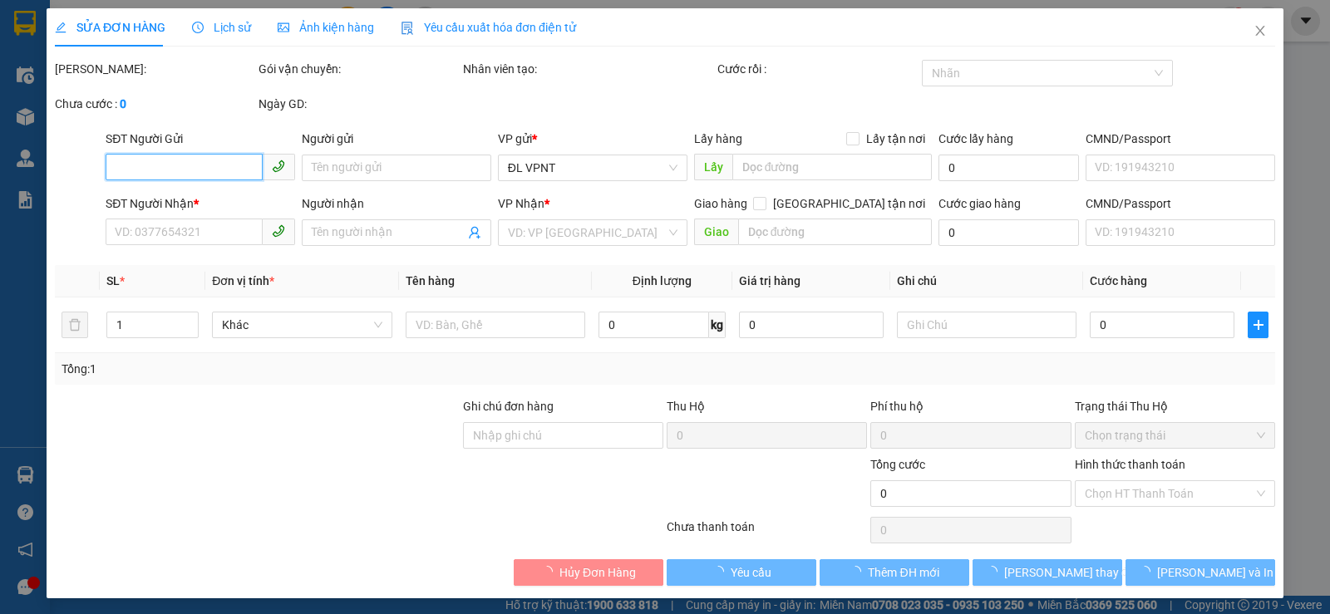
type input "0909611028"
type input "THIÊN PHƯỚC"
type input "0938889387"
type input "ẻuoto"
type input "20.000"
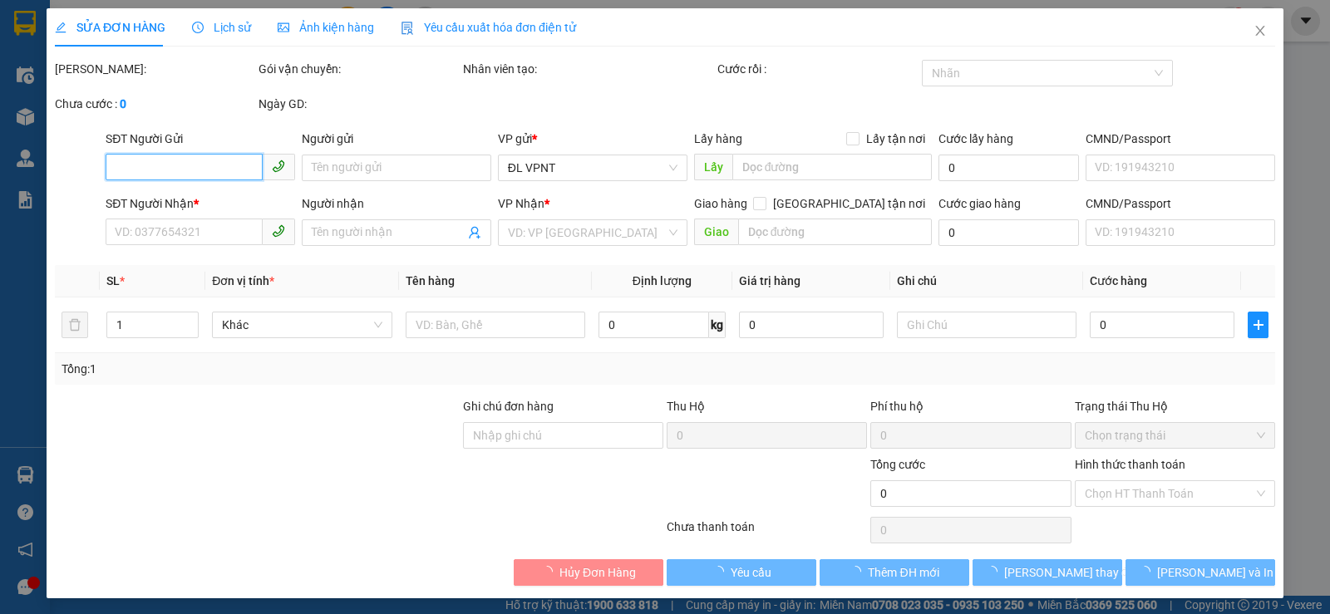
type input "20.000"
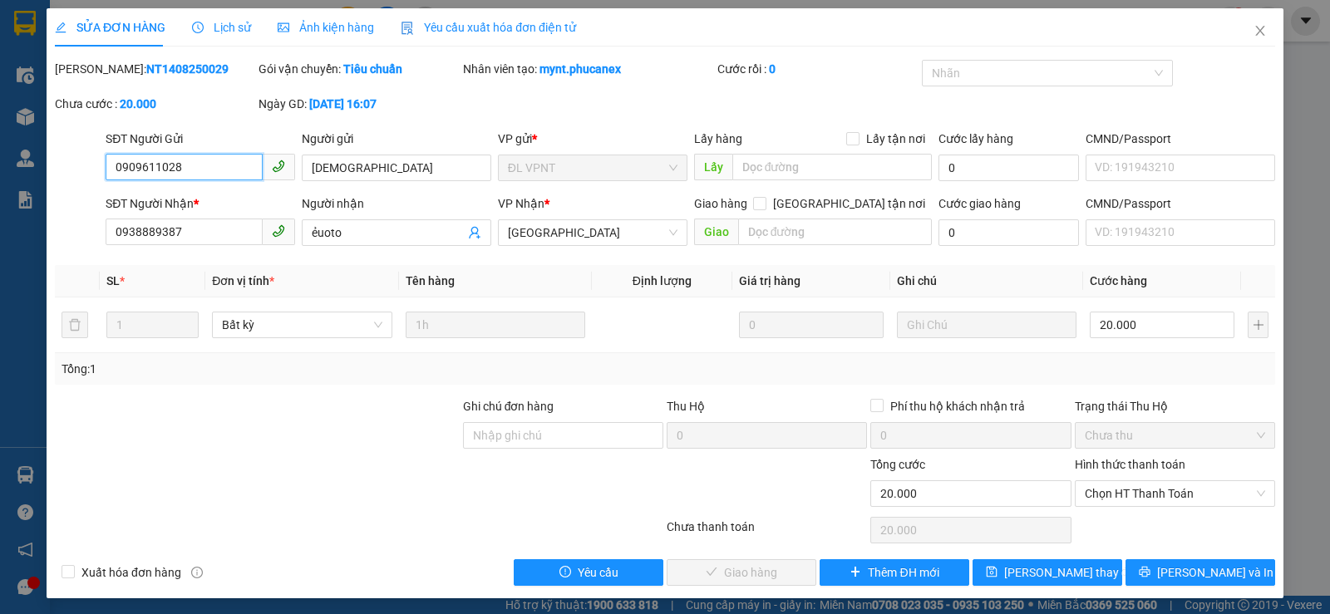
drag, startPoint x: 185, startPoint y: 170, endPoint x: 106, endPoint y: 176, distance: 79.2
click at [106, 176] on input "0909611028" at bounding box center [184, 167] width 157 height 27
